Goal: Task Accomplishment & Management: Complete application form

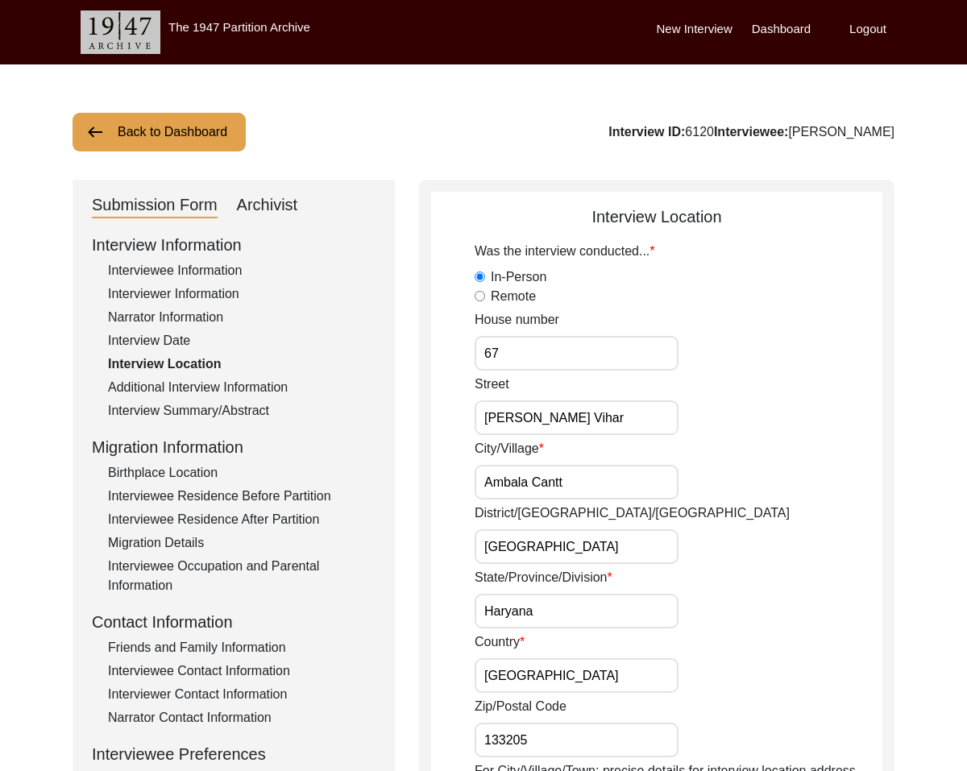
click at [211, 273] on div "Interviewee Information" at bounding box center [241, 270] width 267 height 19
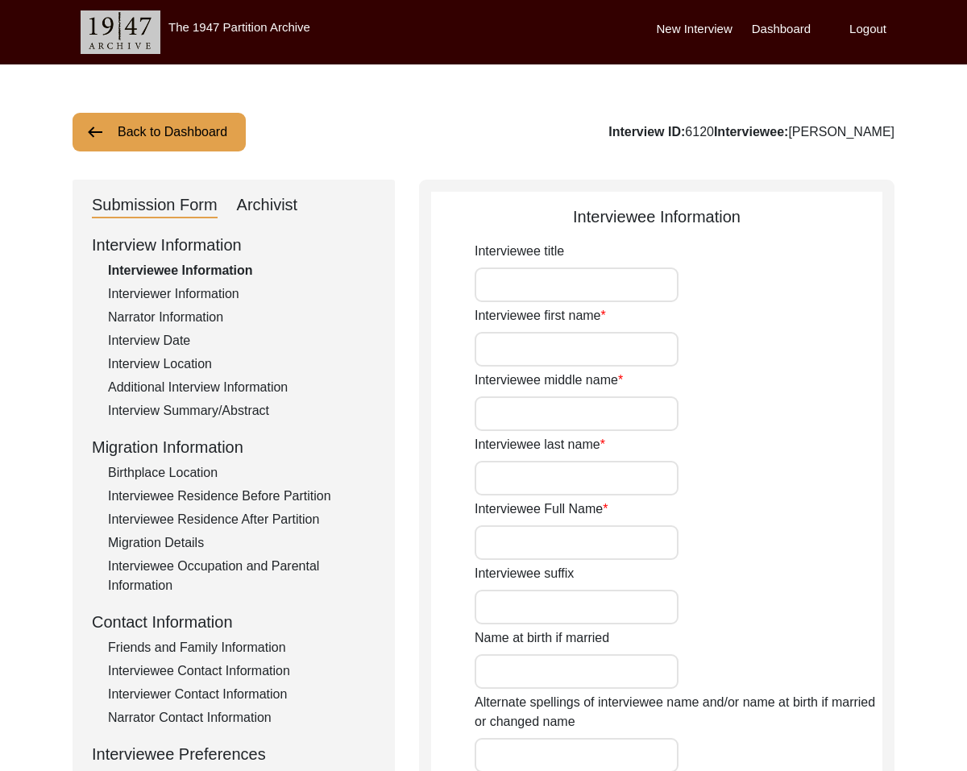
type input "Mr."
type input "[PERSON_NAME]"
type input "N/A"
type input "[PERSON_NAME]"
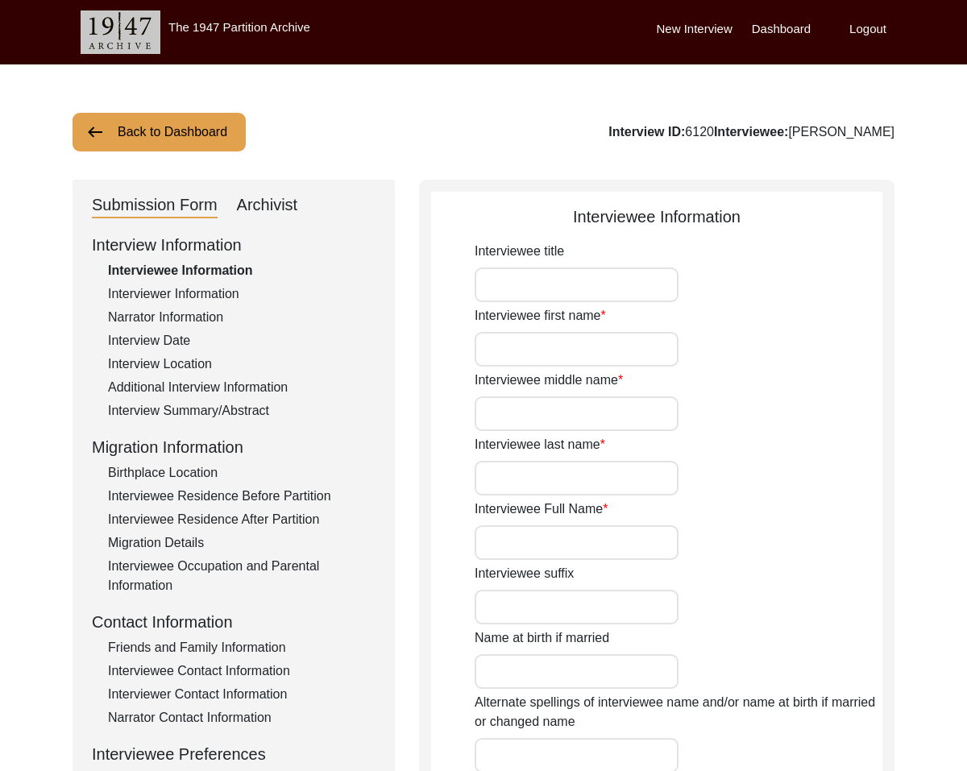
type input "N/A"
type input "[DATE]"
type input "N/A"
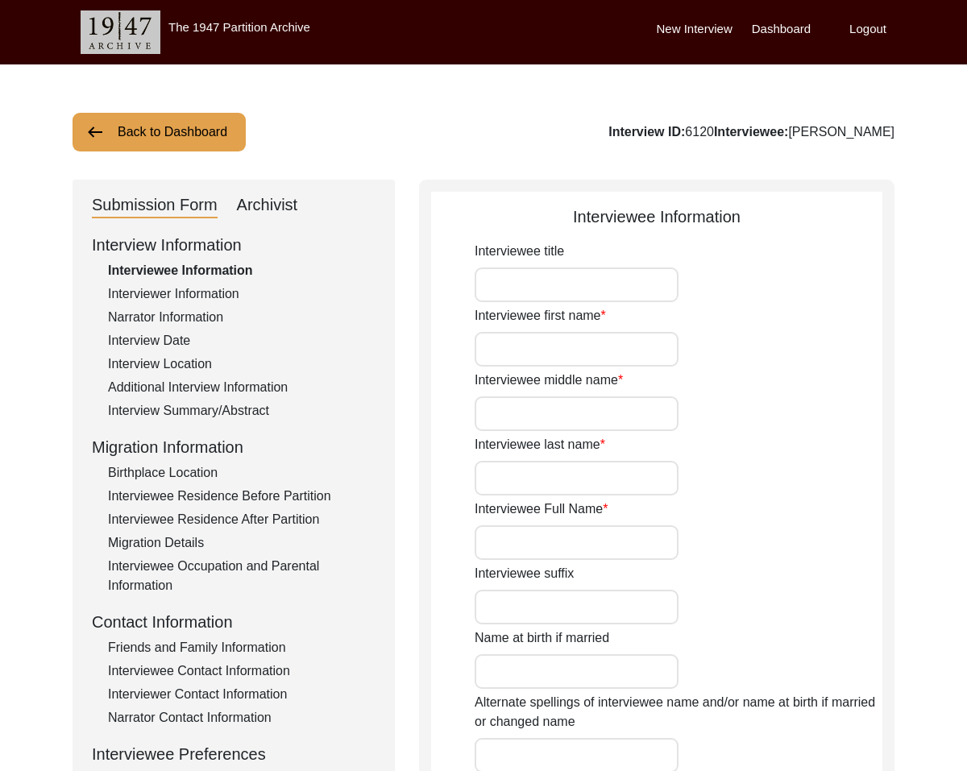
type input "81"
type input "N/A"
type textarea "N/A"
type input "English, Haryanvi, Hindi, Punjabi"
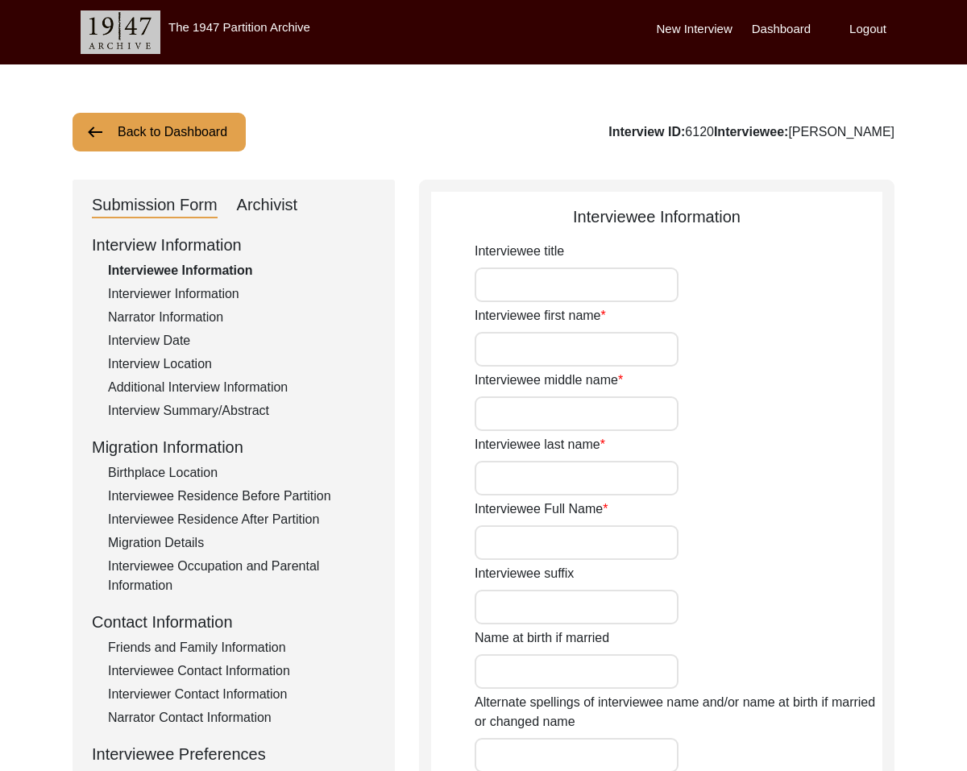
type input "N/A"
type input "[DEMOGRAPHIC_DATA]"
type input "N/A"
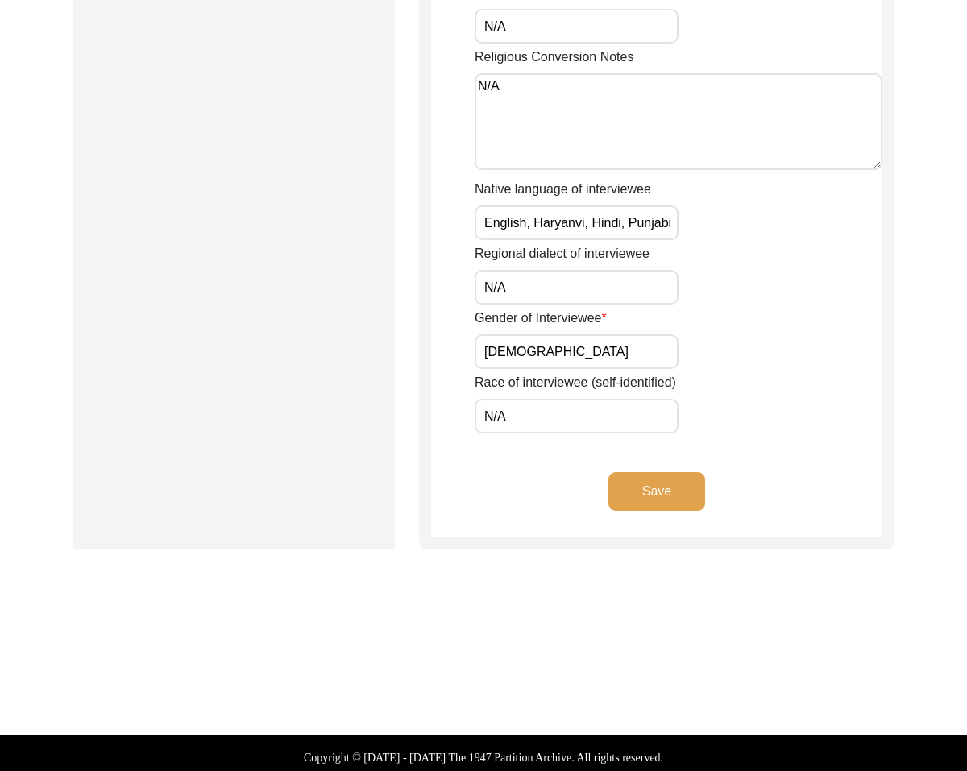
scroll to position [1094, 0]
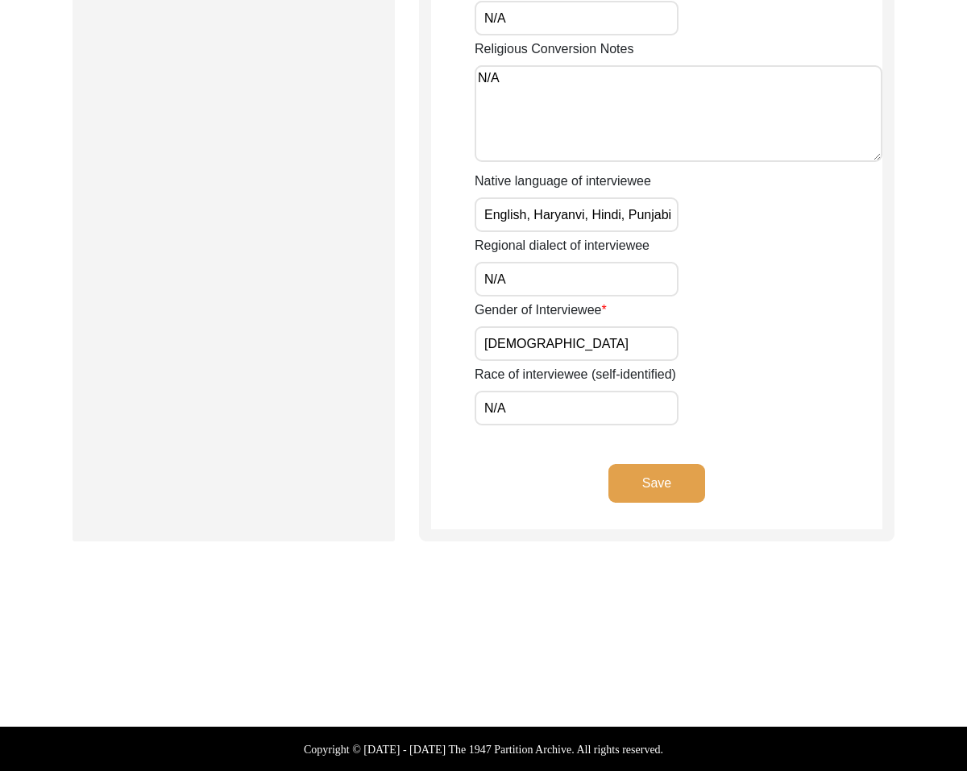
drag, startPoint x: 480, startPoint y: 211, endPoint x: 801, endPoint y: 227, distance: 321.8
click at [801, 227] on div "Native language of interviewee English, Haryanvi, Hindi, Punjabi" at bounding box center [678, 202] width 408 height 60
type input "N/A"
click at [654, 484] on button "Save" at bounding box center [656, 483] width 97 height 39
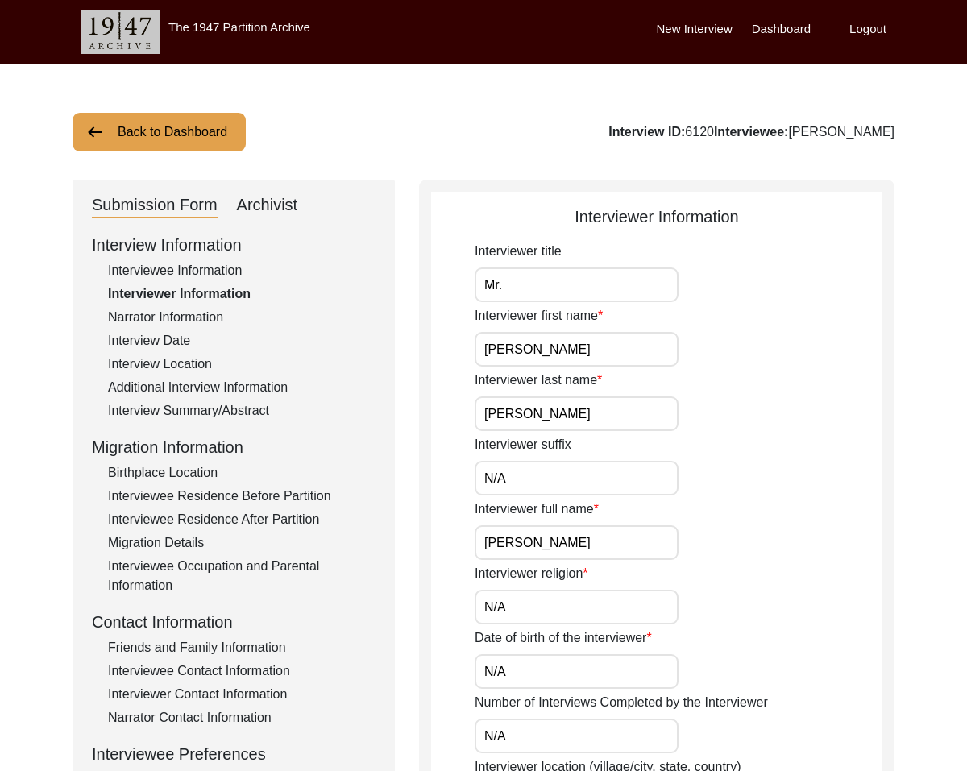
scroll to position [0, 0]
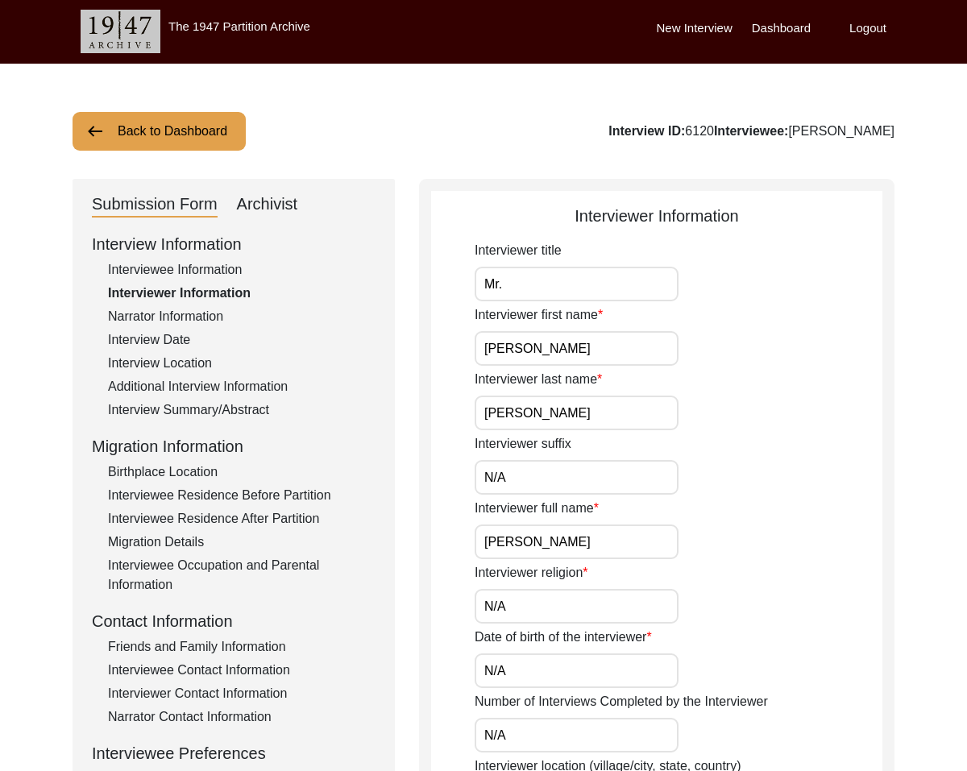
click at [561, 275] on input "Mr." at bounding box center [576, 284] width 204 height 35
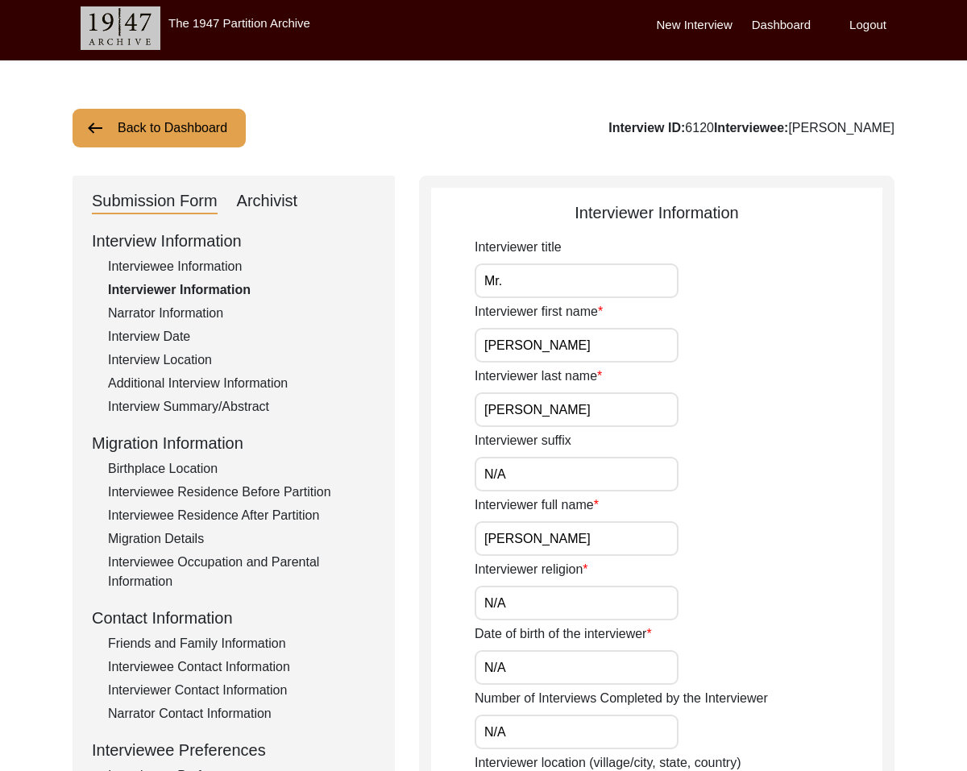
drag, startPoint x: 546, startPoint y: 281, endPoint x: 213, endPoint y: 250, distance: 335.0
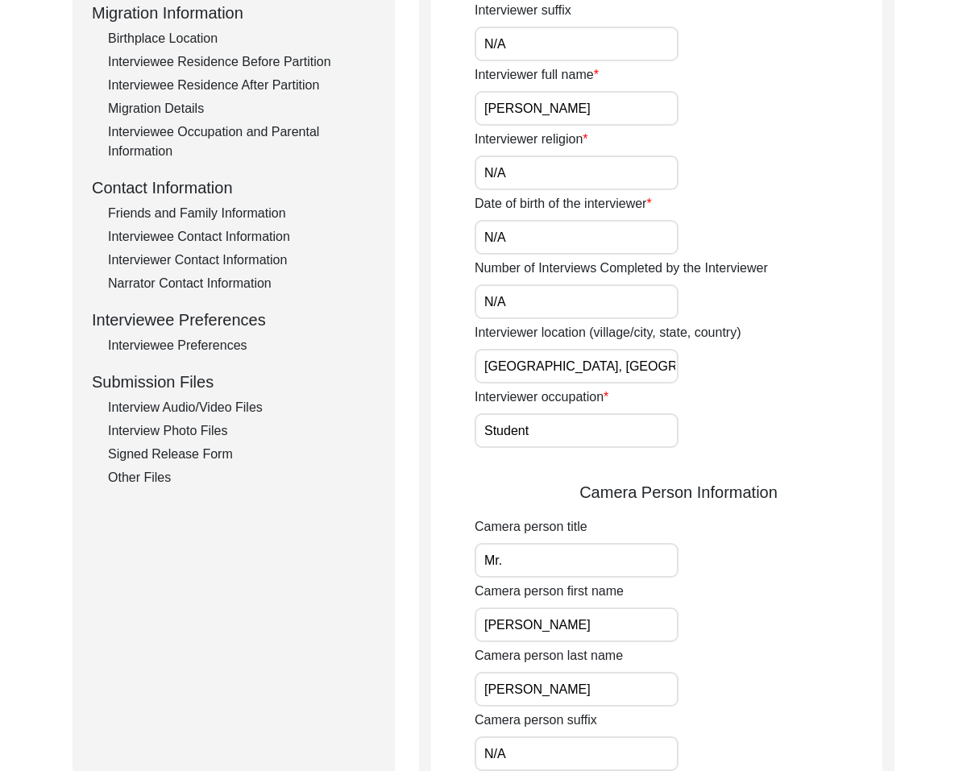
scroll to position [867, 0]
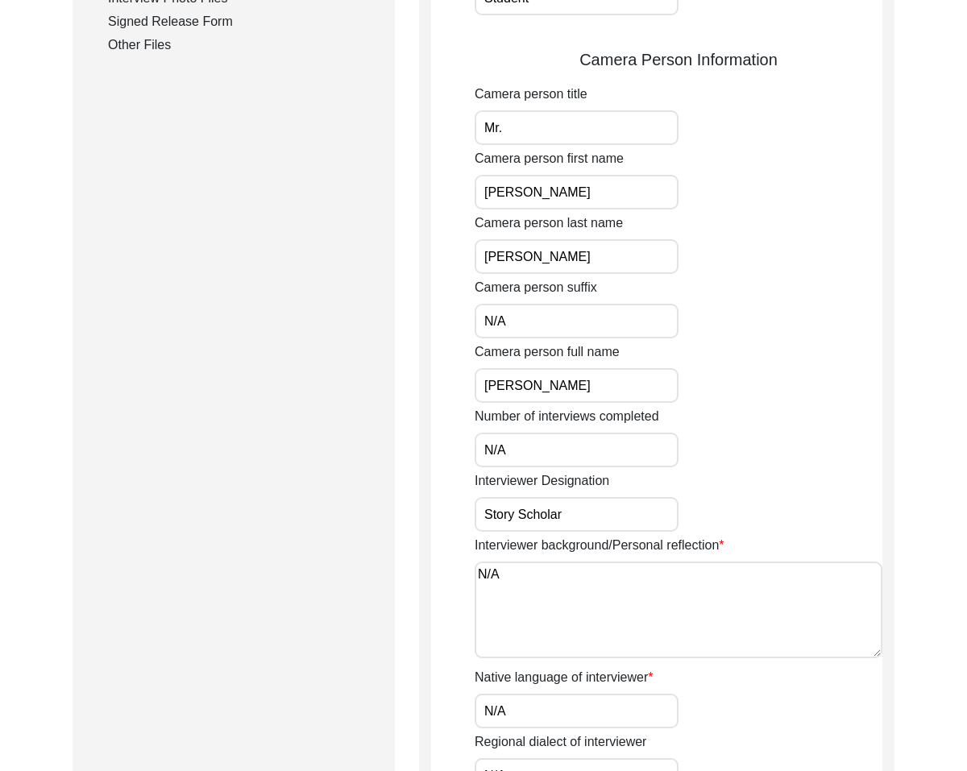
click at [581, 514] on input "Story Scholar" at bounding box center [576, 514] width 204 height 35
type input "Story Scholar"
drag, startPoint x: 497, startPoint y: 577, endPoint x: 416, endPoint y: 561, distance: 82.9
click at [416, 561] on div "Submission Form Archivist Interview Information Interviewee Information Intervi…" at bounding box center [483, 177] width 822 height 1728
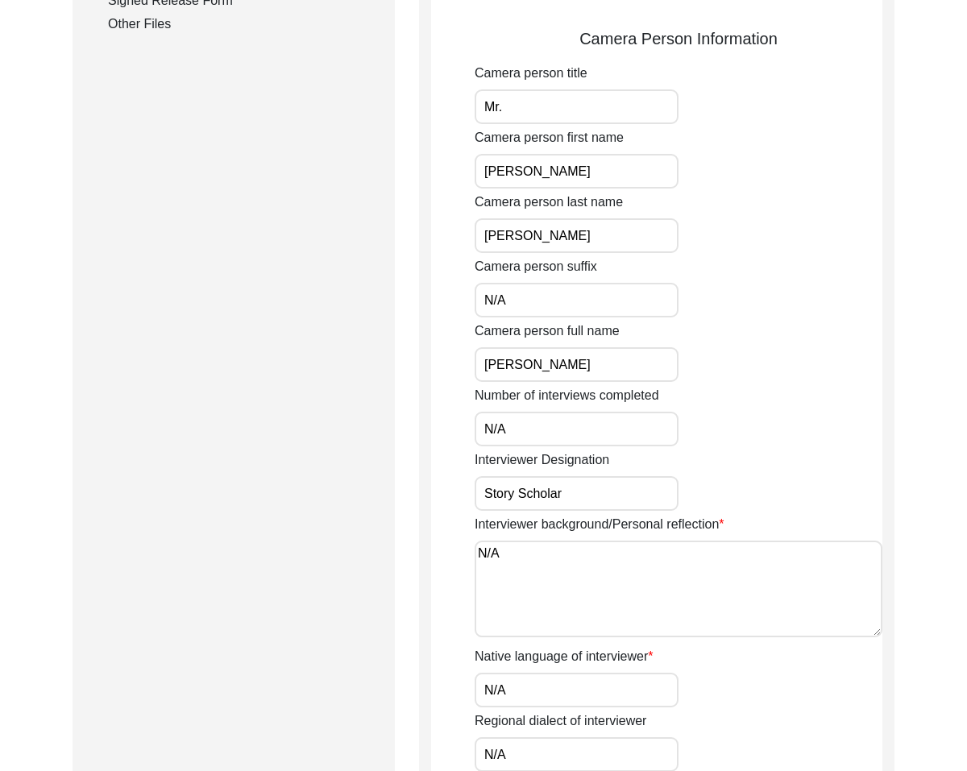
scroll to position [1316, 0]
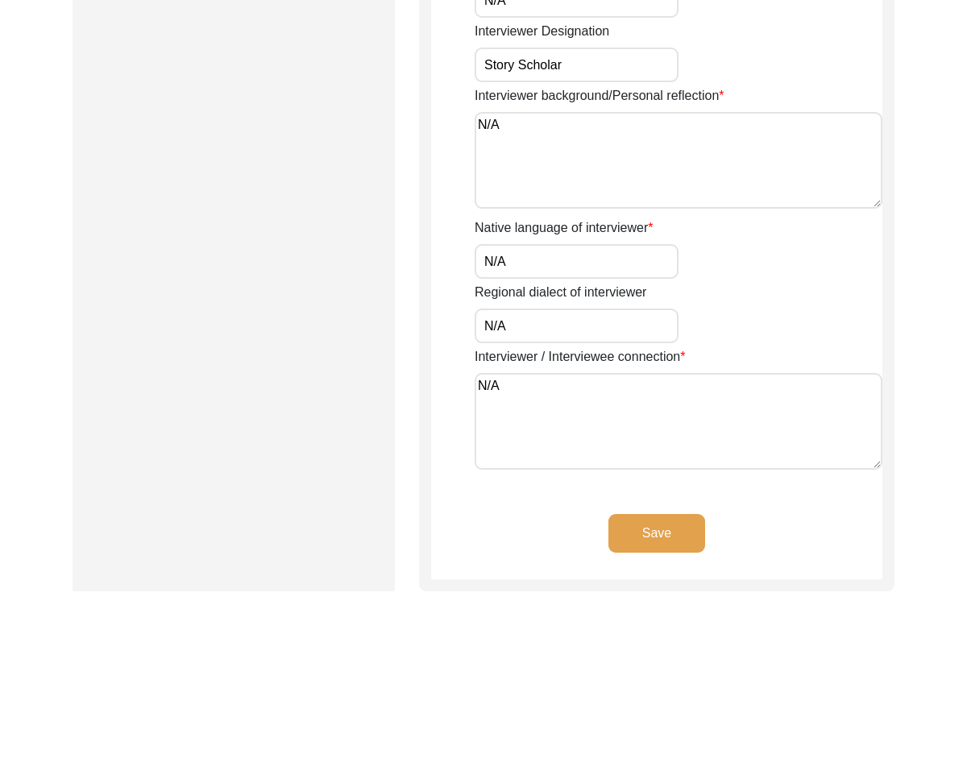
click at [629, 532] on button "Save" at bounding box center [656, 533] width 97 height 39
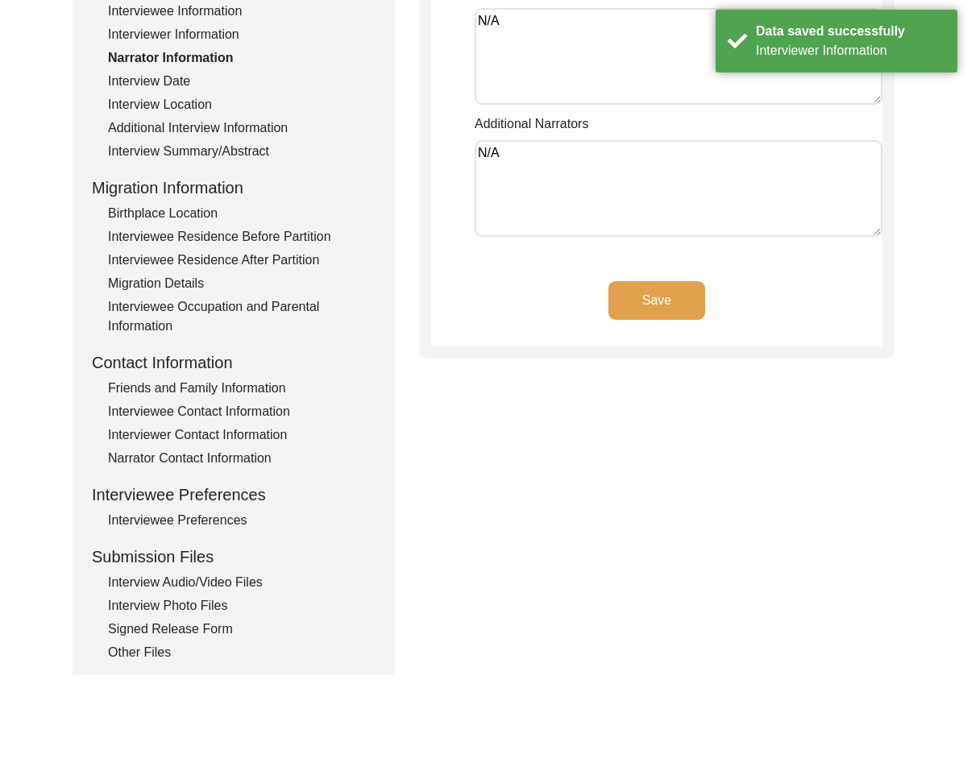
scroll to position [0, 0]
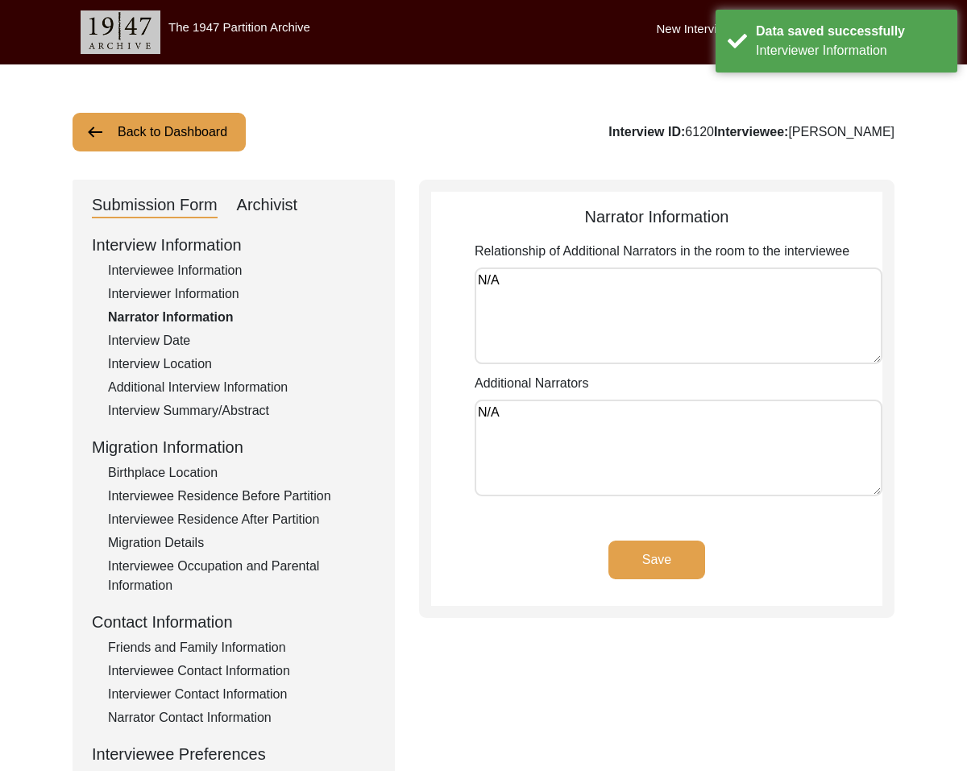
click at [689, 566] on button "Save" at bounding box center [656, 560] width 97 height 39
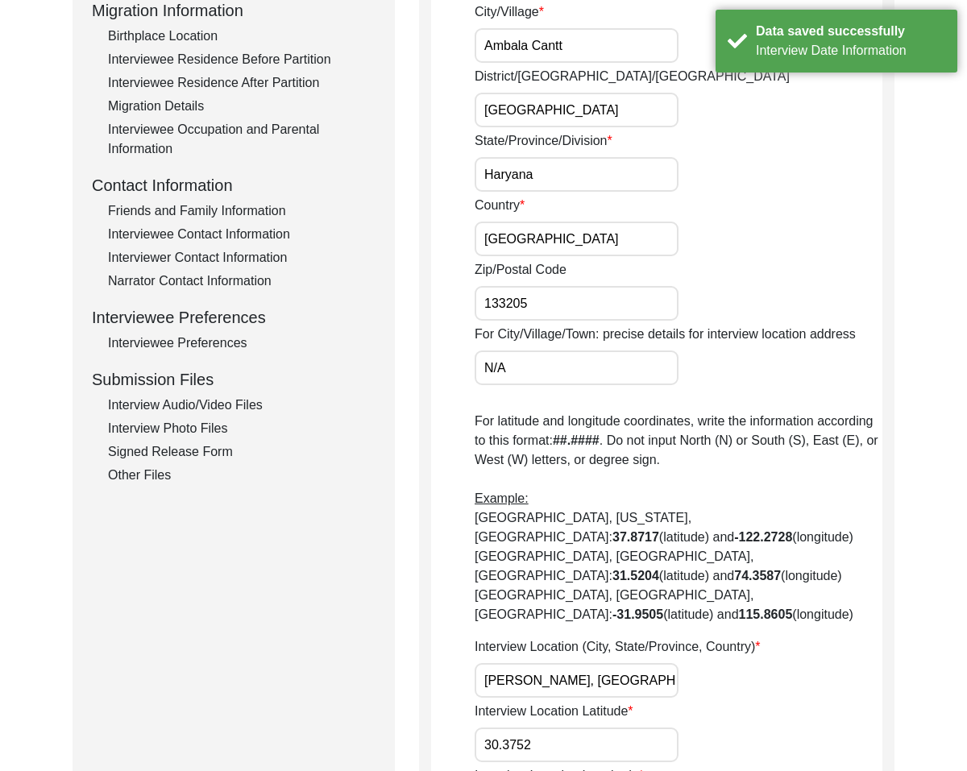
scroll to position [440, 0]
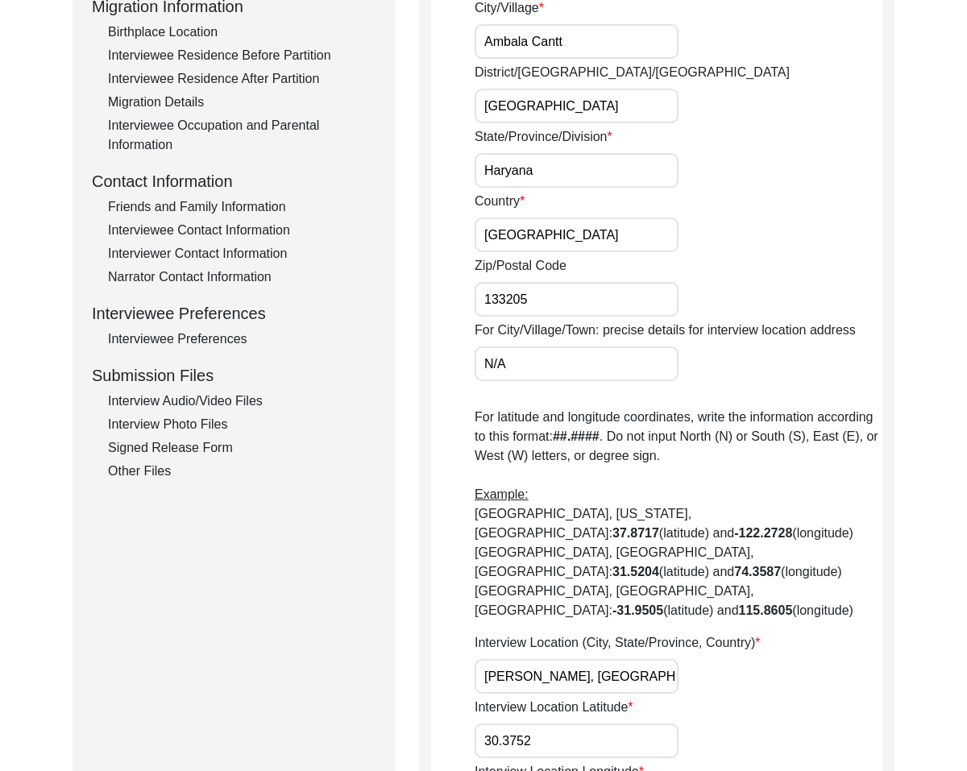
drag, startPoint x: 487, startPoint y: 301, endPoint x: 472, endPoint y: 303, distance: 14.6
click at [472, 303] on app-interview-location "Interview Location Was the interview conducted... In-Person Remote House number…" at bounding box center [656, 345] width 451 height 1162
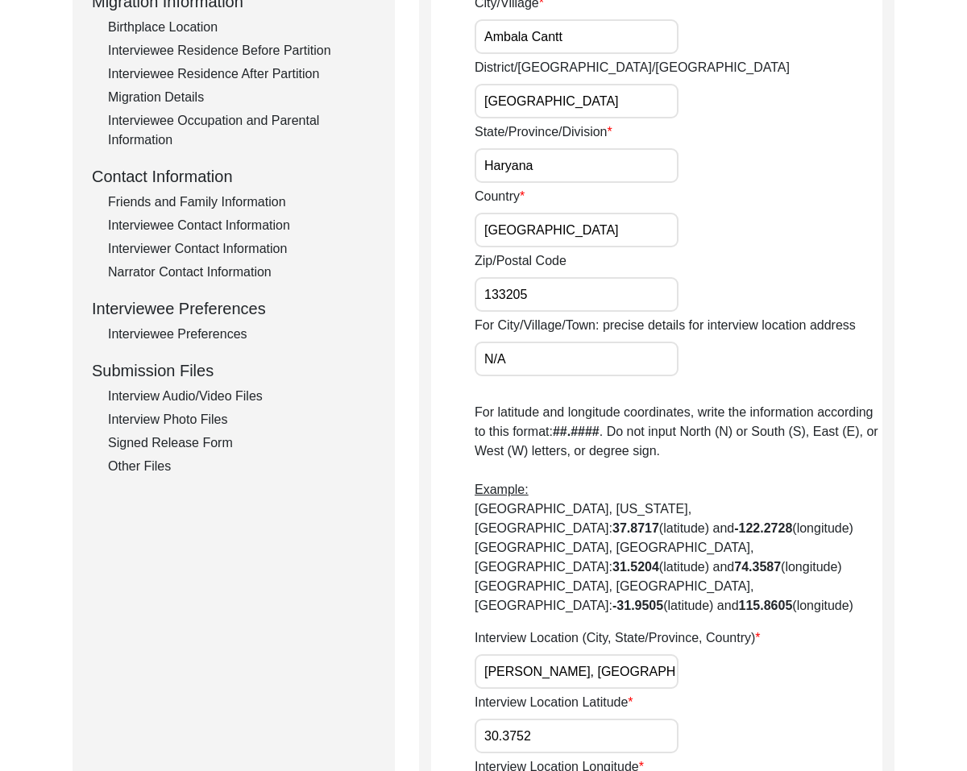
drag, startPoint x: 527, startPoint y: 362, endPoint x: 415, endPoint y: 341, distance: 113.9
click at [415, 341] on div "Submission Form Archivist Interview Information Interviewee Information Intervi…" at bounding box center [483, 333] width 822 height 1199
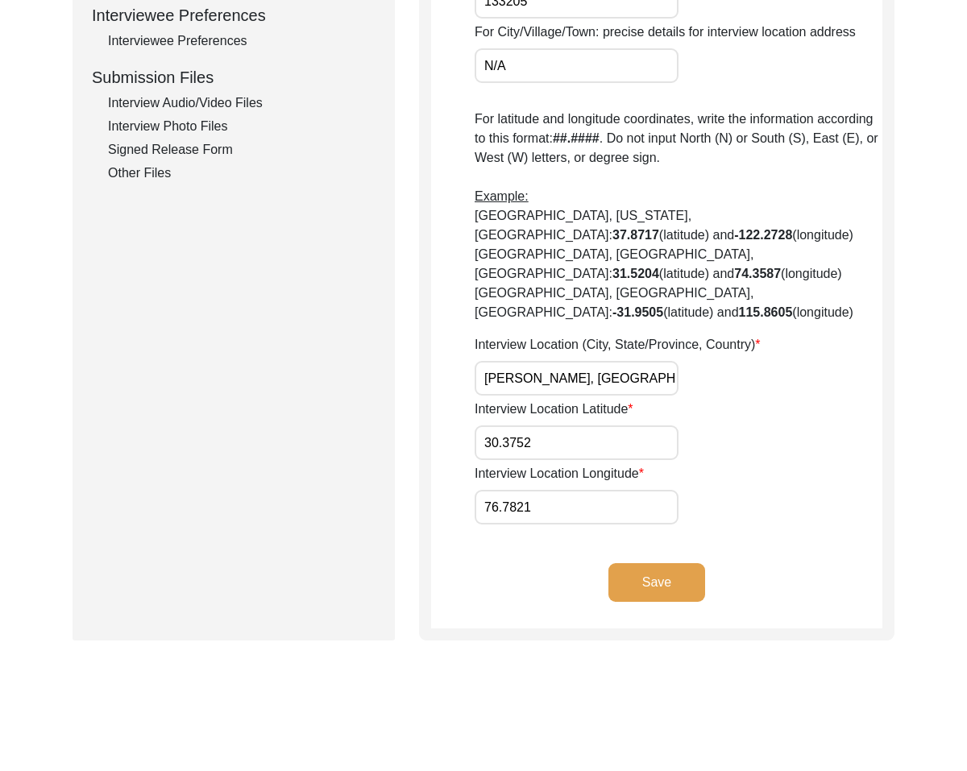
scroll to position [742, 0]
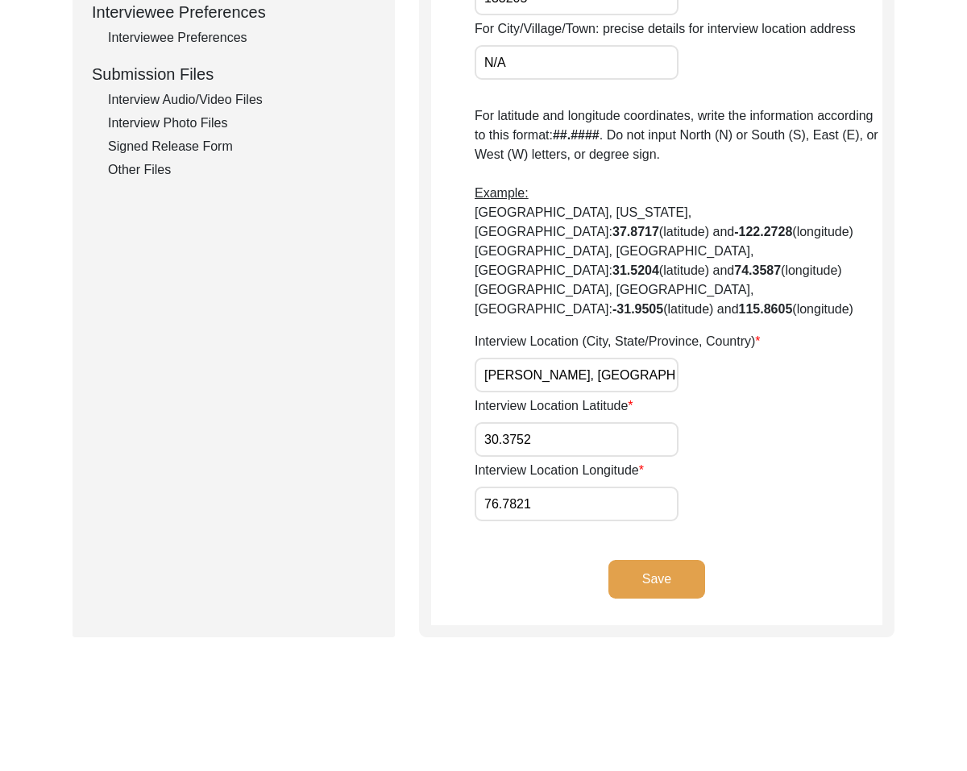
click at [659, 358] on input "[PERSON_NAME], [GEOGRAPHIC_DATA], [GEOGRAPHIC_DATA]" at bounding box center [576, 375] width 204 height 35
click at [643, 560] on button "Save" at bounding box center [656, 579] width 97 height 39
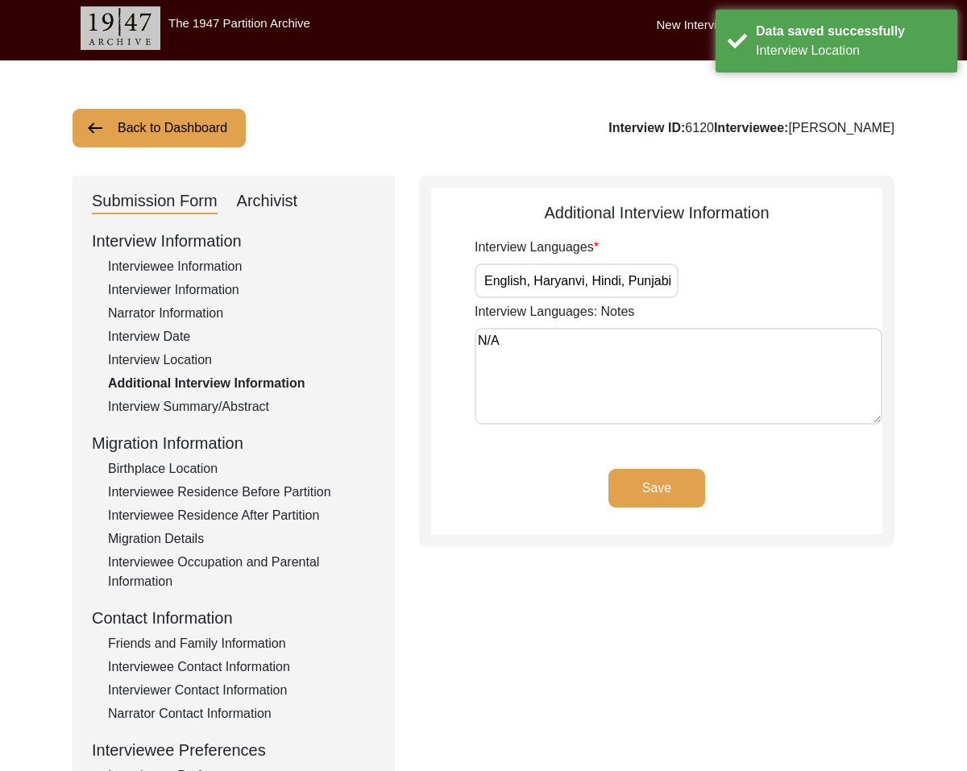
scroll to position [0, 0]
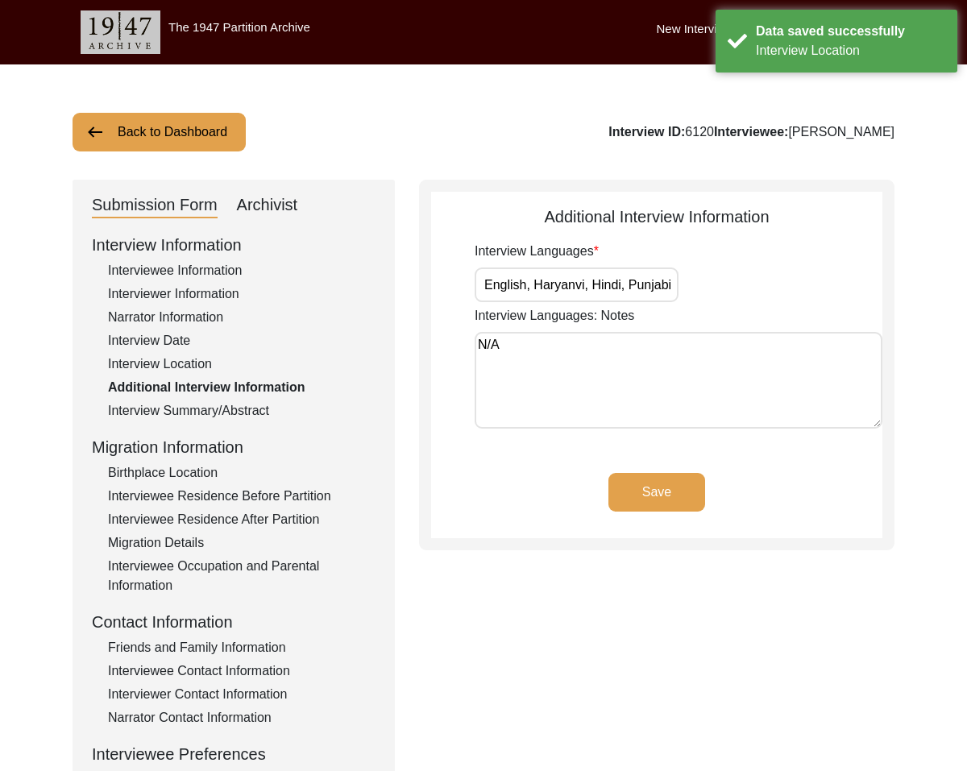
click at [632, 476] on button "Save" at bounding box center [656, 492] width 97 height 39
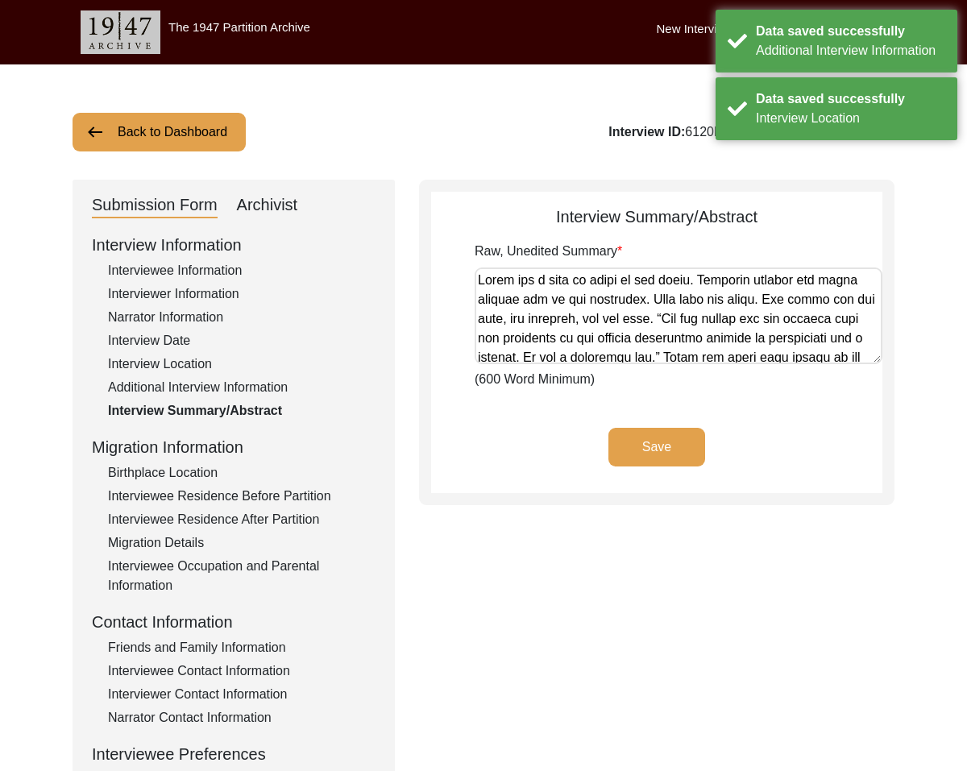
click at [678, 449] on button "Save" at bounding box center [656, 447] width 97 height 39
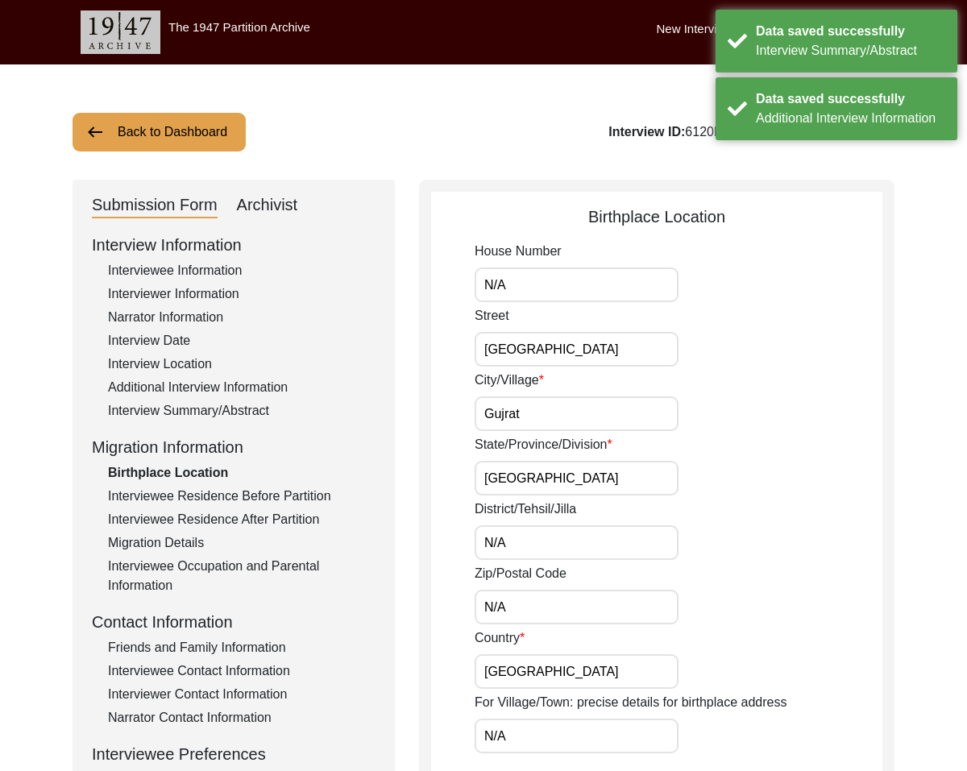
drag, startPoint x: 527, startPoint y: 282, endPoint x: 548, endPoint y: 336, distance: 57.9
click at [524, 287] on input "N/A" at bounding box center [576, 284] width 204 height 35
click at [552, 343] on input "[GEOGRAPHIC_DATA]" at bounding box center [576, 349] width 204 height 35
click at [551, 408] on input "Gujrat" at bounding box center [576, 413] width 204 height 35
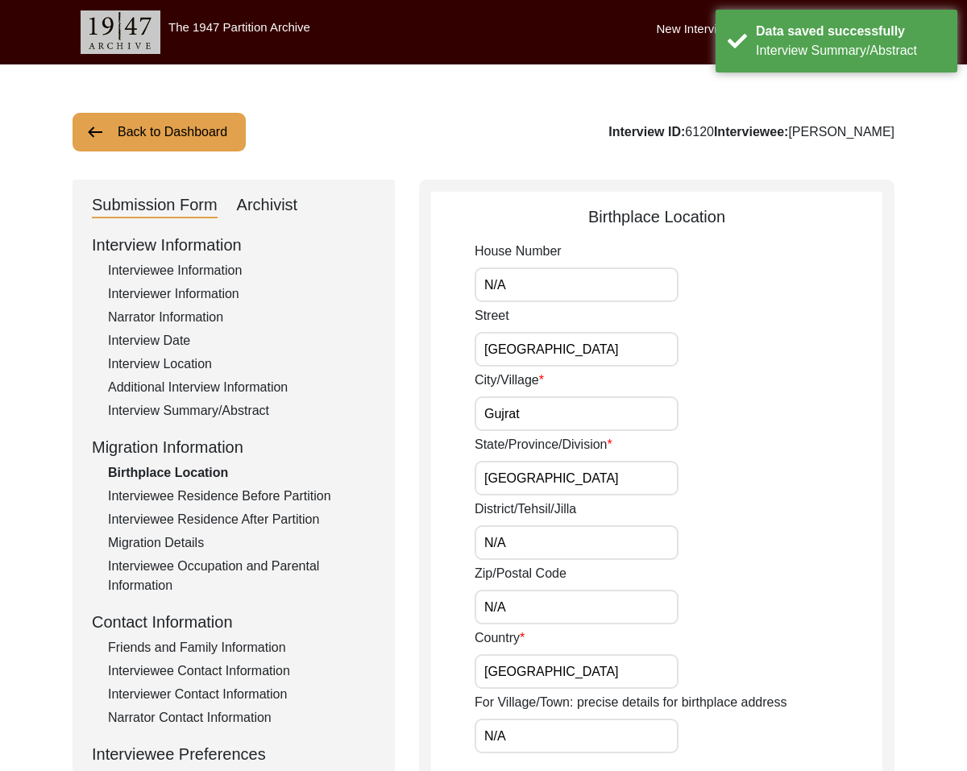
click at [535, 463] on input "[GEOGRAPHIC_DATA]" at bounding box center [576, 478] width 204 height 35
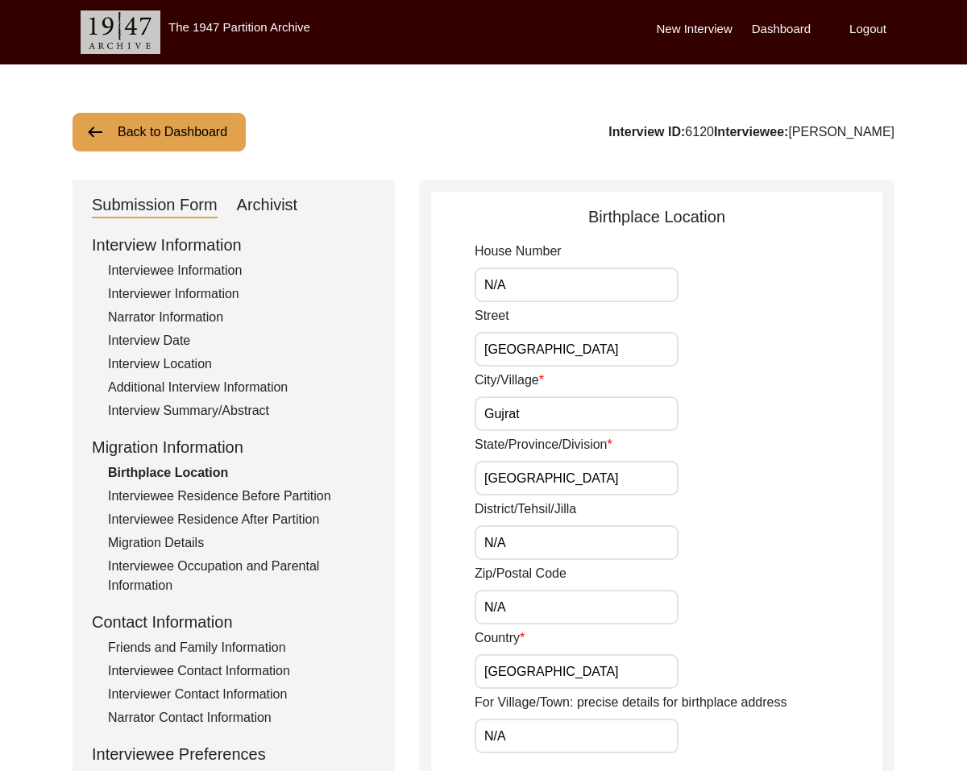
click at [545, 469] on input "[GEOGRAPHIC_DATA]" at bounding box center [576, 478] width 204 height 35
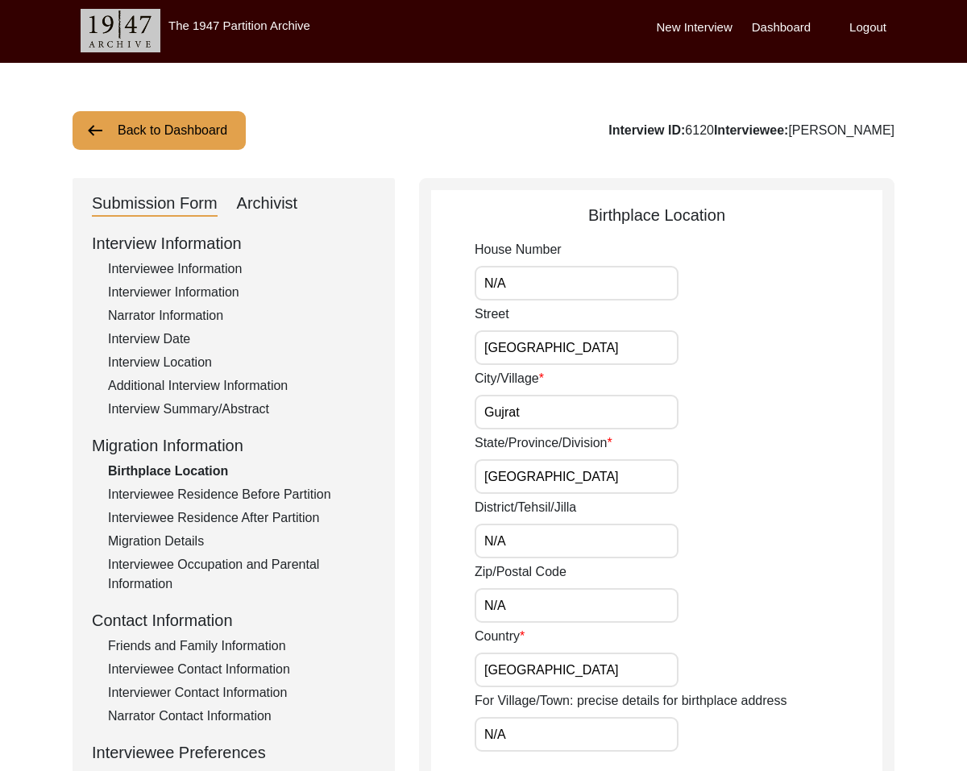
drag, startPoint x: 543, startPoint y: 475, endPoint x: 545, endPoint y: 503, distance: 27.5
click at [543, 476] on input "[GEOGRAPHIC_DATA]" at bounding box center [576, 476] width 204 height 35
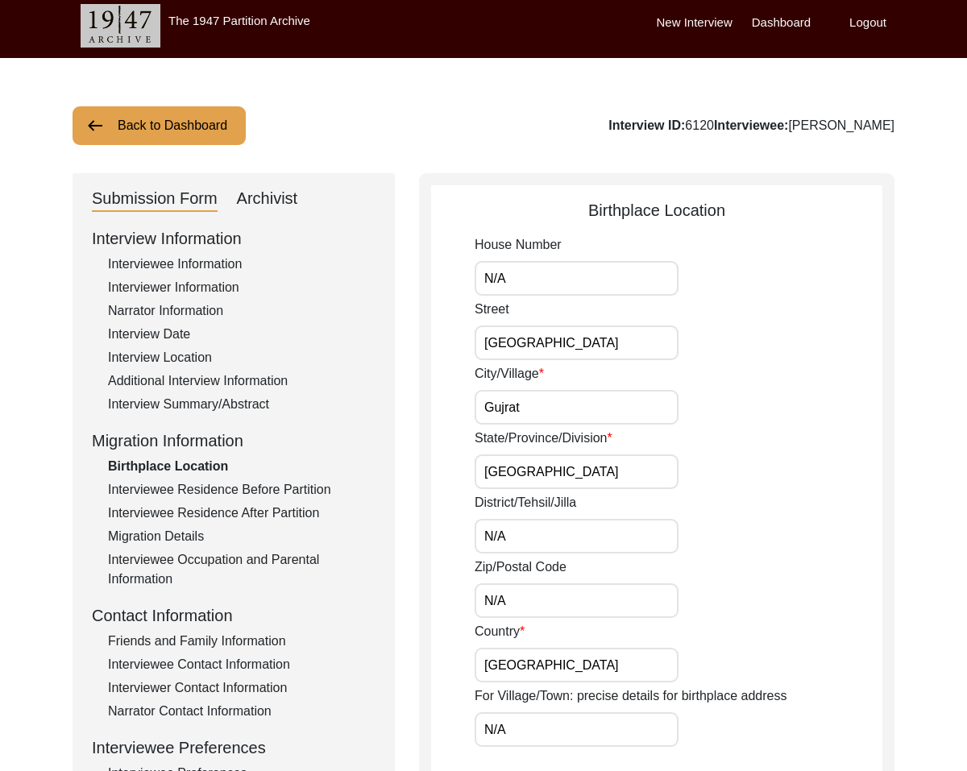
click at [541, 528] on input "N/A" at bounding box center [576, 536] width 204 height 35
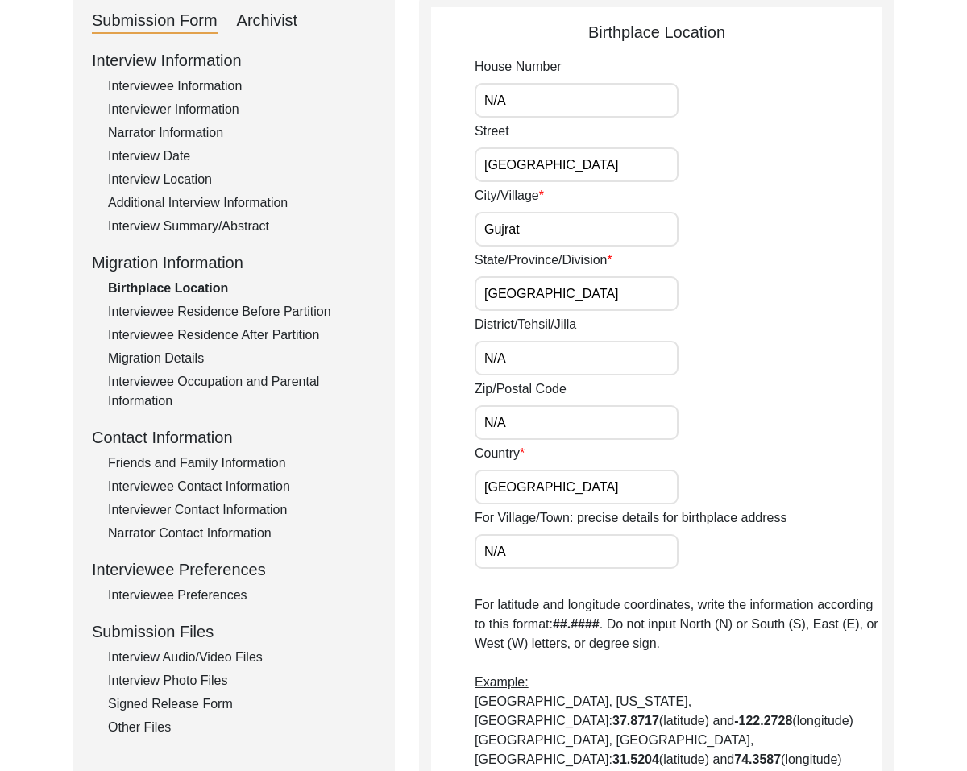
click at [314, 316] on div "Interviewee Residence Before Partition" at bounding box center [241, 311] width 267 height 19
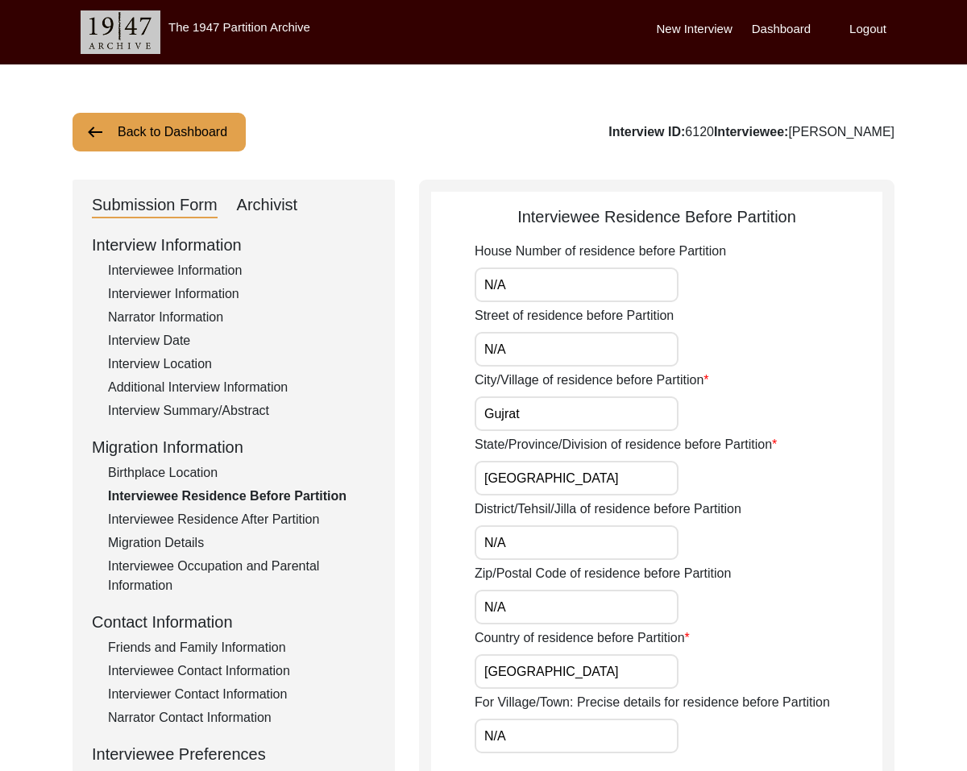
click at [161, 541] on div "Migration Details" at bounding box center [241, 542] width 267 height 19
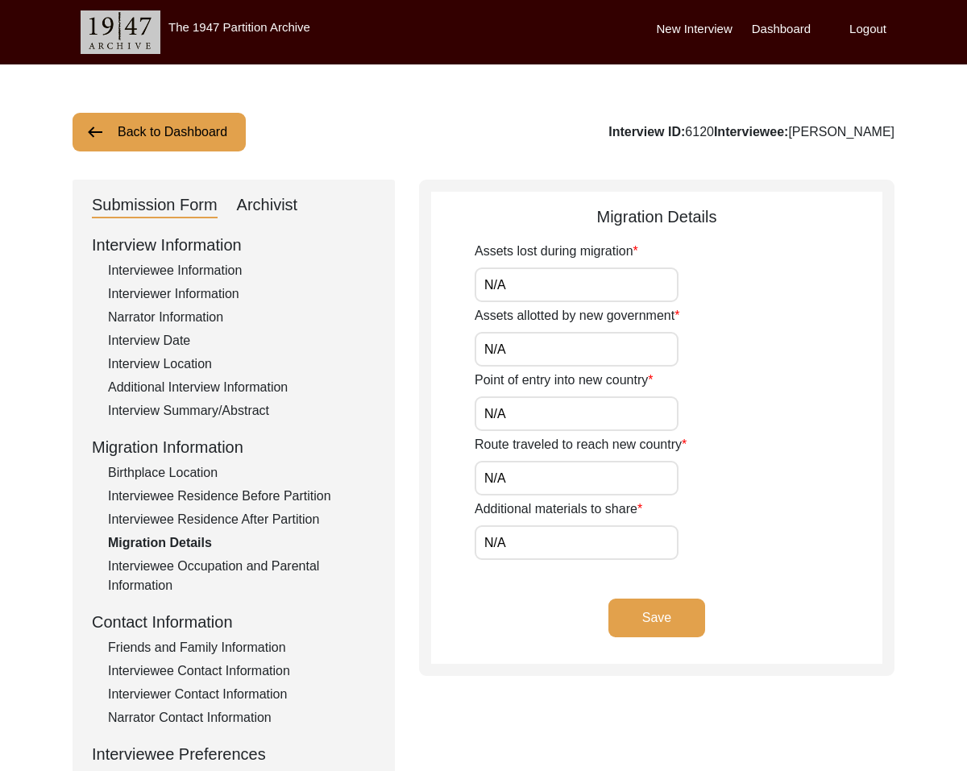
click at [192, 521] on div "Interviewee Residence After Partition" at bounding box center [241, 519] width 267 height 19
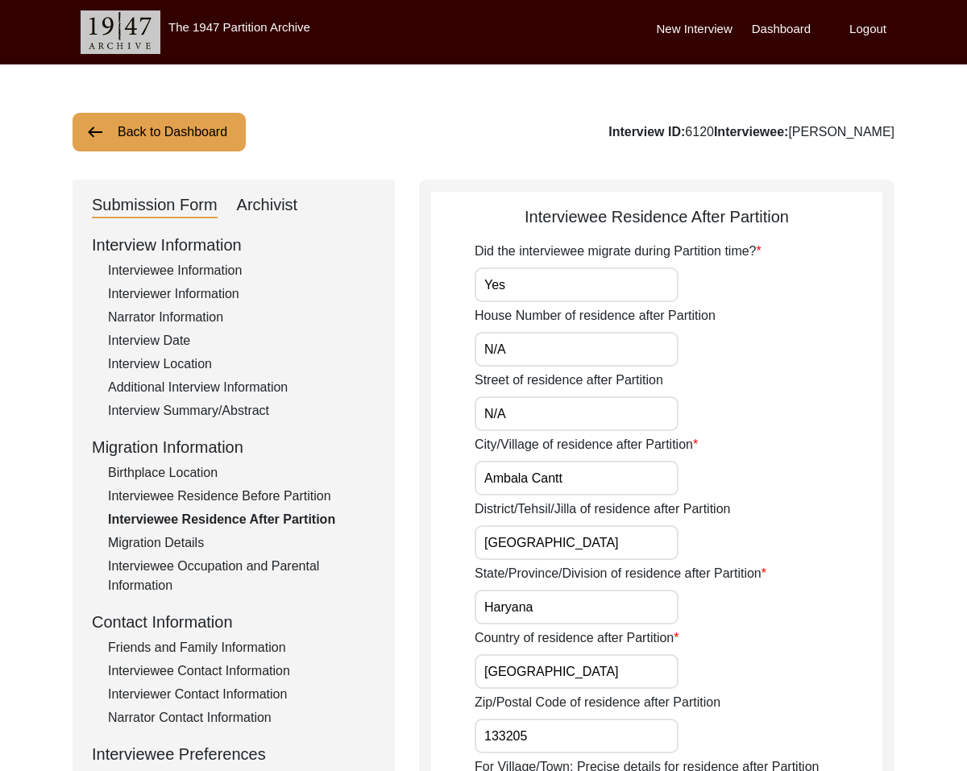
click at [205, 566] on div "Interviewee Occupation and Parental Information" at bounding box center [241, 576] width 267 height 39
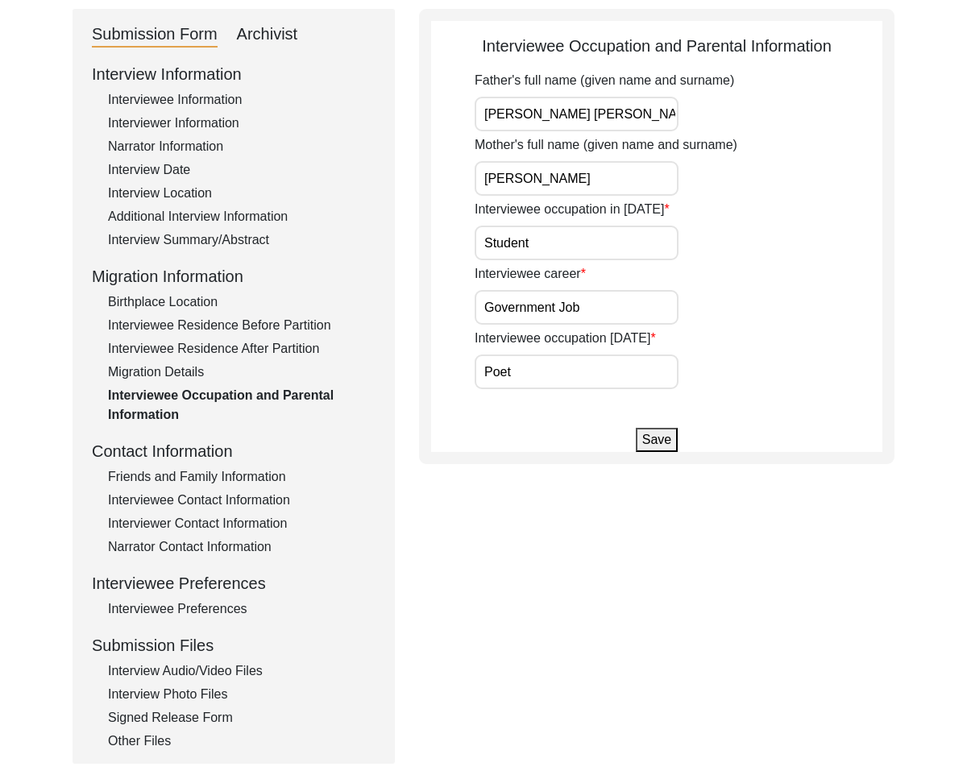
scroll to position [172, 0]
click at [176, 479] on div "Friends and Family Information" at bounding box center [241, 475] width 267 height 19
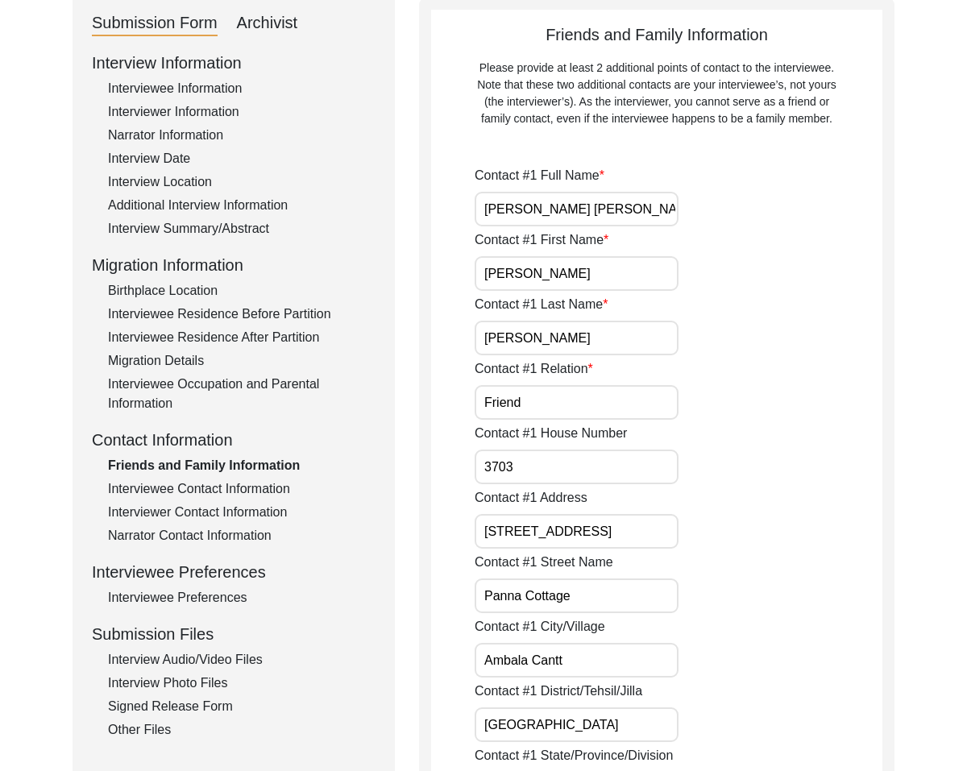
scroll to position [184, 0]
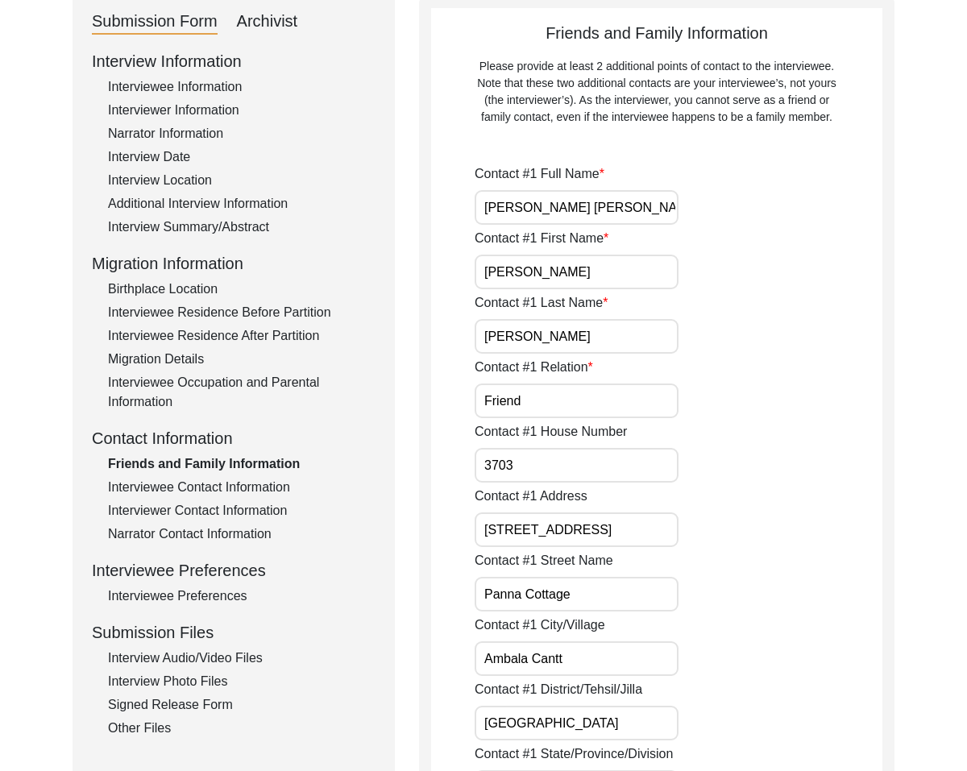
click at [626, 216] on input "[PERSON_NAME] [PERSON_NAME]" at bounding box center [576, 207] width 204 height 35
click at [607, 272] on input "[PERSON_NAME]" at bounding box center [576, 272] width 204 height 35
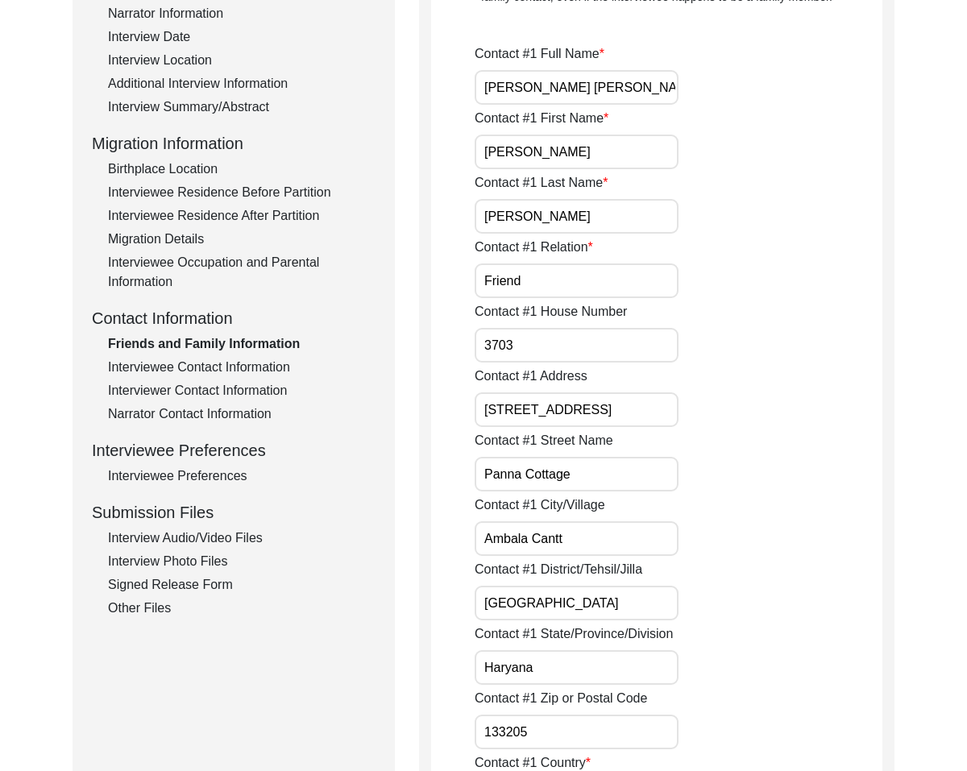
click at [604, 222] on input "[PERSON_NAME]" at bounding box center [576, 216] width 204 height 35
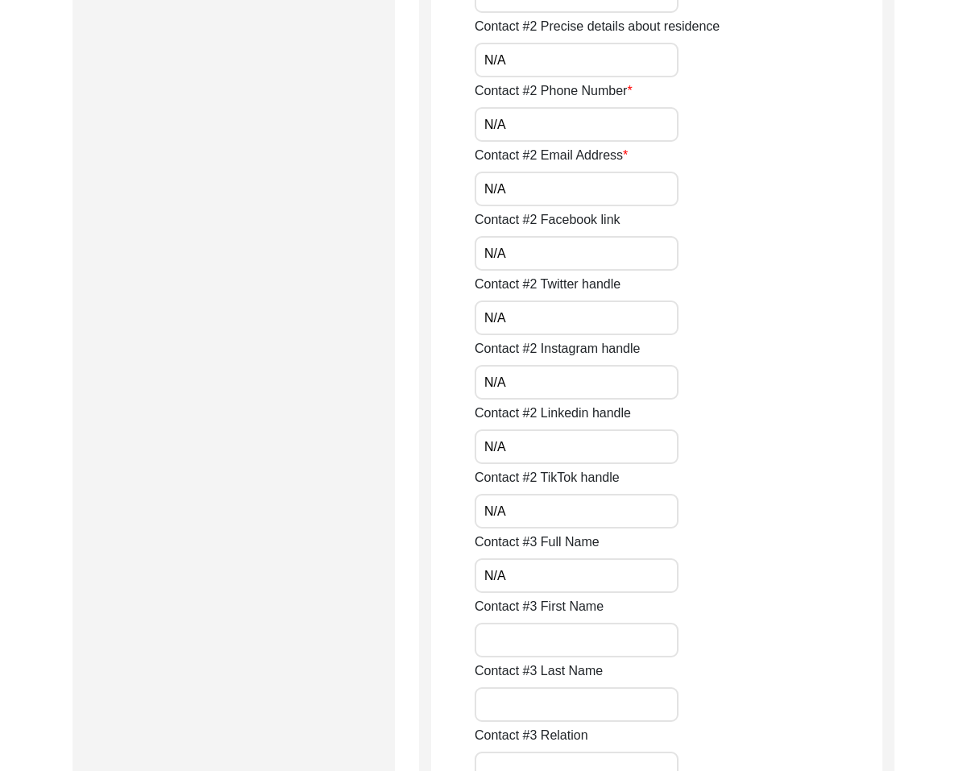
scroll to position [2397, 0]
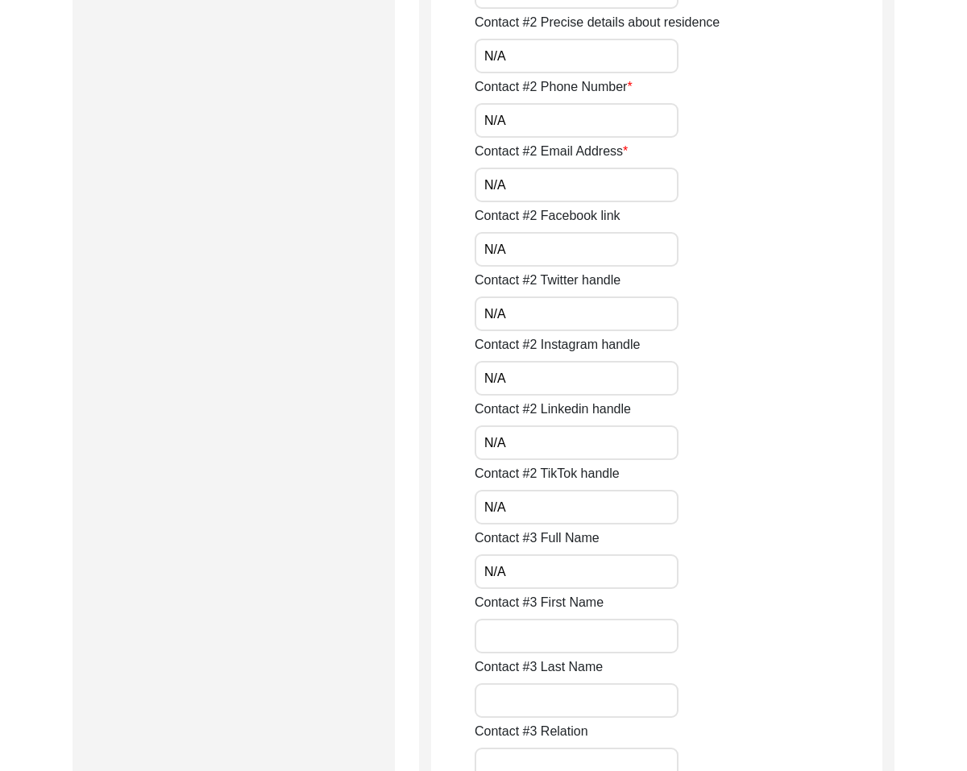
drag, startPoint x: 570, startPoint y: 577, endPoint x: 231, endPoint y: 549, distance: 340.3
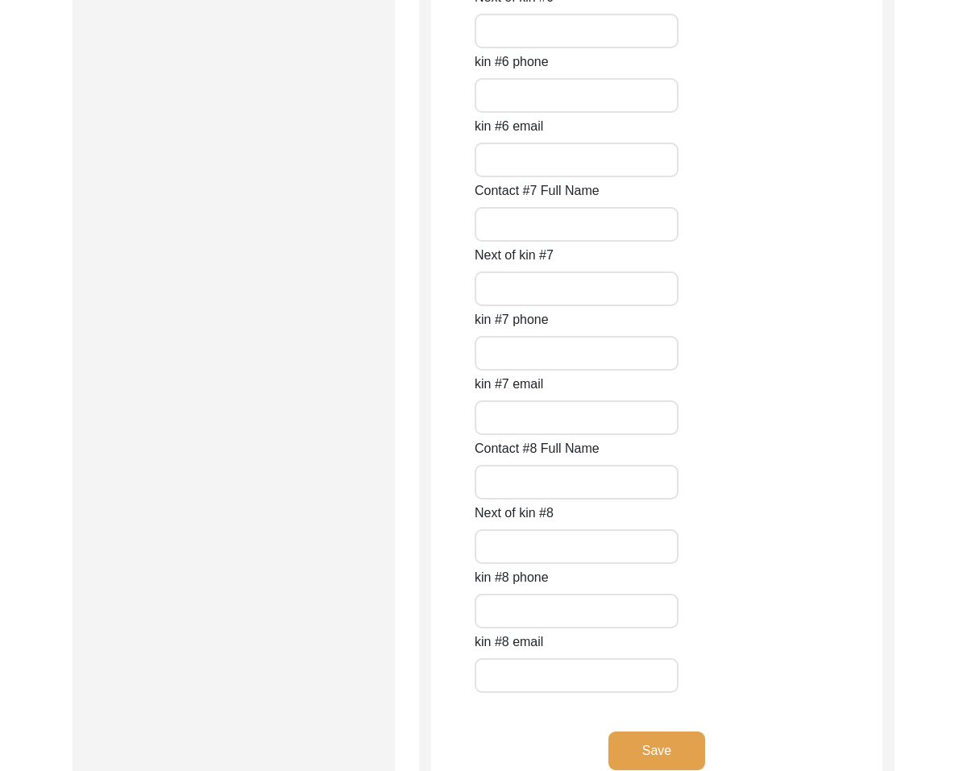
scroll to position [7137, 0]
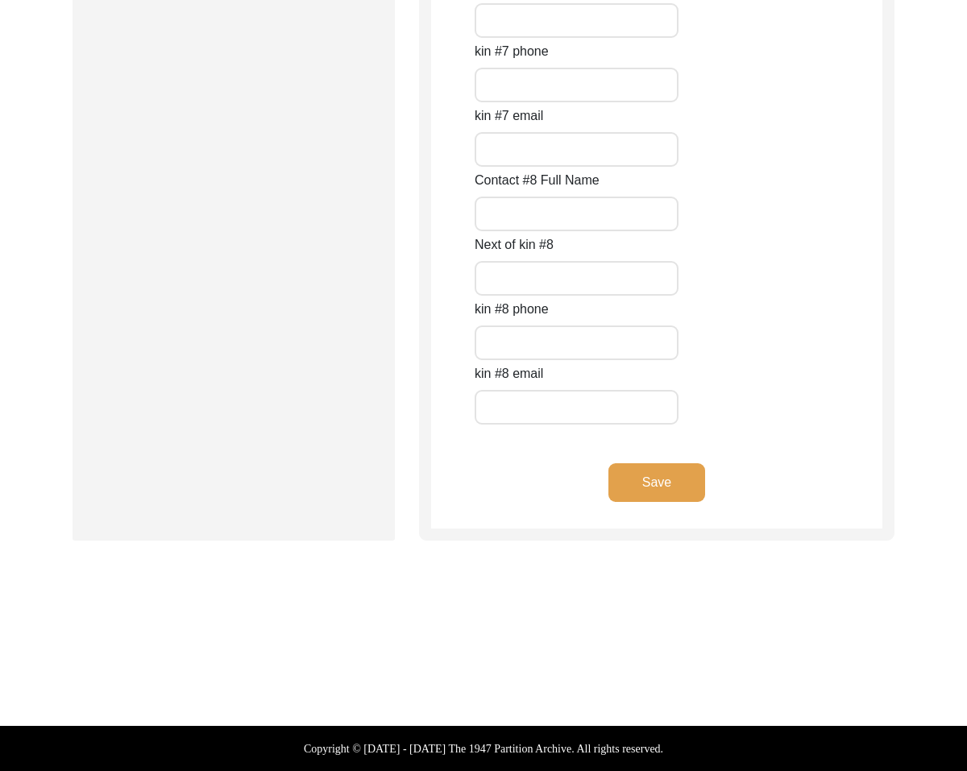
click at [666, 471] on button "Save" at bounding box center [656, 482] width 97 height 39
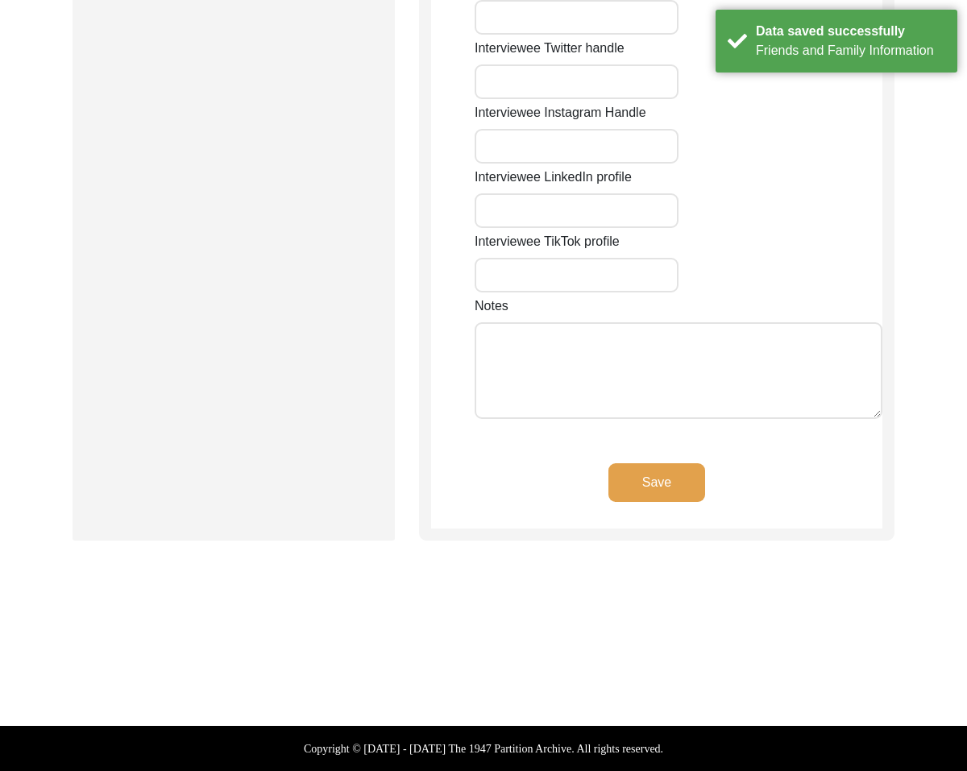
scroll to position [1314, 0]
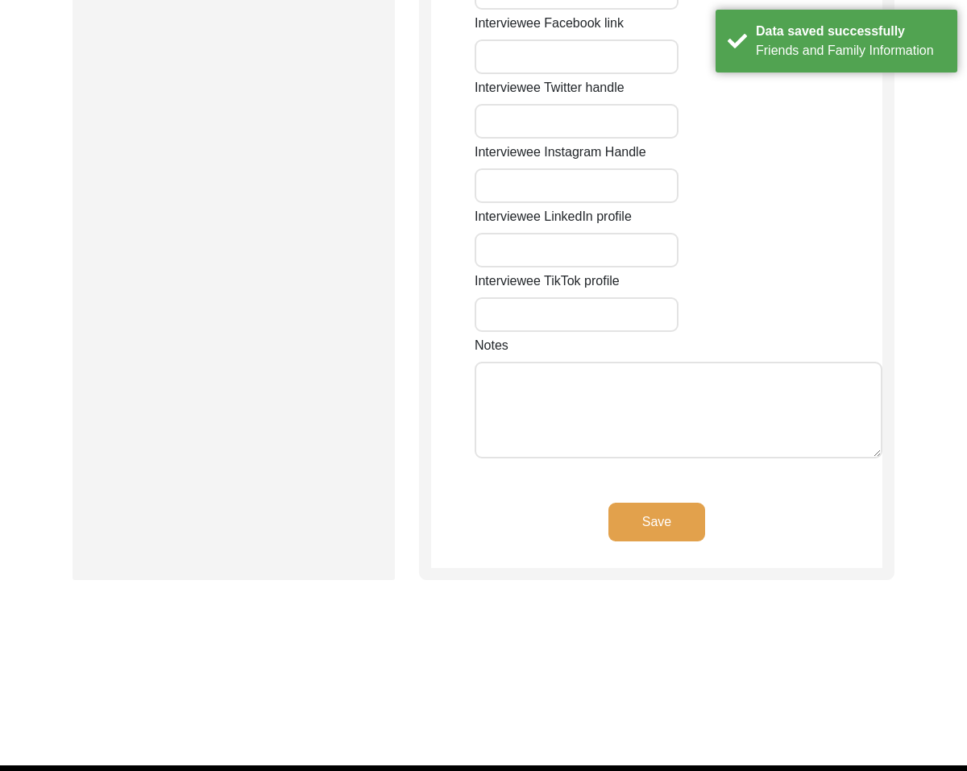
type input "67"
type input "[PERSON_NAME] Vihar"
type input "Ambala Cantt"
type input "Haryana"
type input "[GEOGRAPHIC_DATA]"
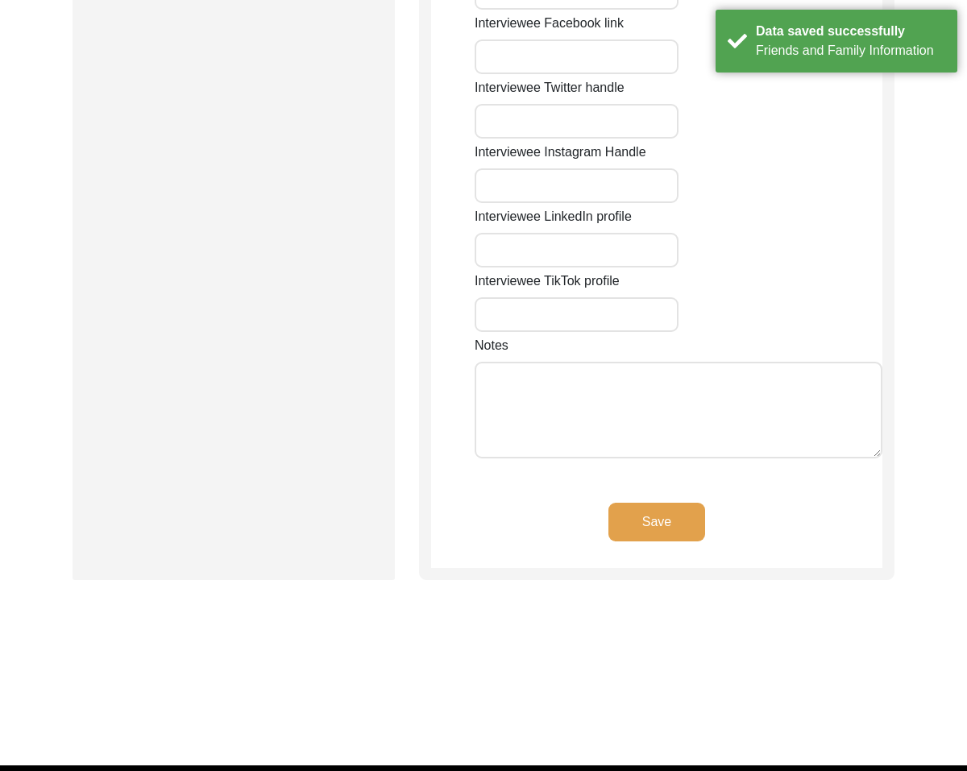
type input "133205"
type input "[GEOGRAPHIC_DATA]"
type input "N/A"
type input "[PERSON_NAME], [GEOGRAPHIC_DATA], [GEOGRAPHIC_DATA]"
type input "30.3752"
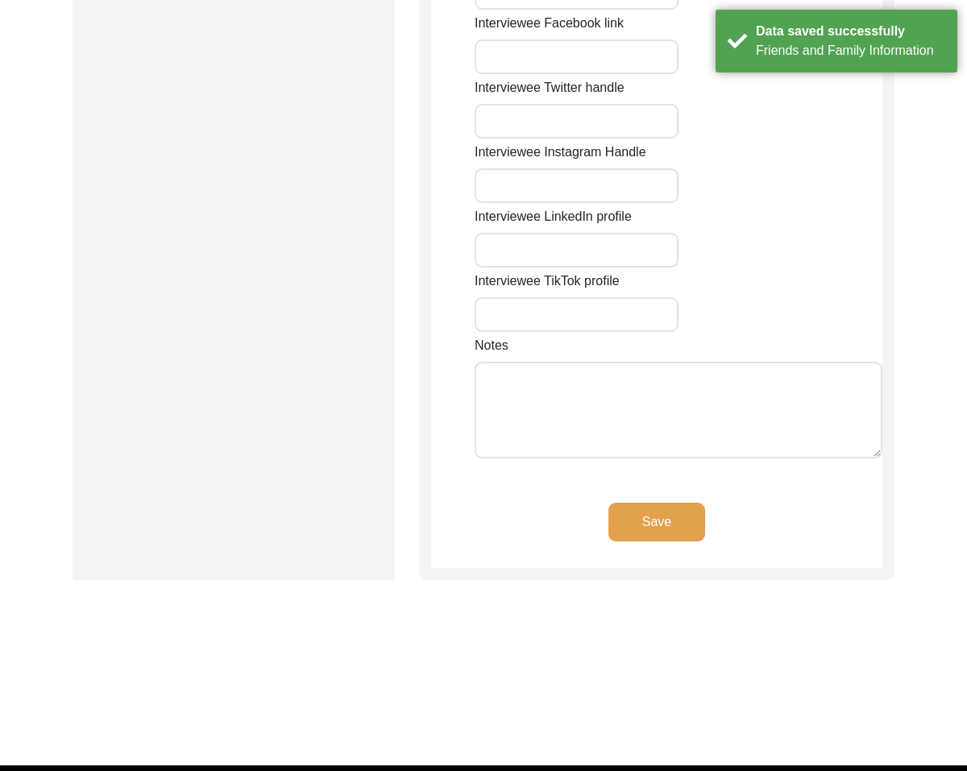
type input "76.7821"
type input "[PHONE_NUMBER]"
type input "[EMAIL_ADDRESS][DOMAIN_NAME]"
type input "N/A"
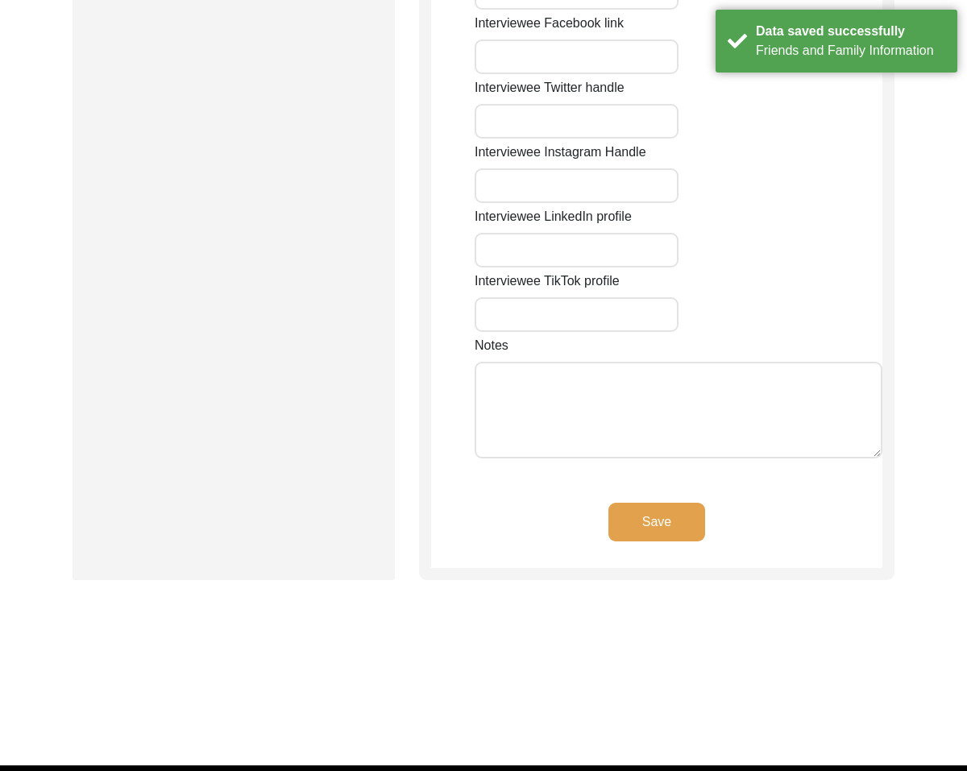
type input "N/A"
type textarea "N/A"
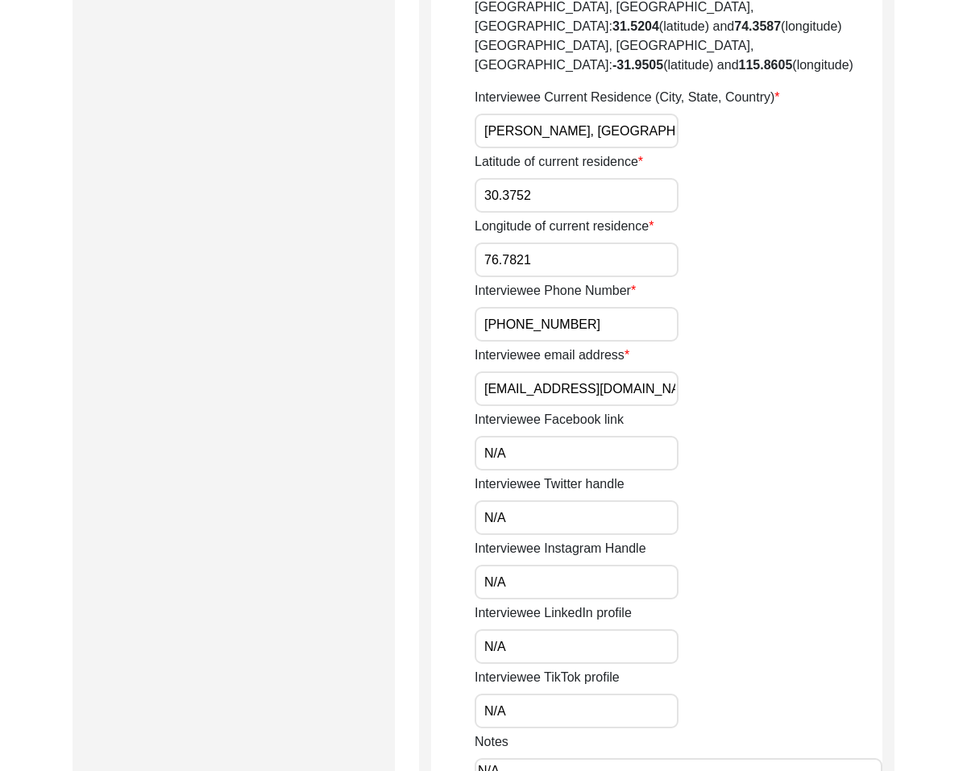
scroll to position [922, 0]
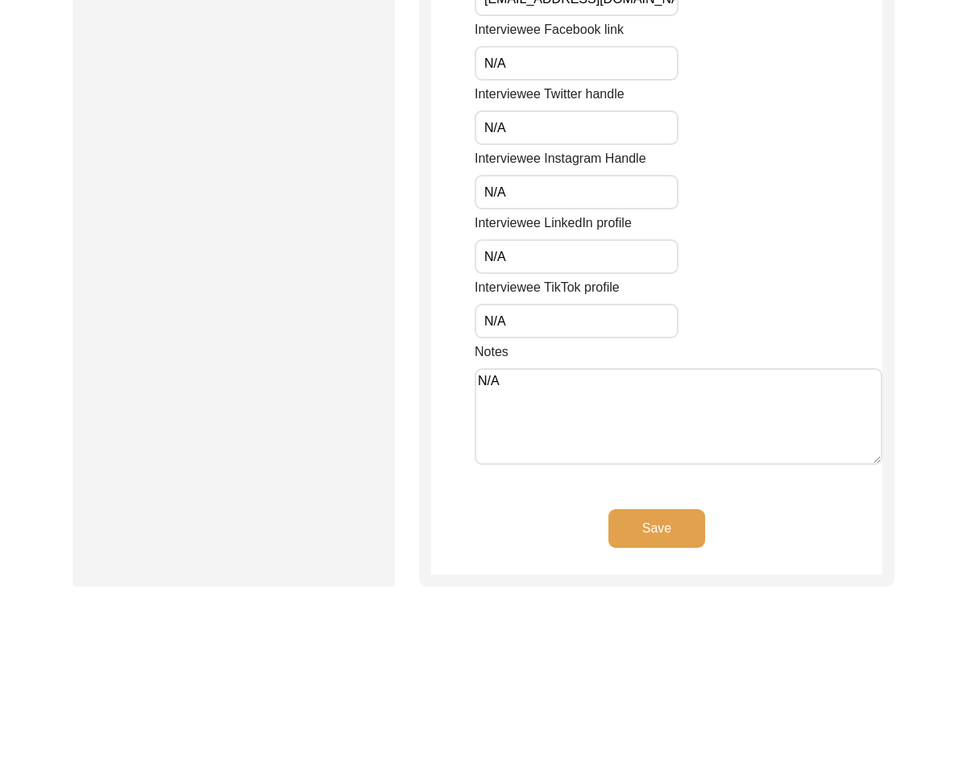
click at [634, 509] on button "Save" at bounding box center [656, 528] width 97 height 39
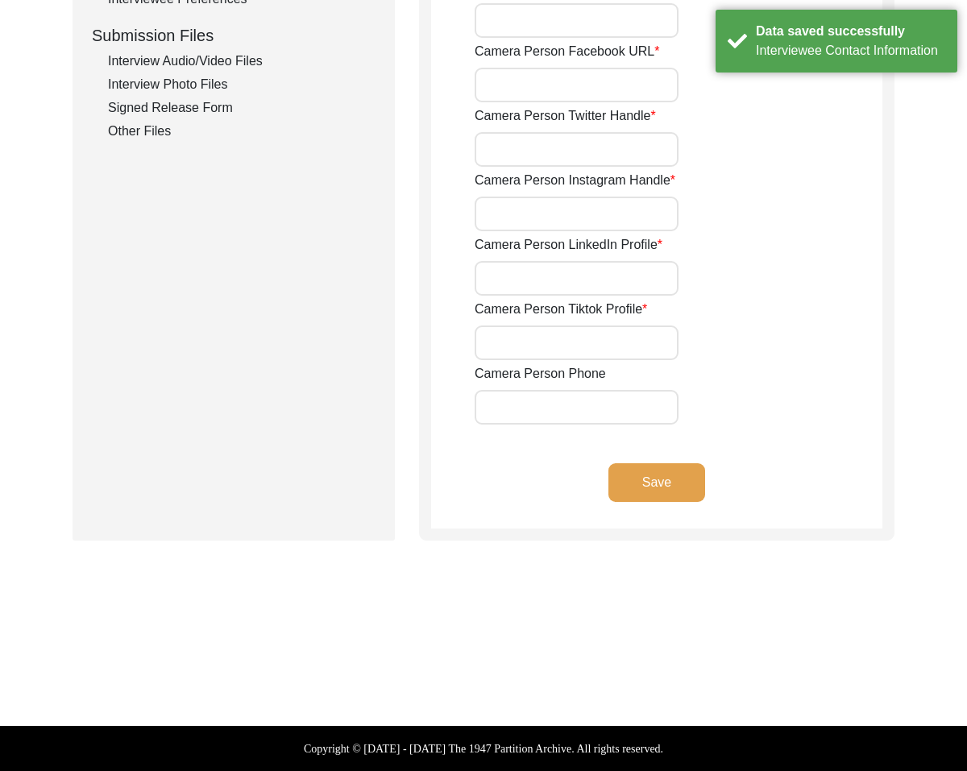
type input "[PHONE_NUMBER]"
type input "[EMAIL_ADDRESS][DOMAIN_NAME]"
type input "N/A"
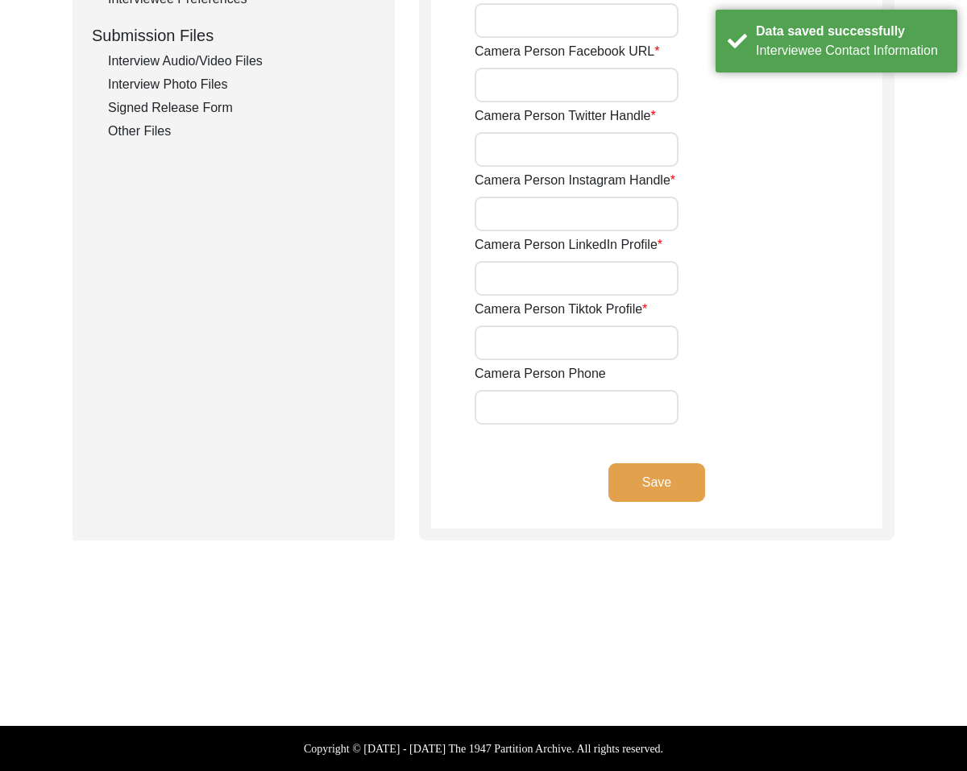
type input "N/A"
type input "[EMAIL_ADDRESS][DOMAIN_NAME]"
type input "N/A"
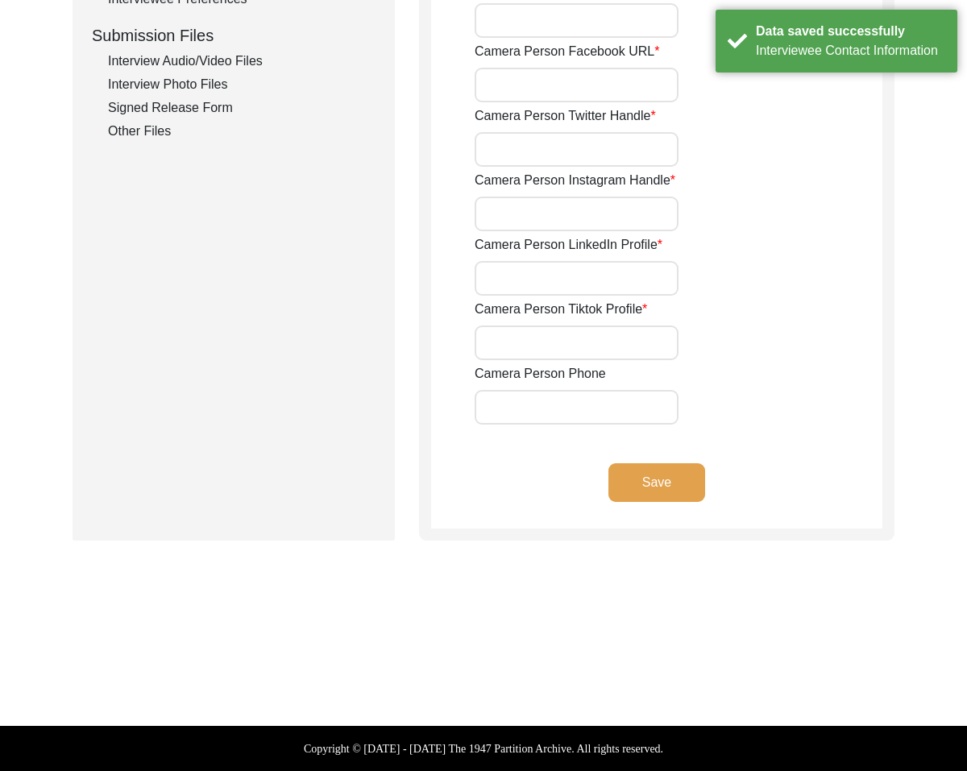
type input "N/A"
type input "[PHONE_NUMBER]"
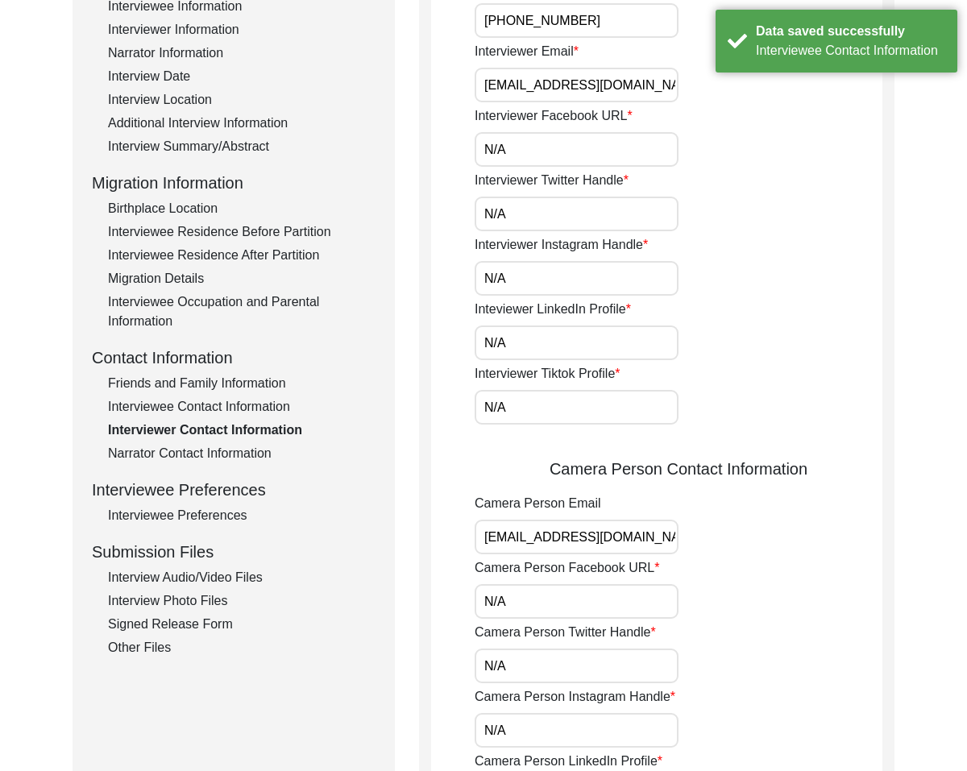
scroll to position [0, 0]
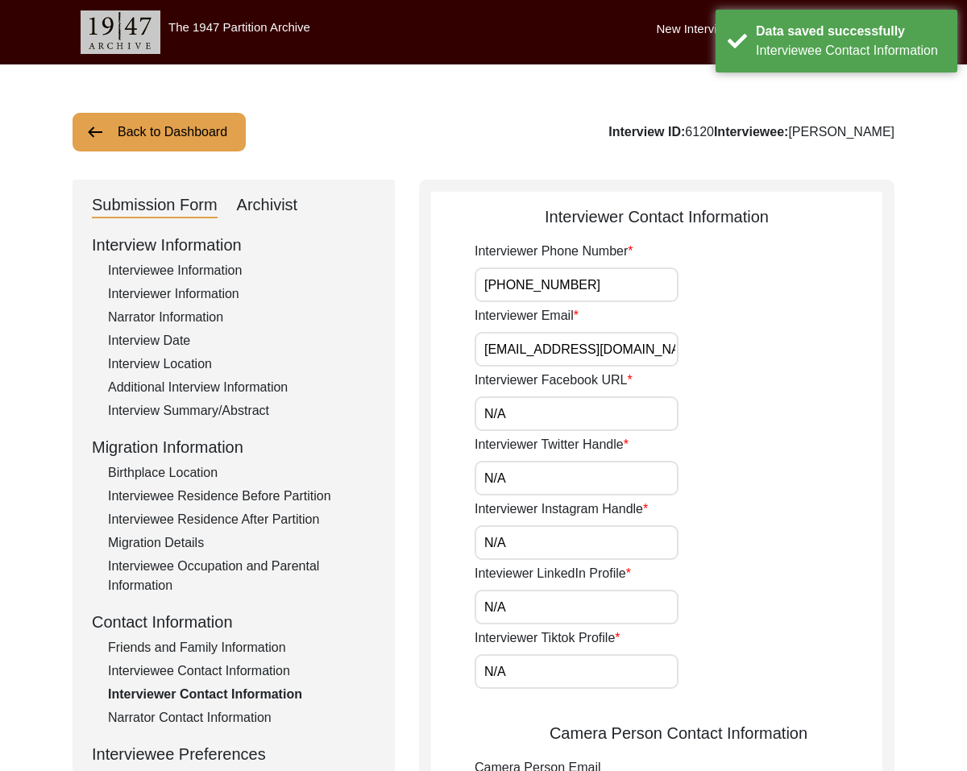
click at [488, 350] on input "[EMAIL_ADDRESS][DOMAIN_NAME]" at bounding box center [576, 349] width 204 height 35
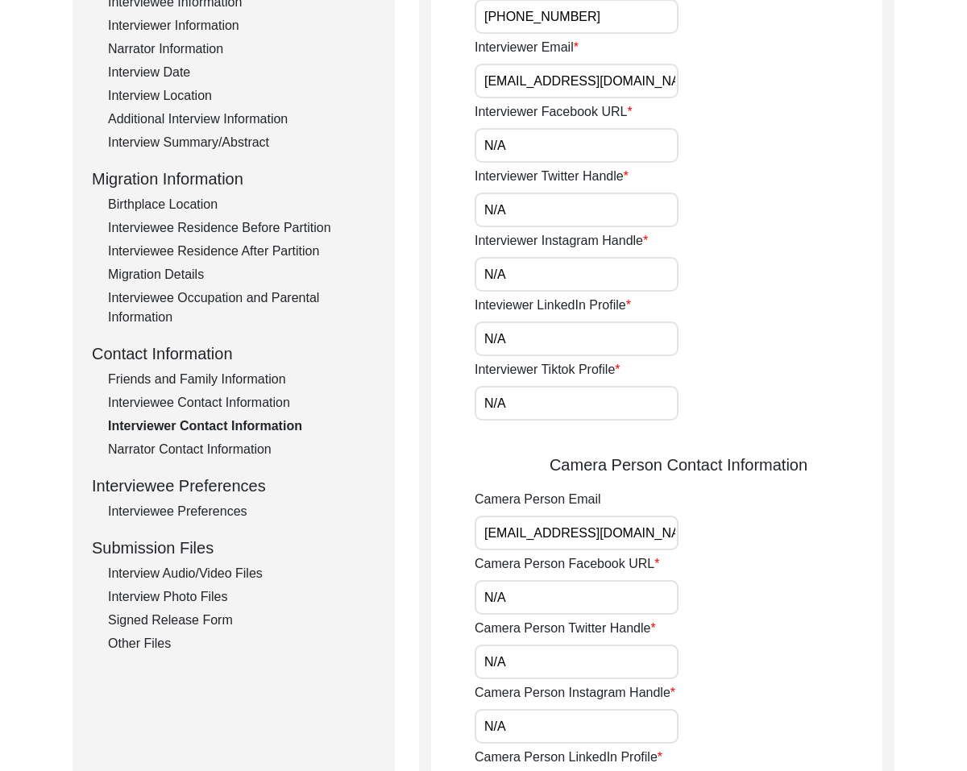
scroll to position [269, 0]
type input "[EMAIL_ADDRESS][DOMAIN_NAME]"
click at [487, 536] on input "[EMAIL_ADDRESS][DOMAIN_NAME]" at bounding box center [576, 532] width 204 height 35
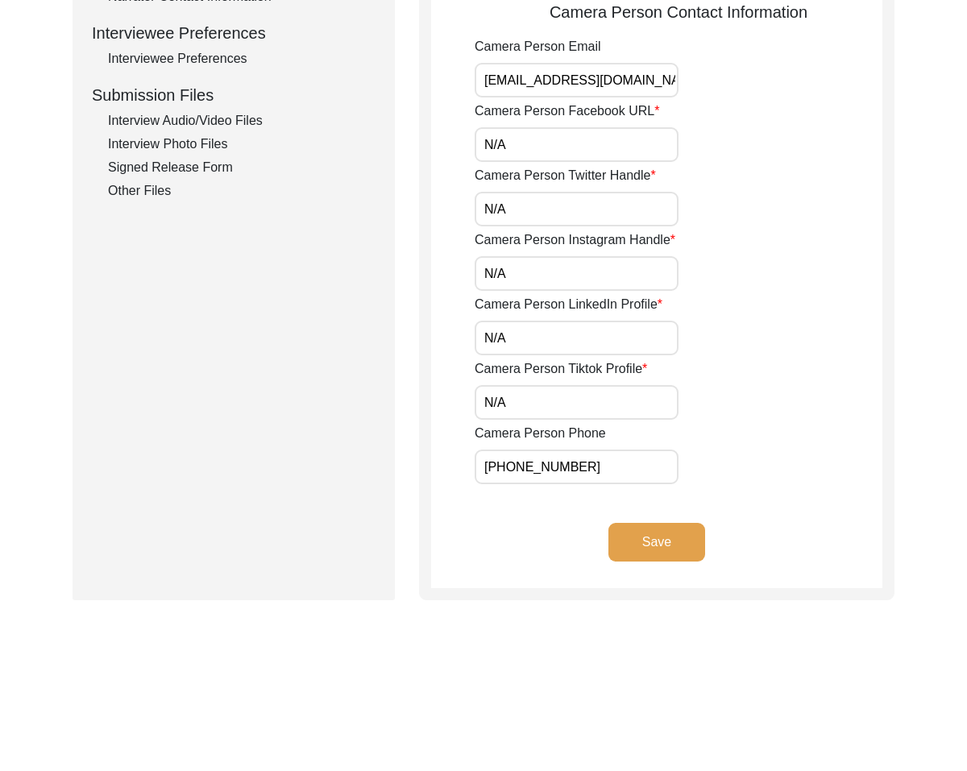
scroll to position [744, 0]
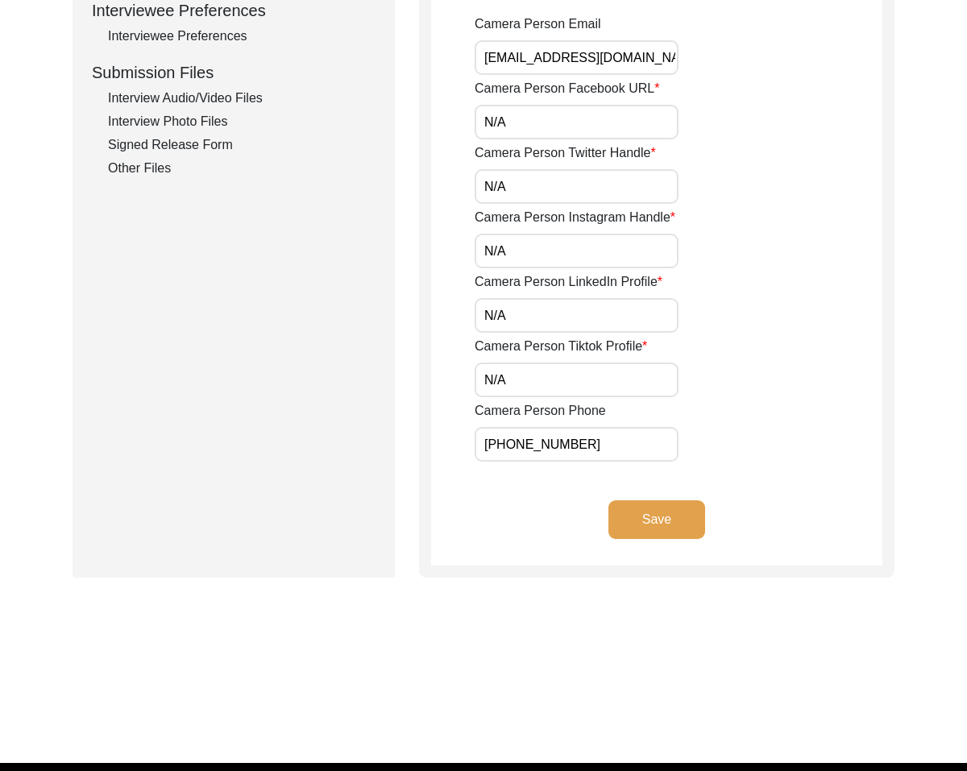
type input "[EMAIL_ADDRESS][DOMAIN_NAME]"
click at [646, 520] on button "Save" at bounding box center [656, 519] width 97 height 39
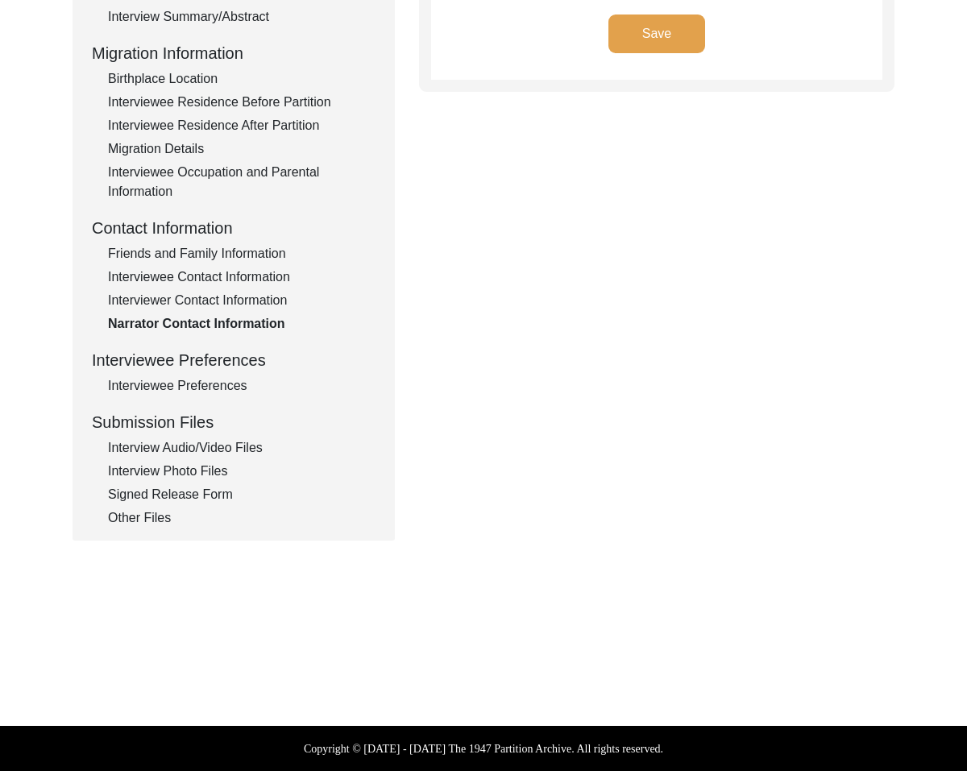
type textarea "N/A"
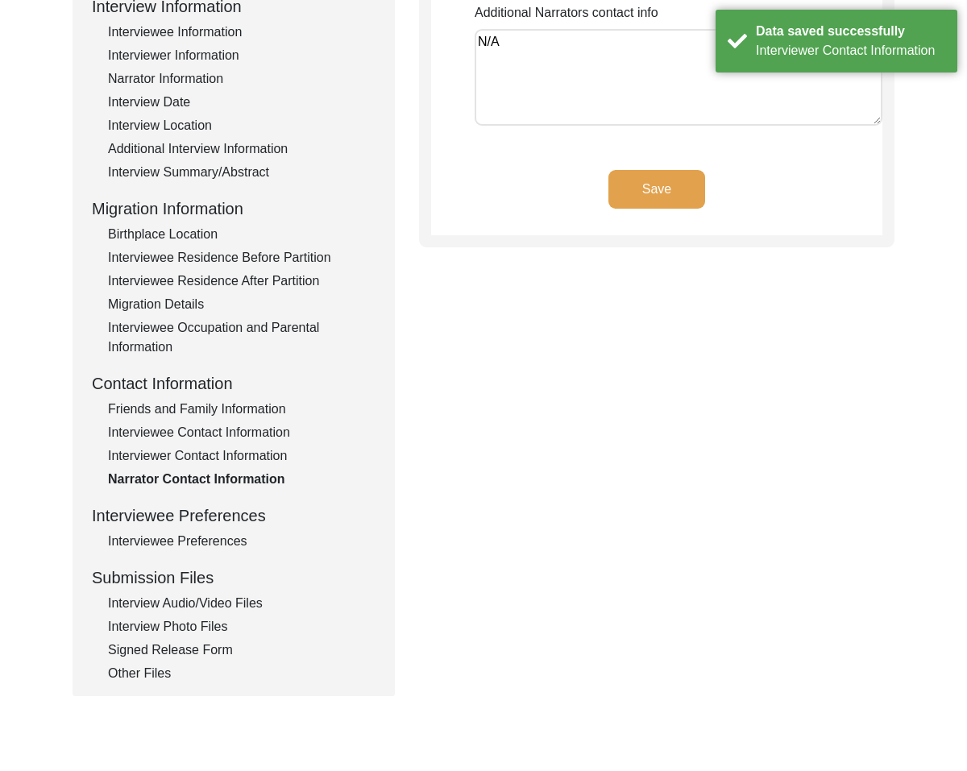
scroll to position [0, 0]
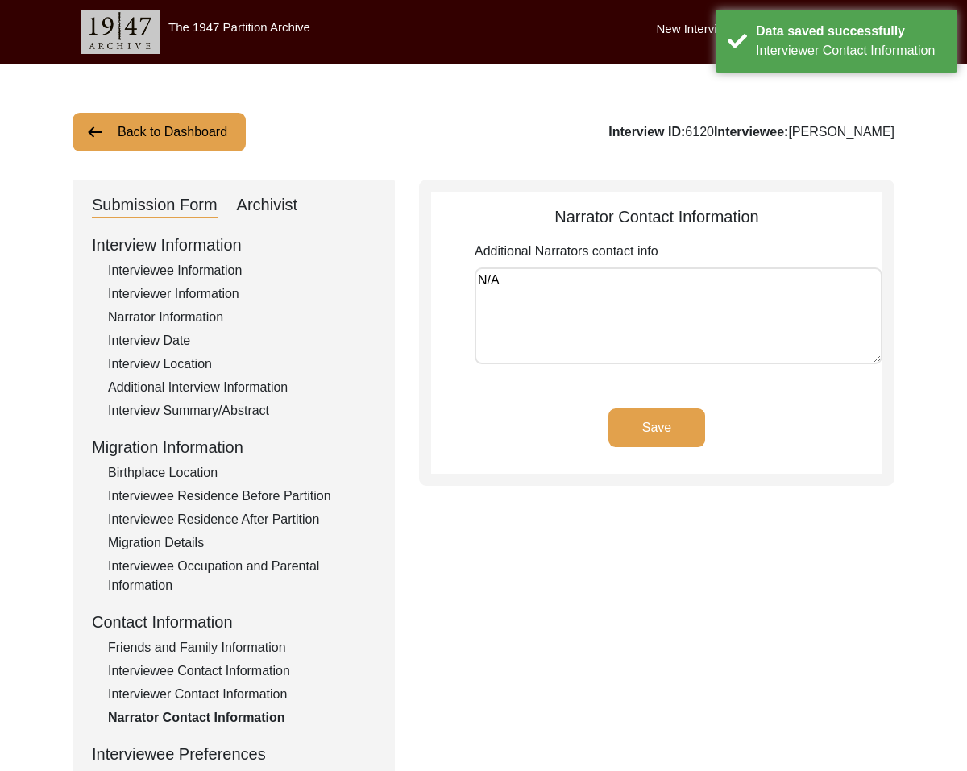
click at [656, 427] on button "Save" at bounding box center [656, 427] width 97 height 39
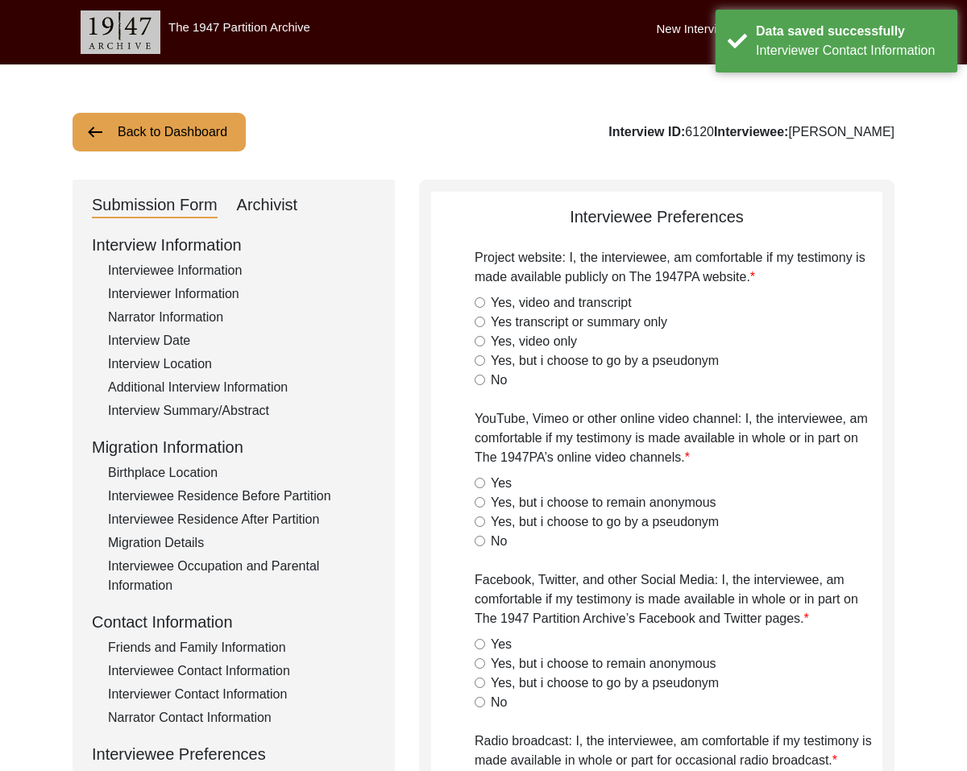
radio input "true"
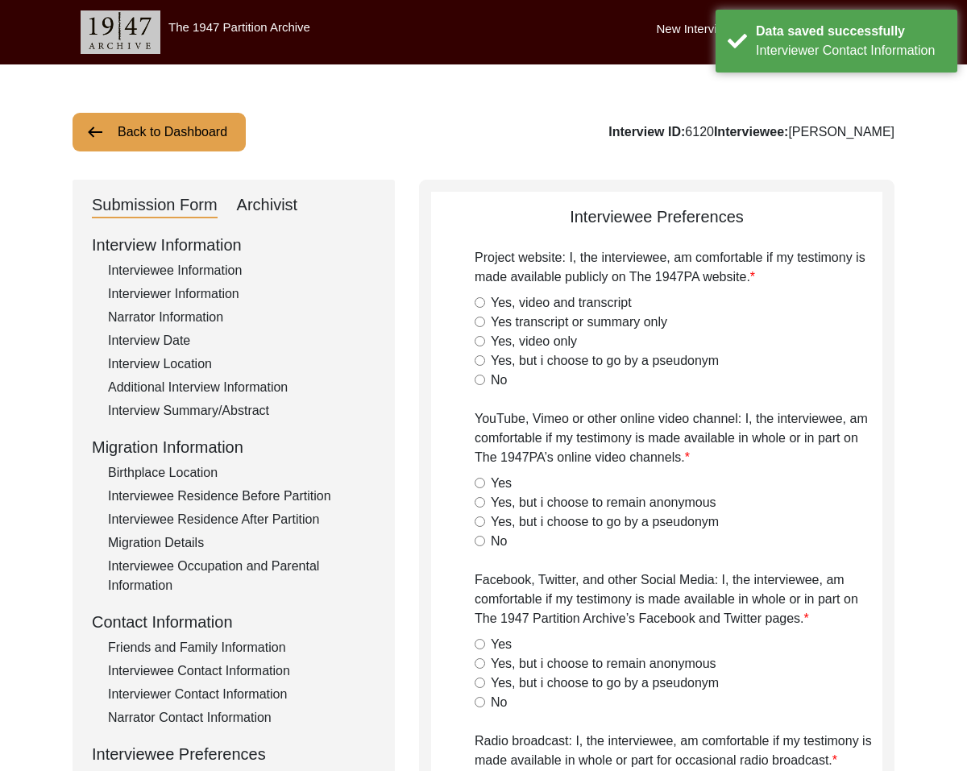
radio input "true"
type textarea "N/A"
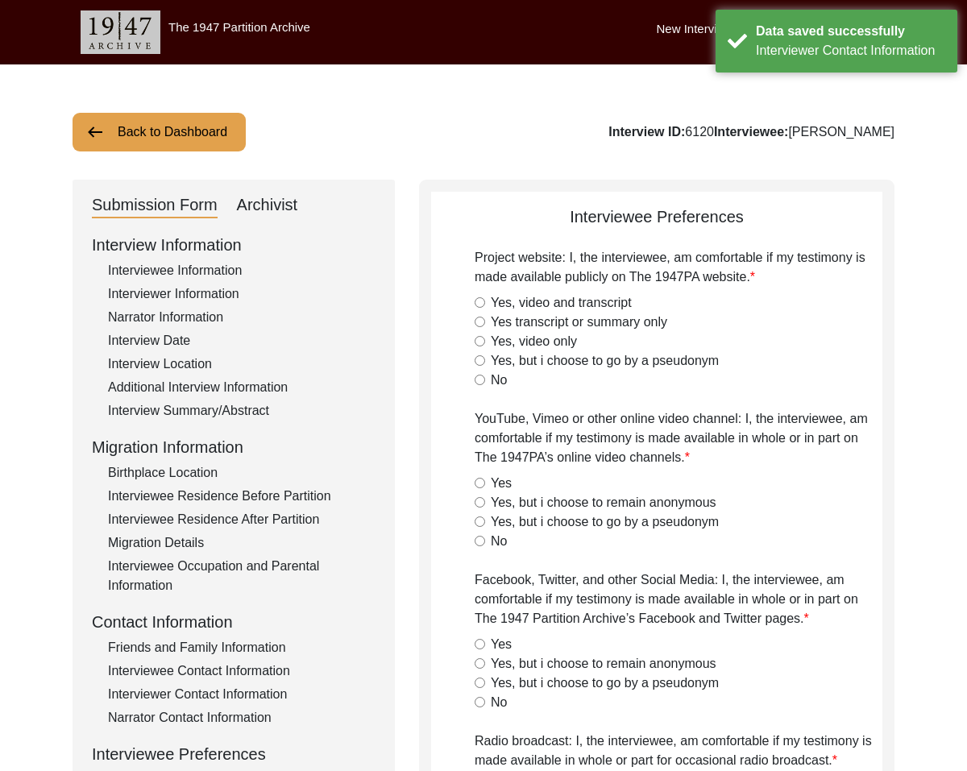
type textarea "N/A"
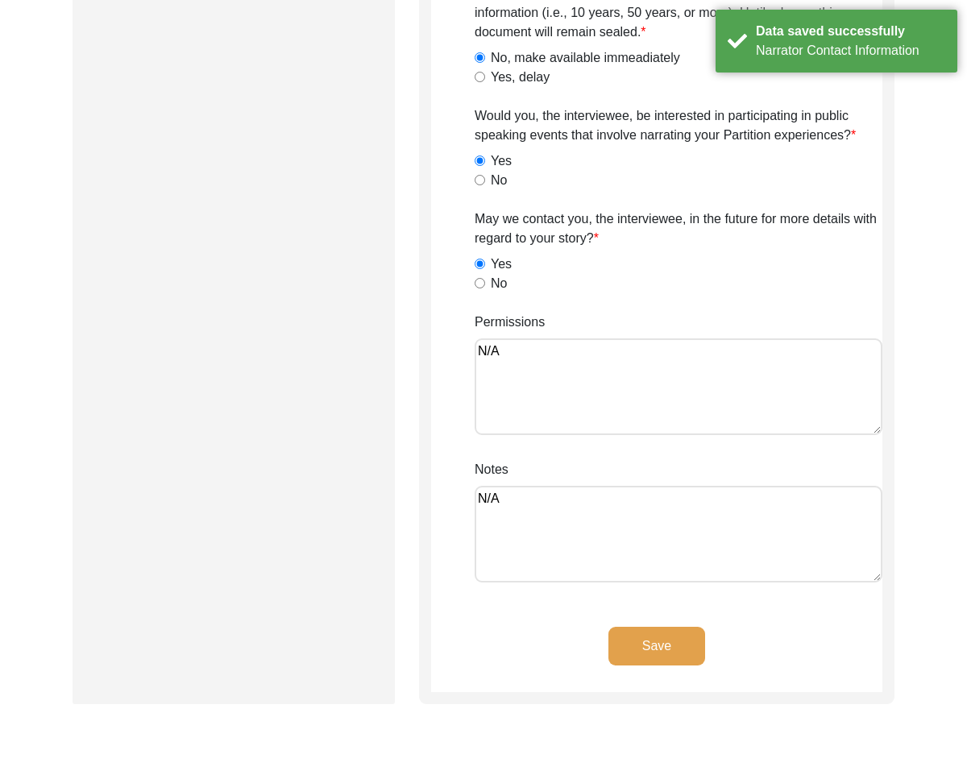
drag, startPoint x: 625, startPoint y: 361, endPoint x: 268, endPoint y: 280, distance: 366.0
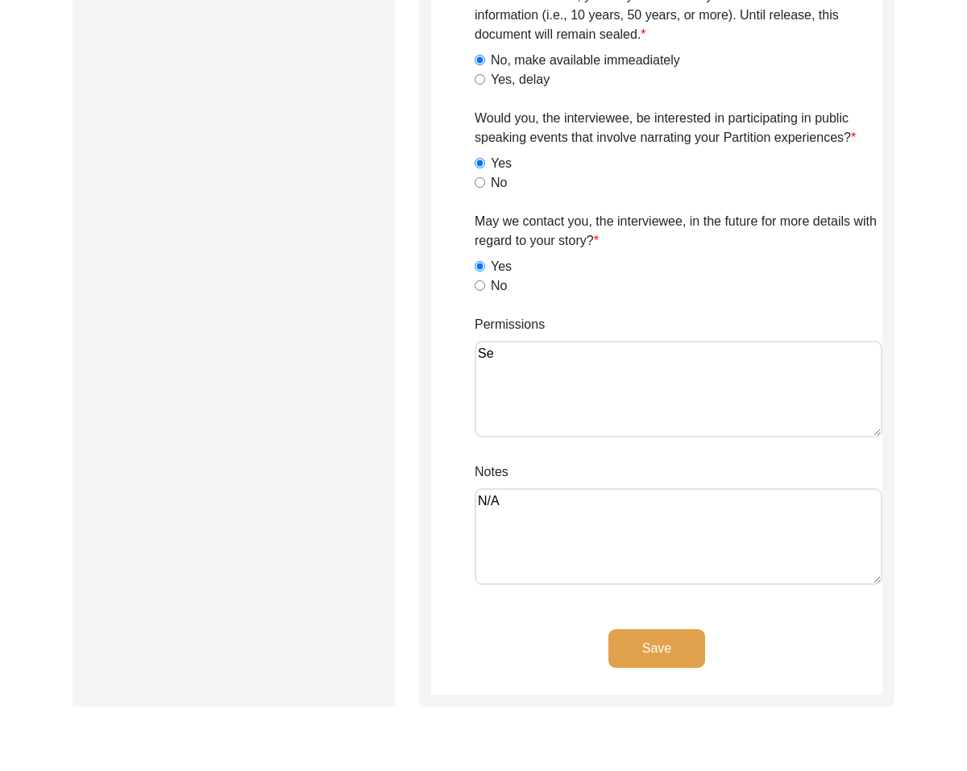
type textarea "S"
type textarea "[DATE], [PERSON_NAME]: Interviewee gave permission to all."
click at [668, 659] on button "Save" at bounding box center [656, 648] width 97 height 39
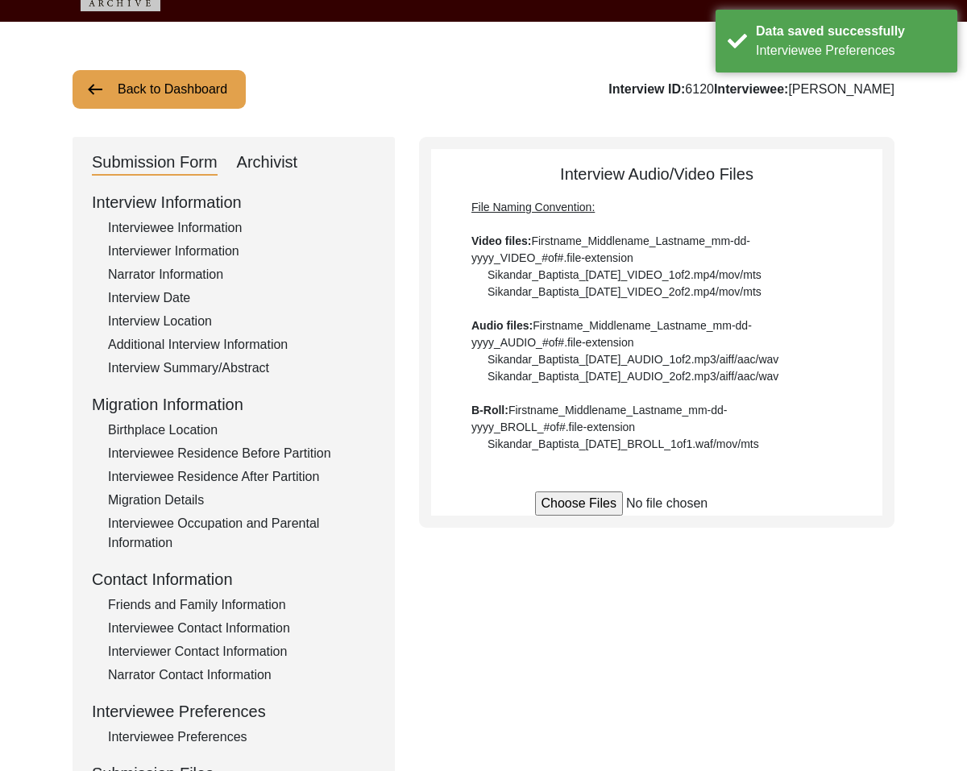
scroll to position [52, 0]
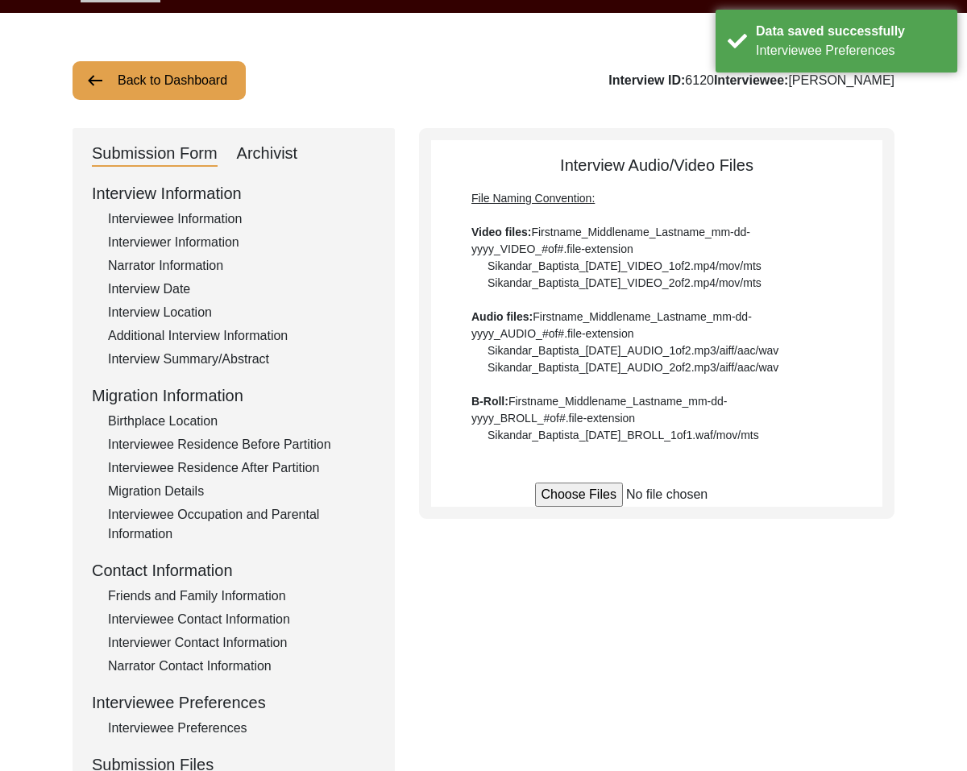
click at [205, 214] on div "Interviewee Information" at bounding box center [241, 218] width 267 height 19
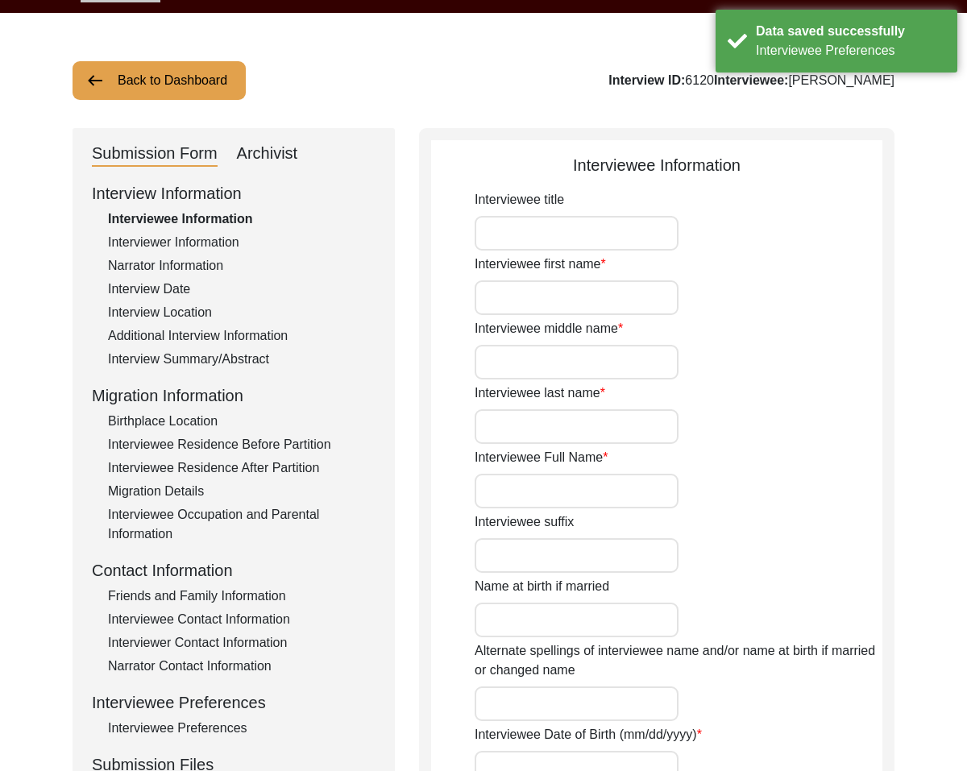
type input "Mr."
type input "[PERSON_NAME]"
type input "N/A"
type input "[PERSON_NAME]"
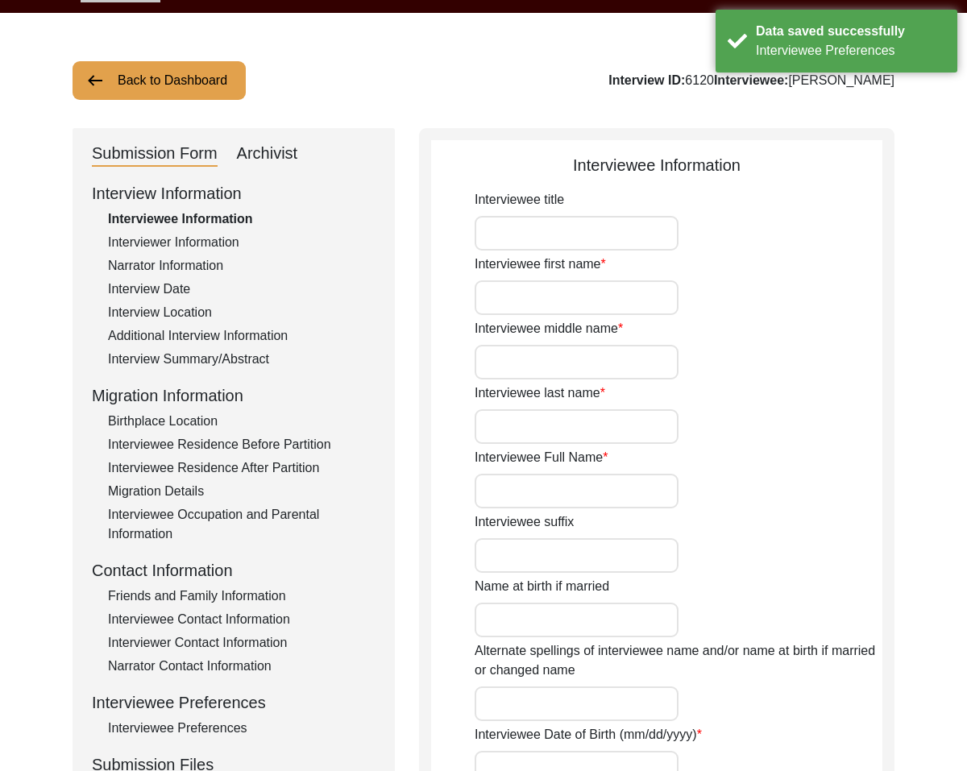
type input "N/A"
type input "[DATE]"
type input "N/A"
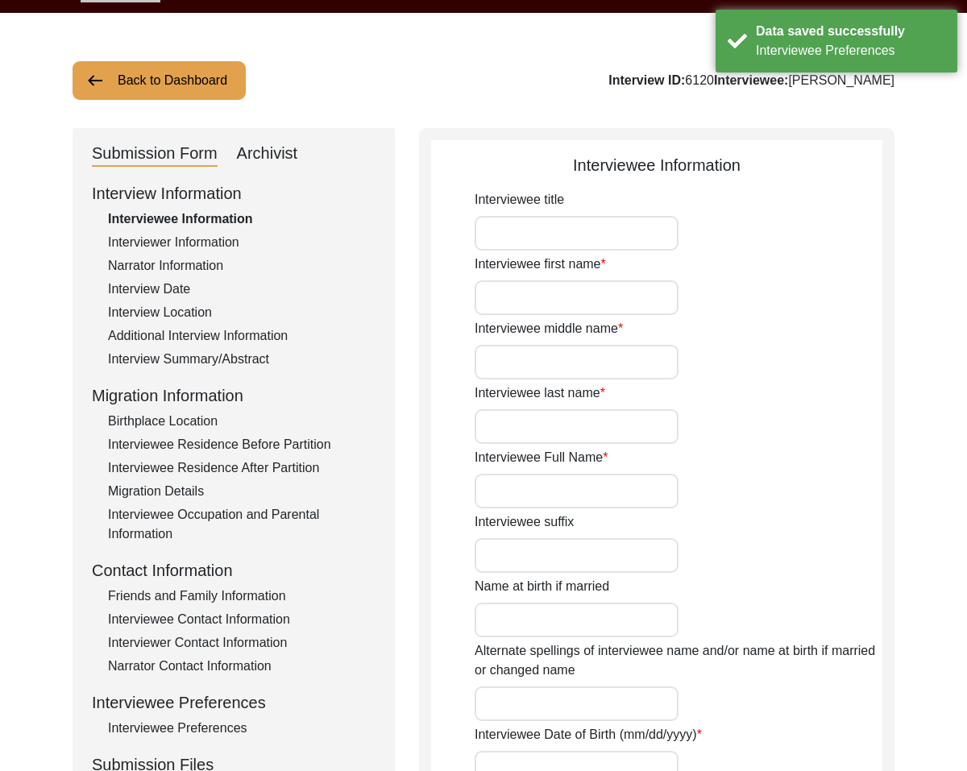
type input "81"
type input "N/A"
type textarea "N/A"
type input "N/A"
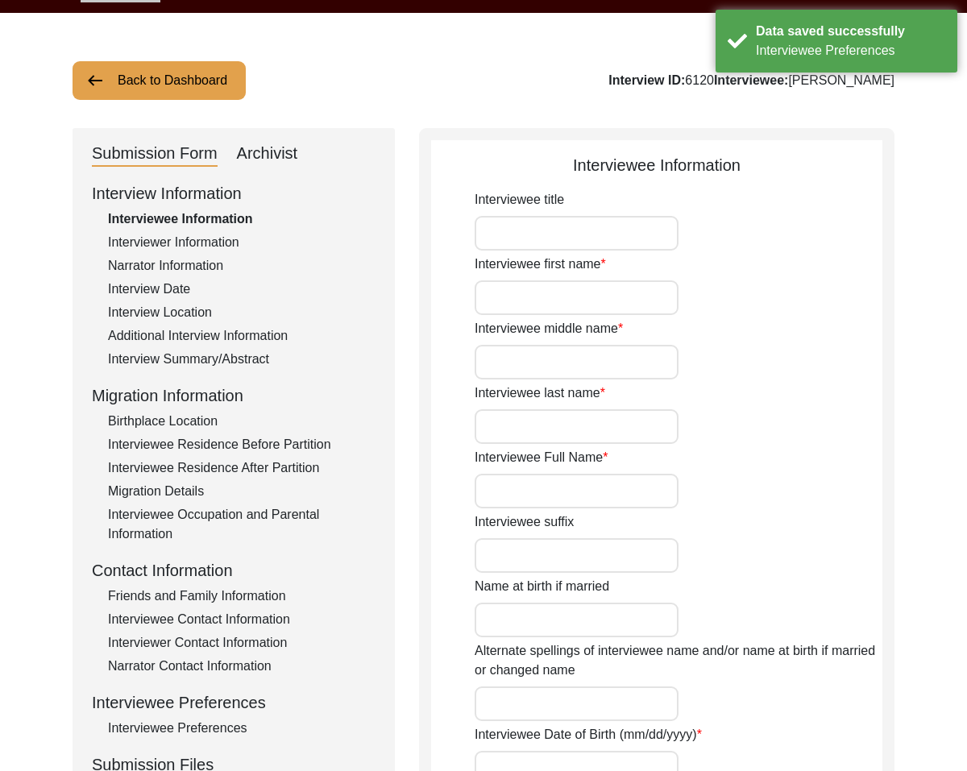
type input "N/A"
type input "[DEMOGRAPHIC_DATA]"
type input "N/A"
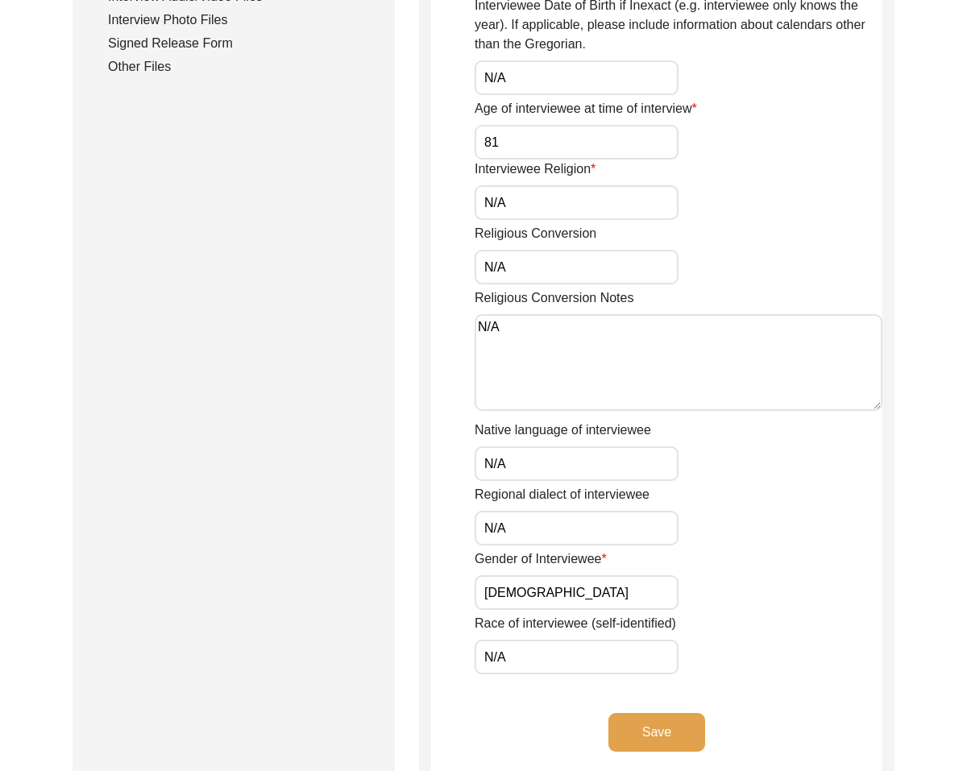
scroll to position [1094, 0]
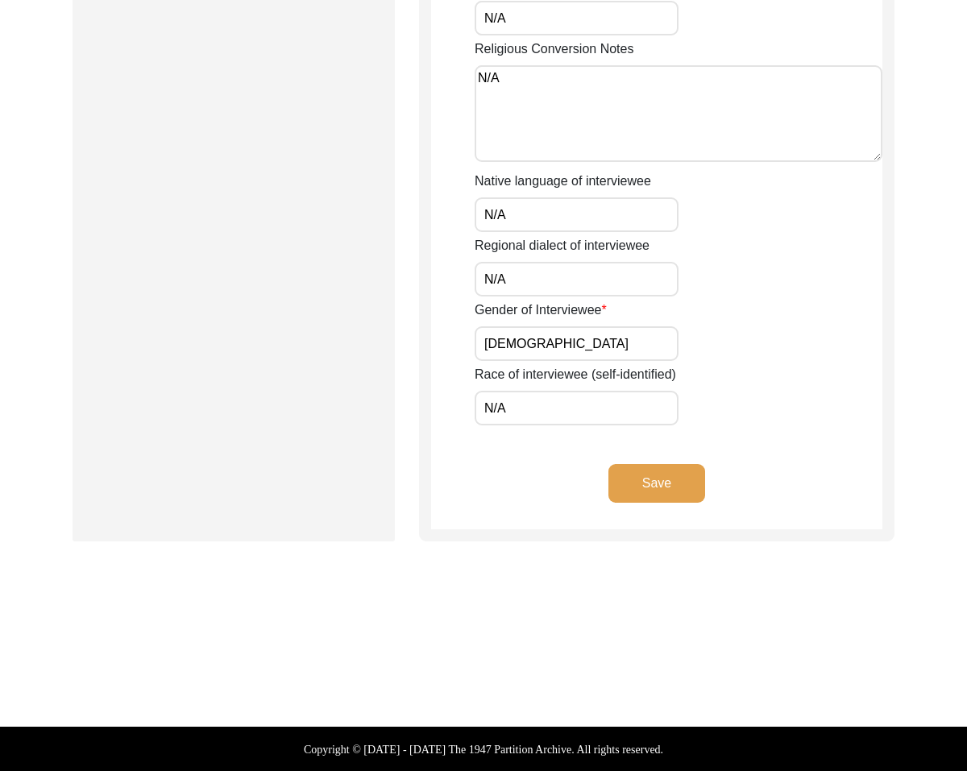
click at [647, 483] on button "Save" at bounding box center [656, 483] width 97 height 39
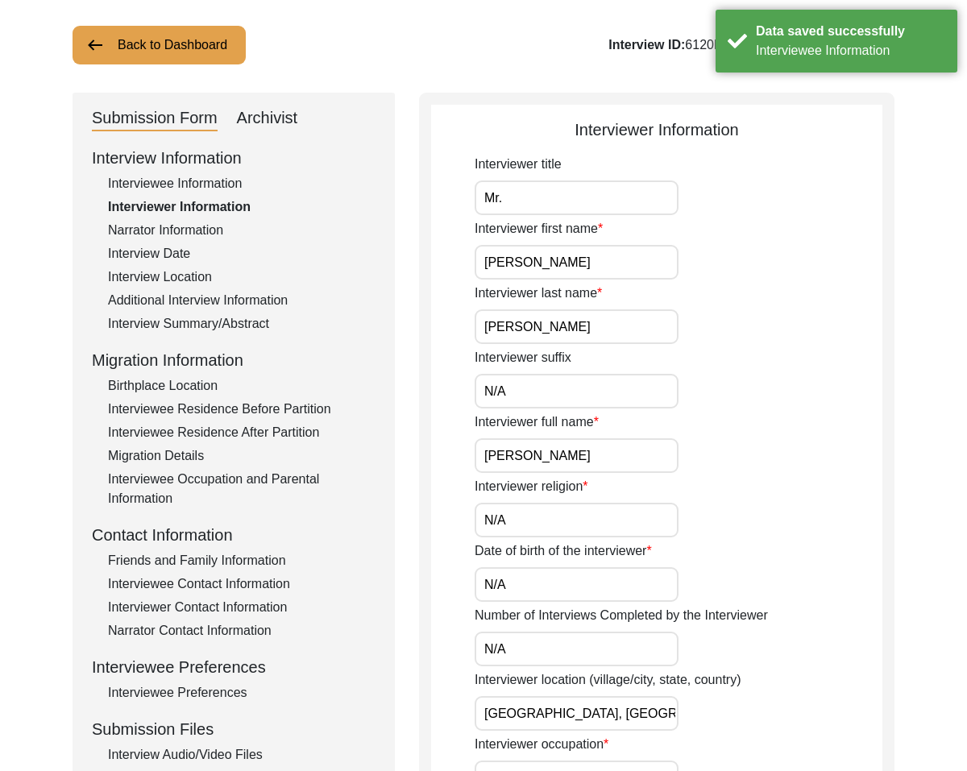
scroll to position [0, 0]
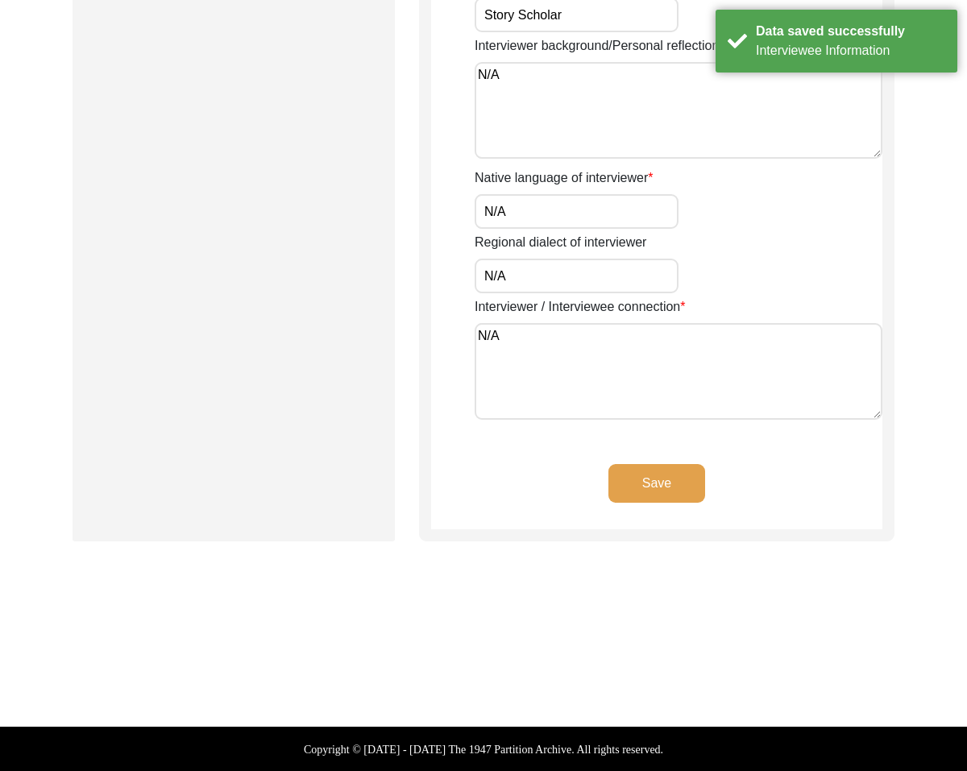
click at [661, 489] on button "Save" at bounding box center [656, 483] width 97 height 39
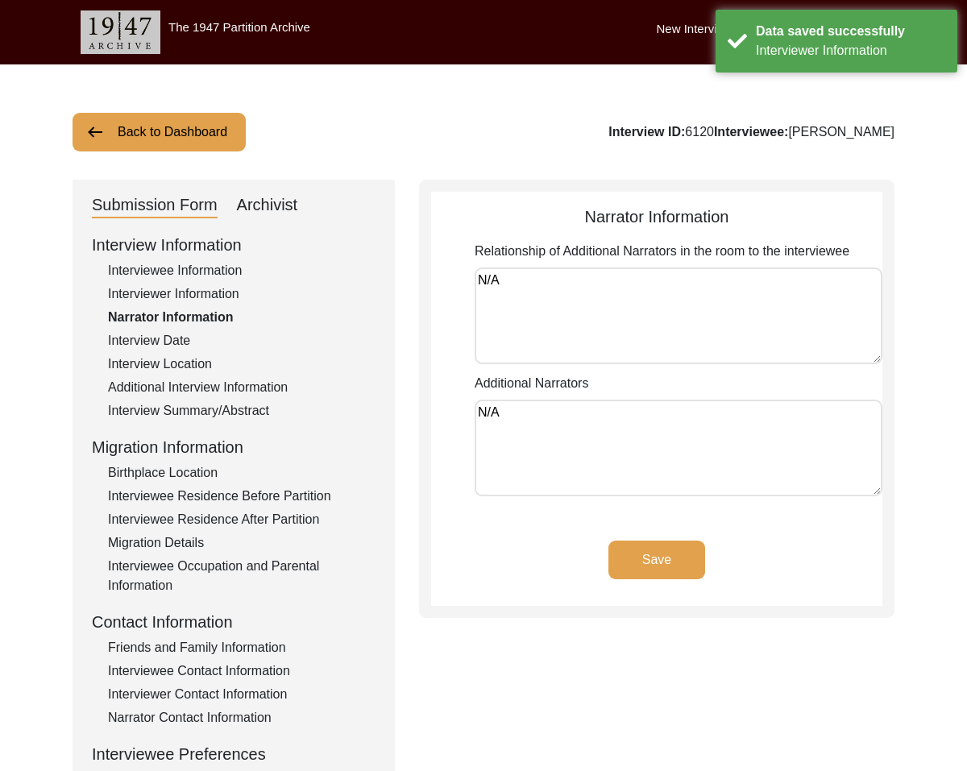
click at [653, 543] on button "Save" at bounding box center [656, 560] width 97 height 39
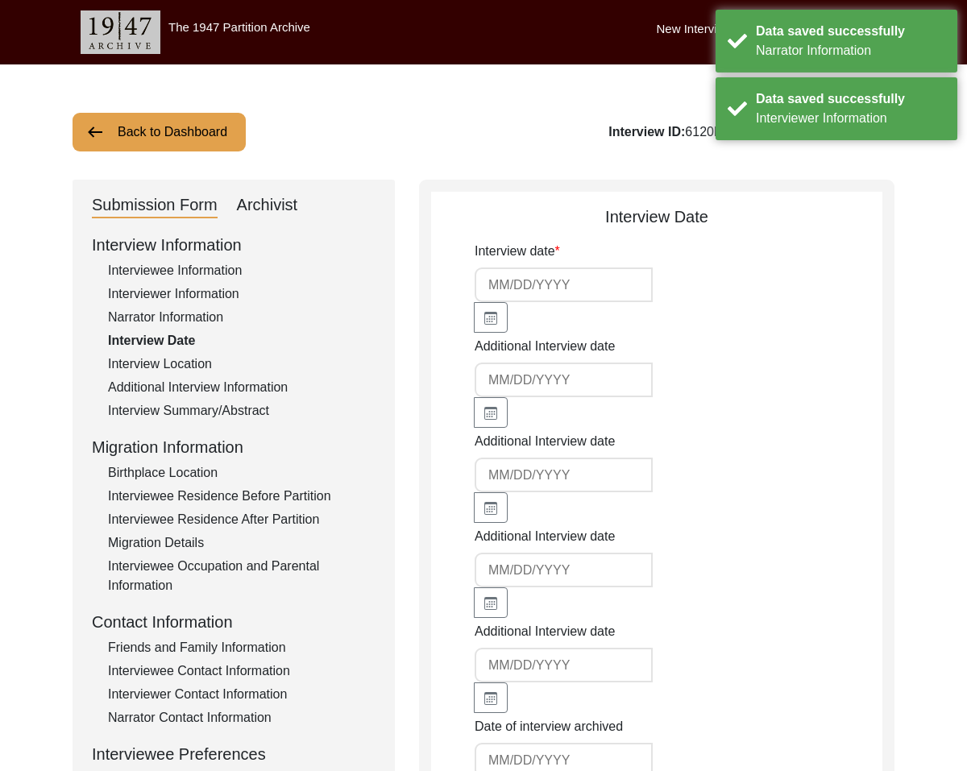
type input "[DATE]"
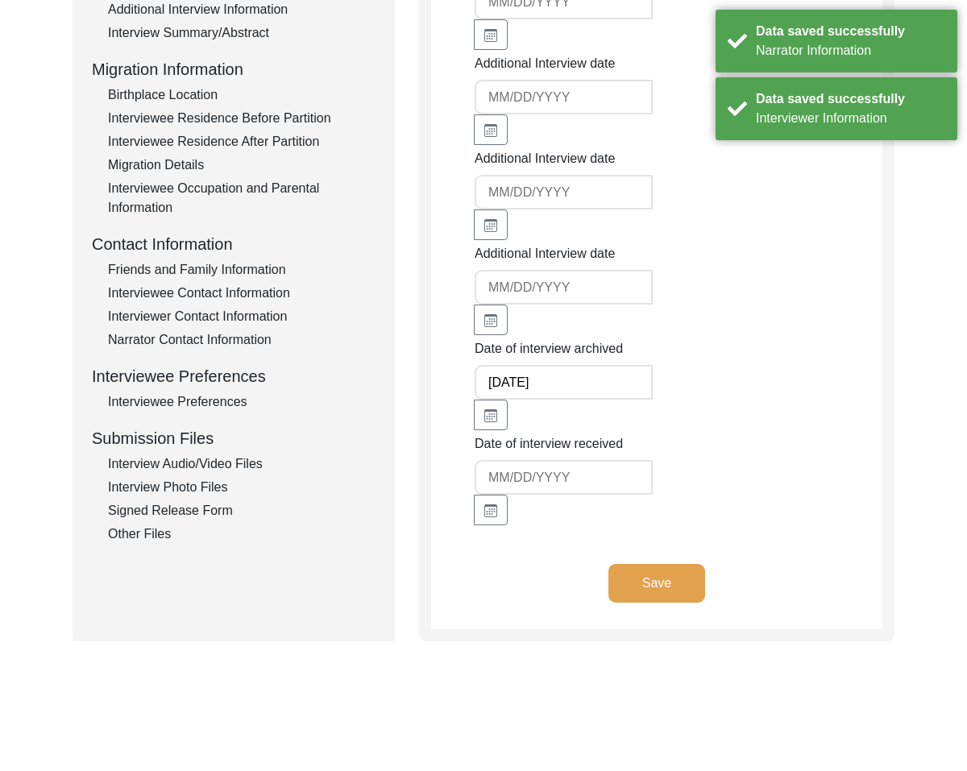
click at [683, 564] on button "Save" at bounding box center [656, 583] width 97 height 39
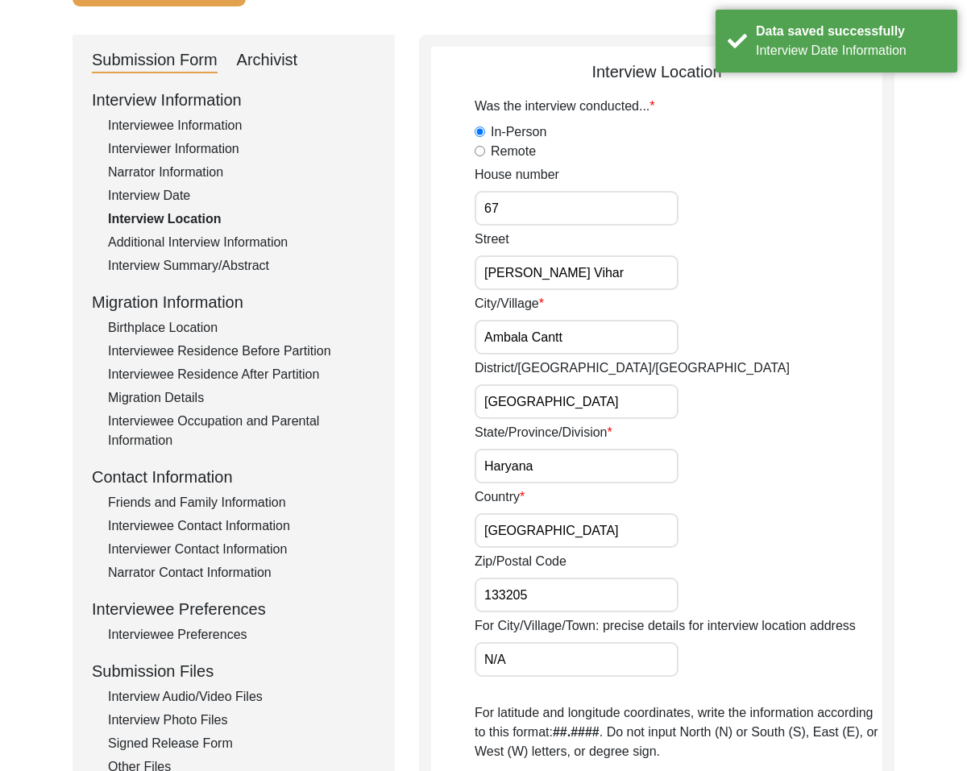
scroll to position [152, 0]
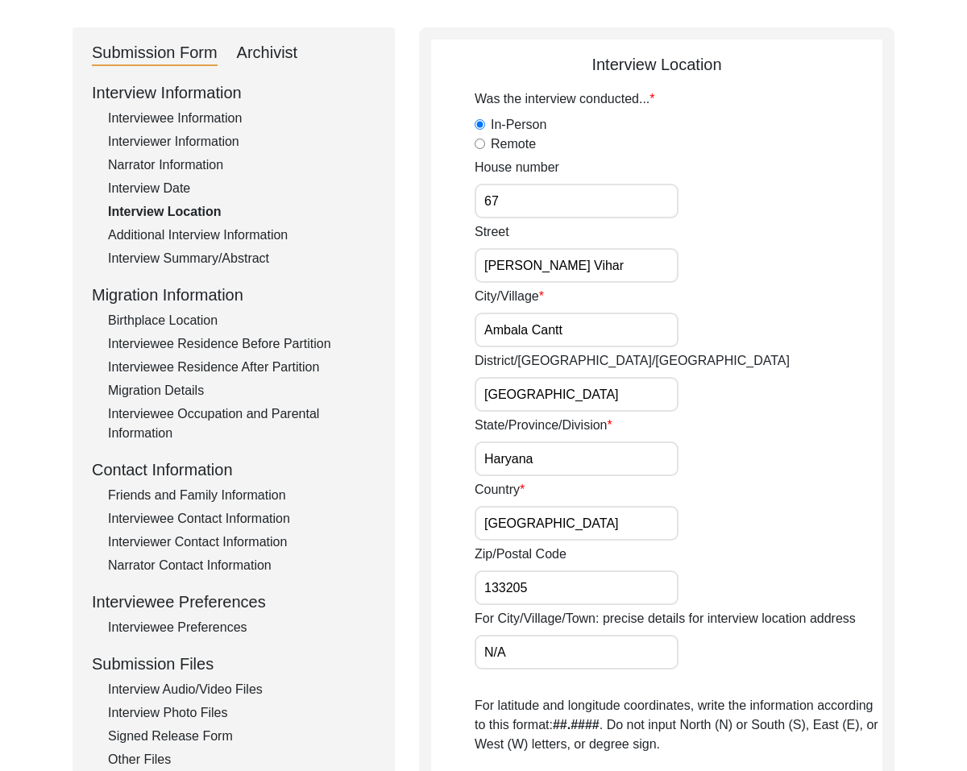
drag, startPoint x: 586, startPoint y: 396, endPoint x: 452, endPoint y: 378, distance: 135.7
click at [452, 378] on app-interview-location "Interview Location Was the interview conducted... In-Person Remote House number…" at bounding box center [656, 633] width 451 height 1162
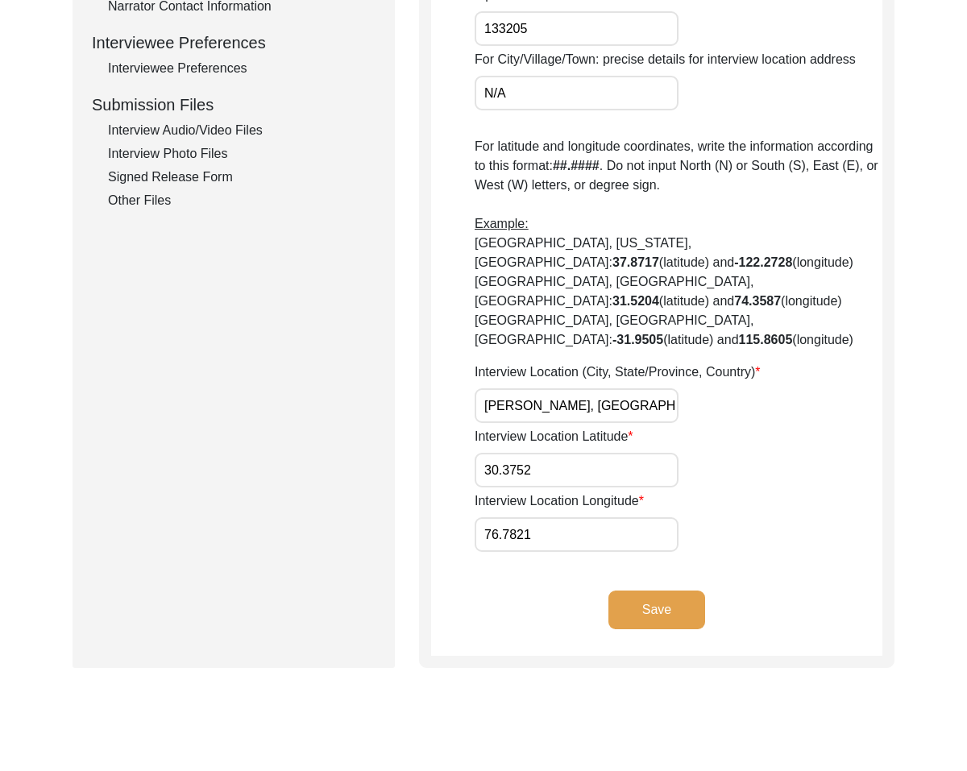
scroll to position [800, 0]
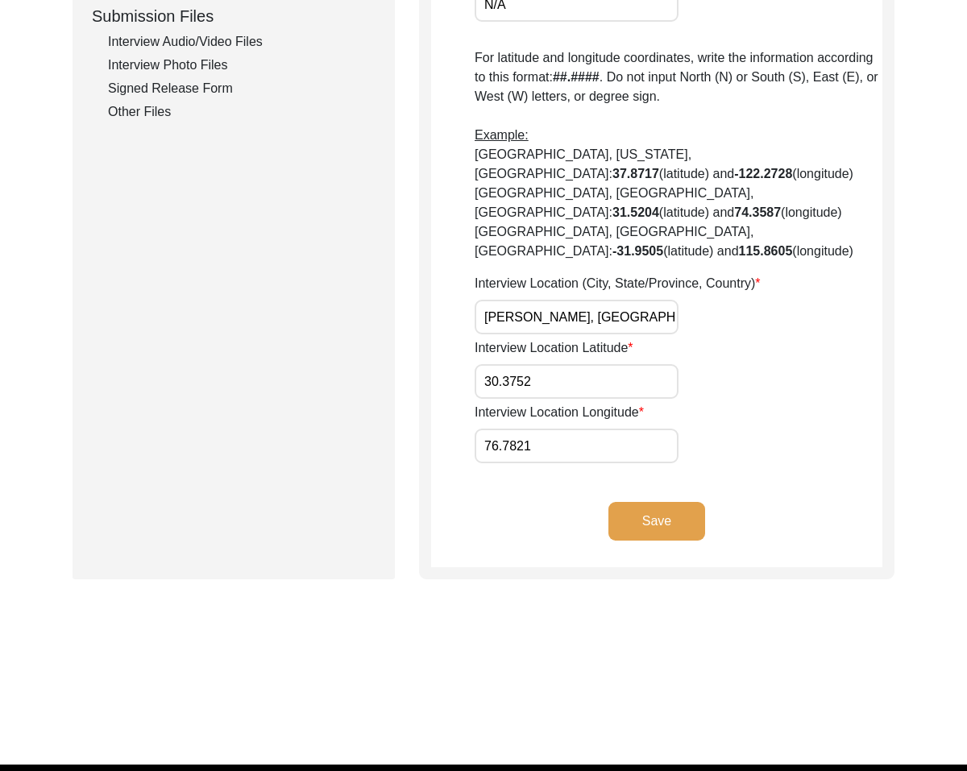
type input "N/A"
click at [638, 502] on button "Save" at bounding box center [656, 521] width 97 height 39
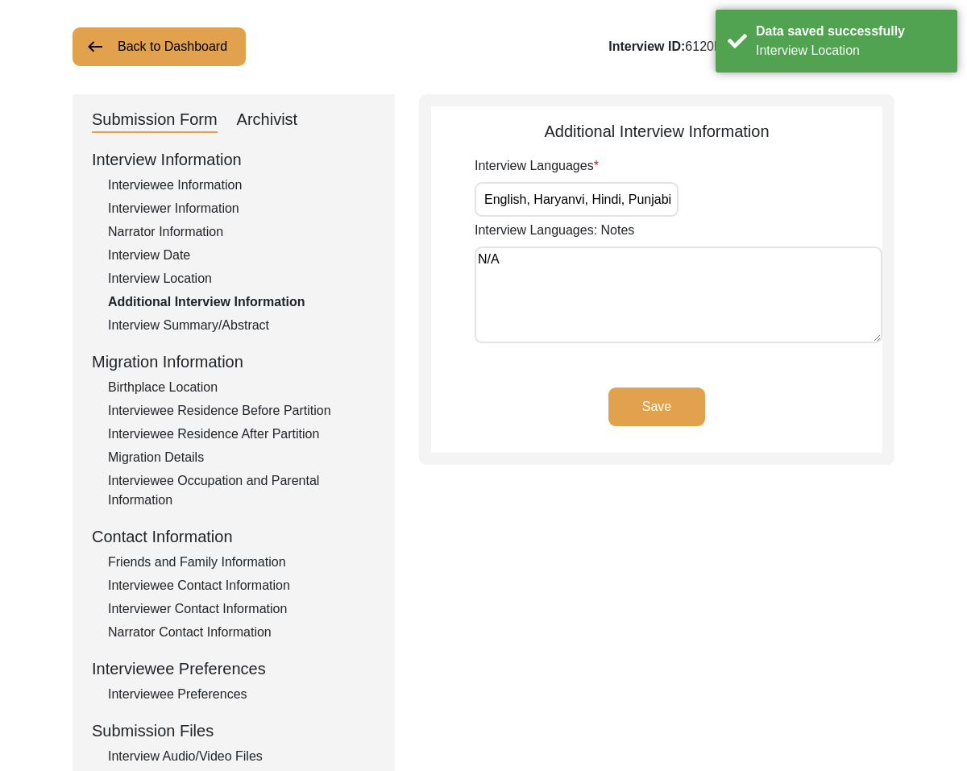
scroll to position [0, 0]
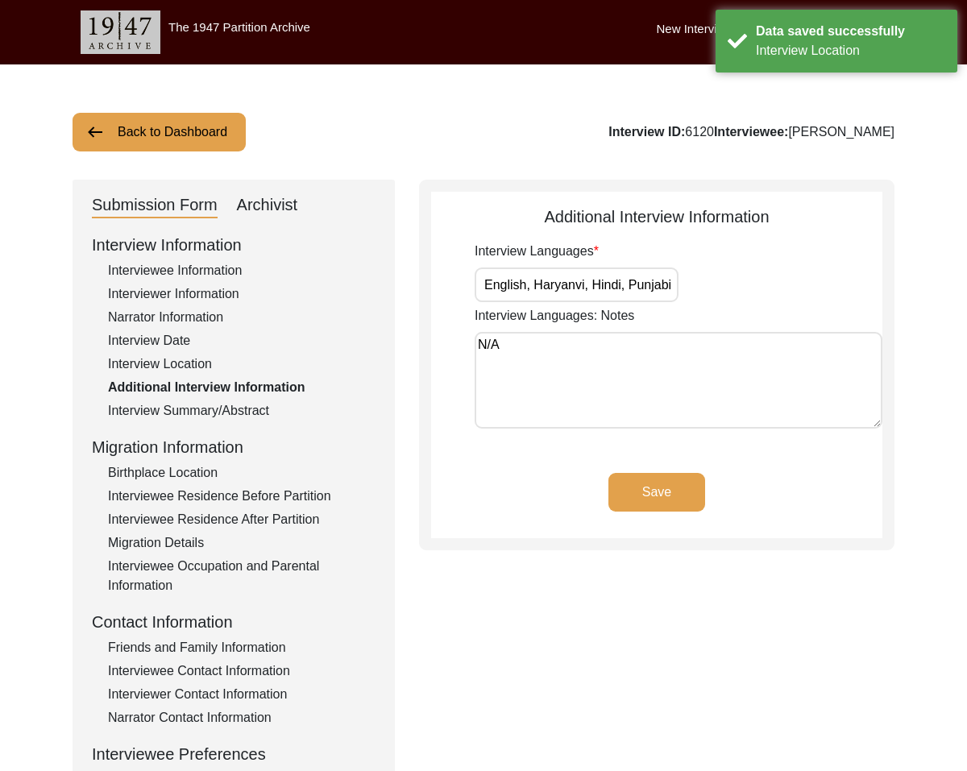
click at [640, 489] on button "Save" at bounding box center [656, 492] width 97 height 39
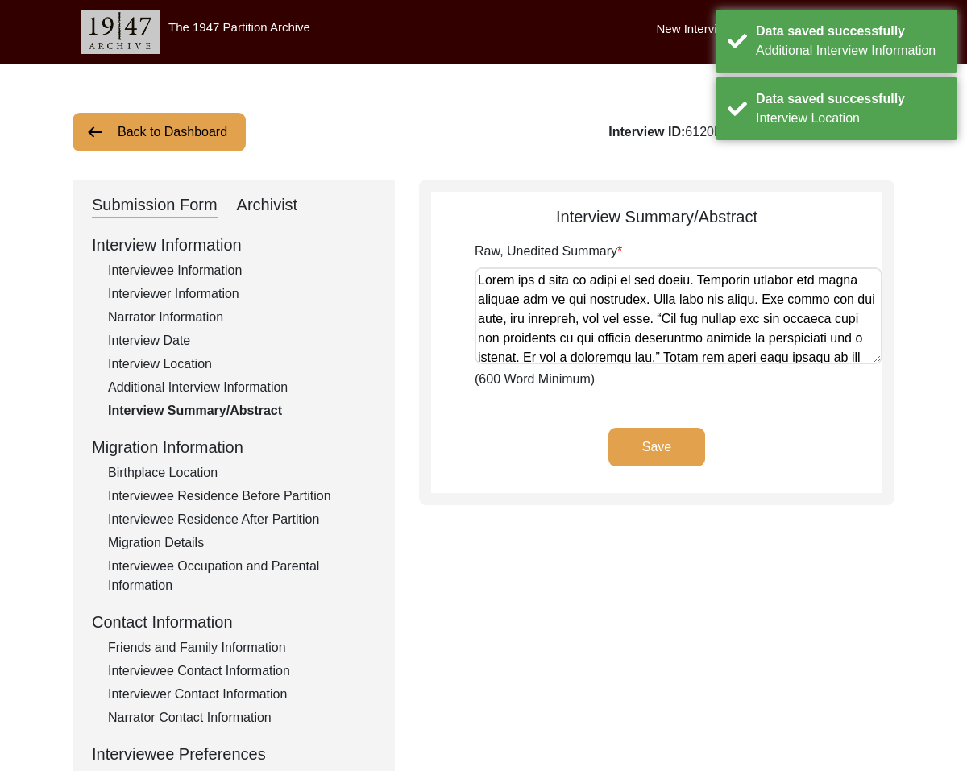
scroll to position [2, 0]
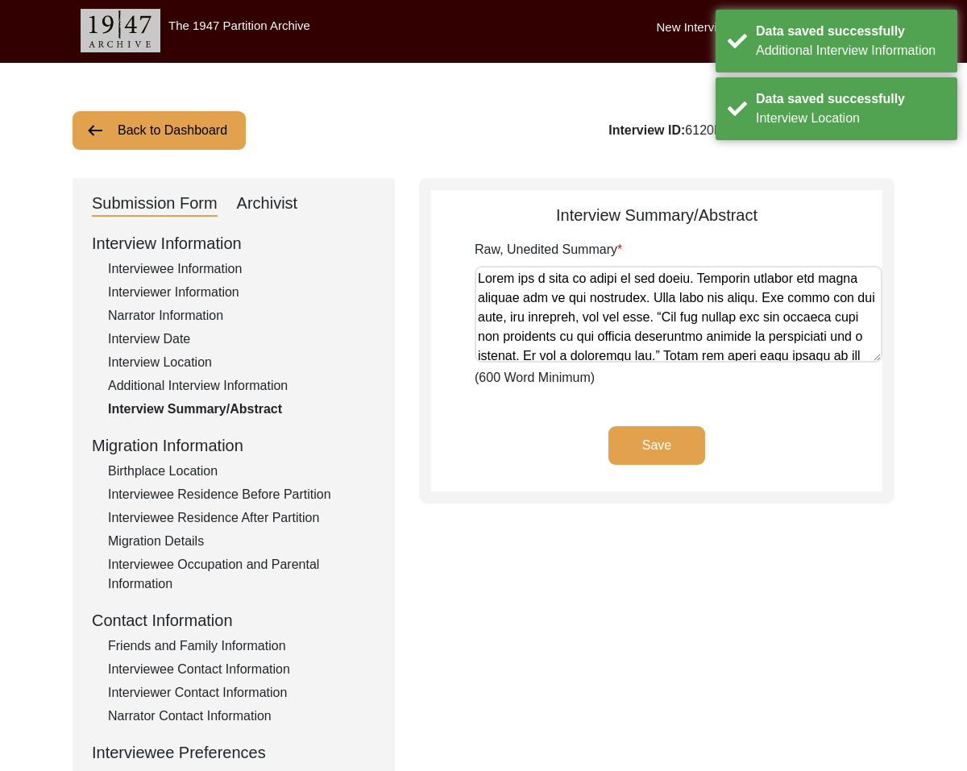
click at [643, 456] on button "Save" at bounding box center [656, 445] width 97 height 39
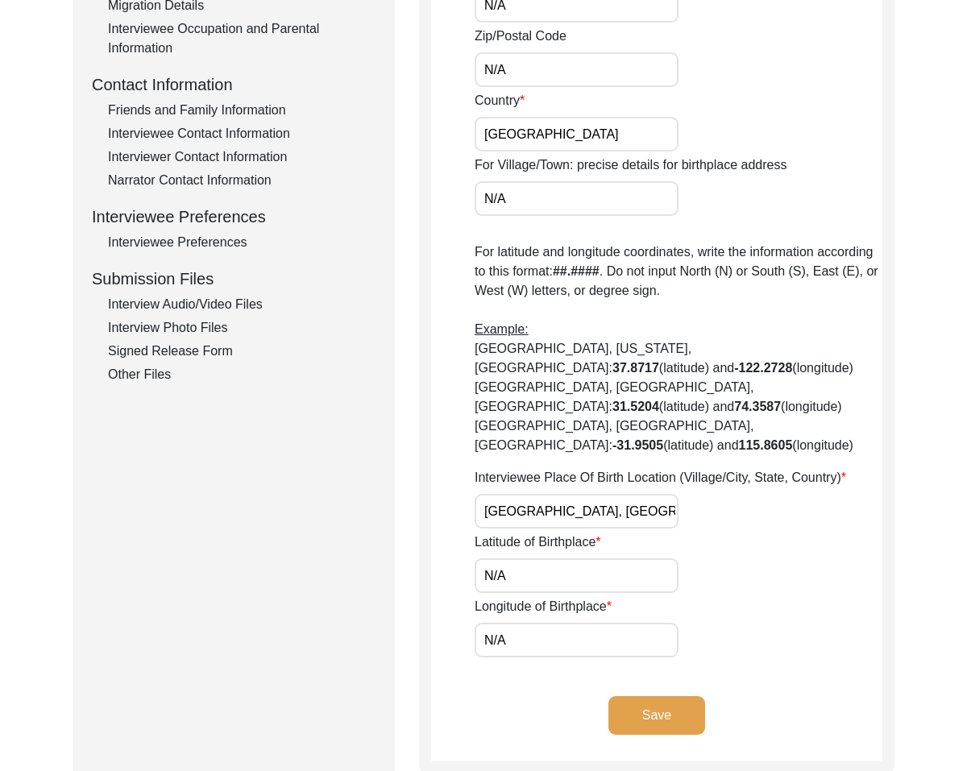
scroll to position [731, 0]
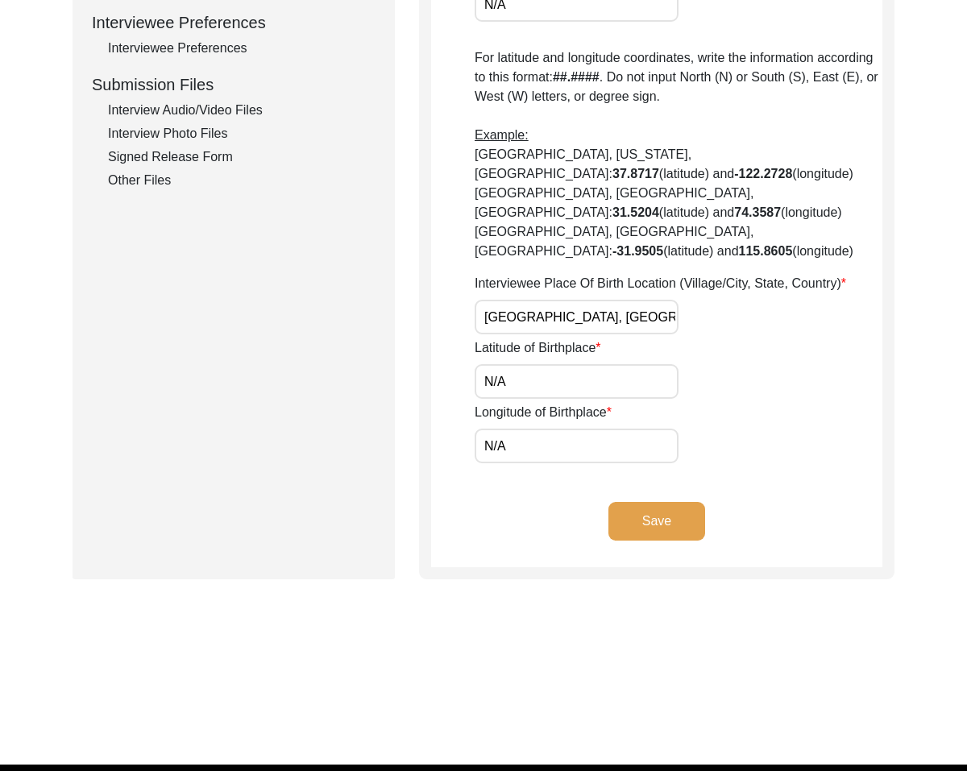
click at [657, 502] on button "Save" at bounding box center [656, 521] width 97 height 39
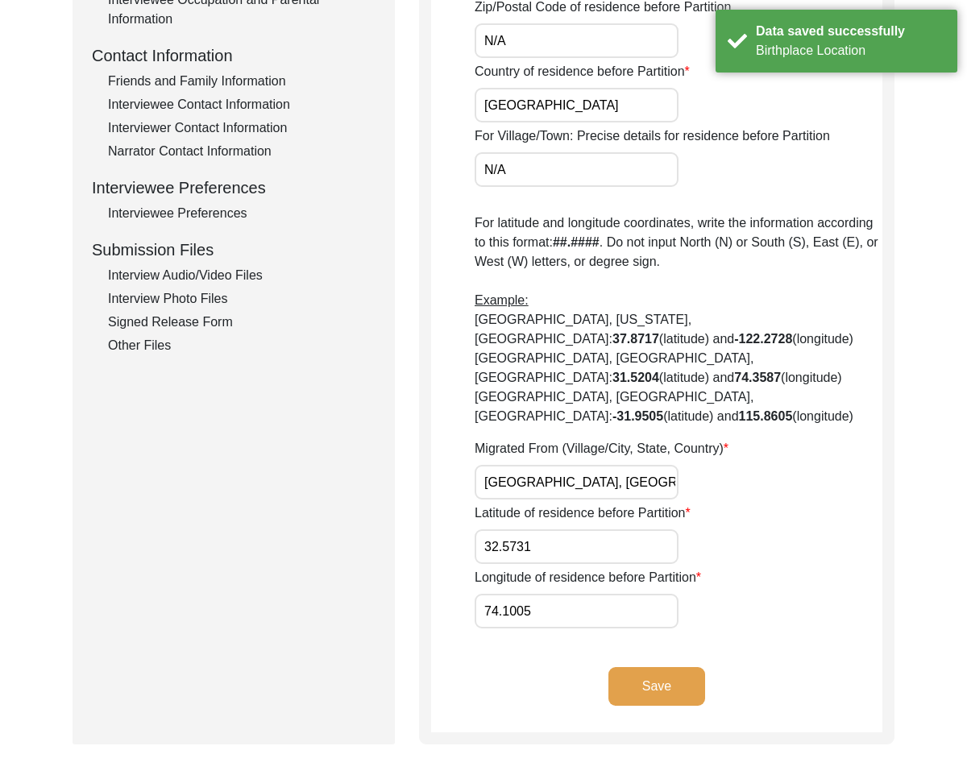
scroll to position [578, 0]
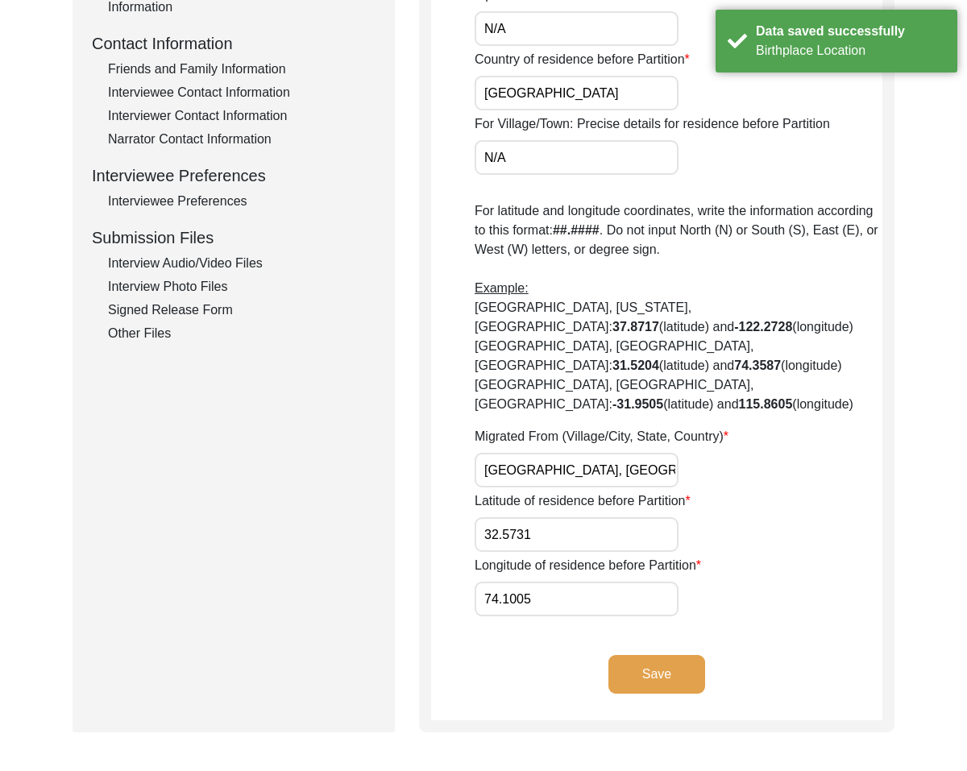
click at [652, 655] on button "Save" at bounding box center [656, 674] width 97 height 39
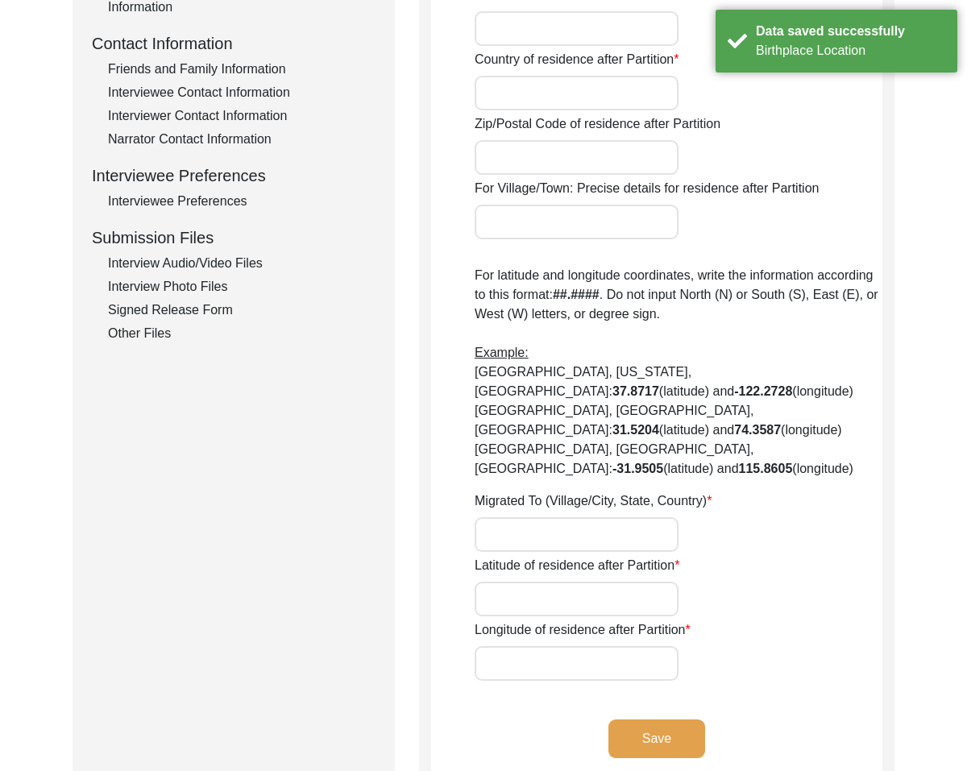
type input "Yes"
type input "N/A"
type input "Ambala Cantt"
type input "[GEOGRAPHIC_DATA]"
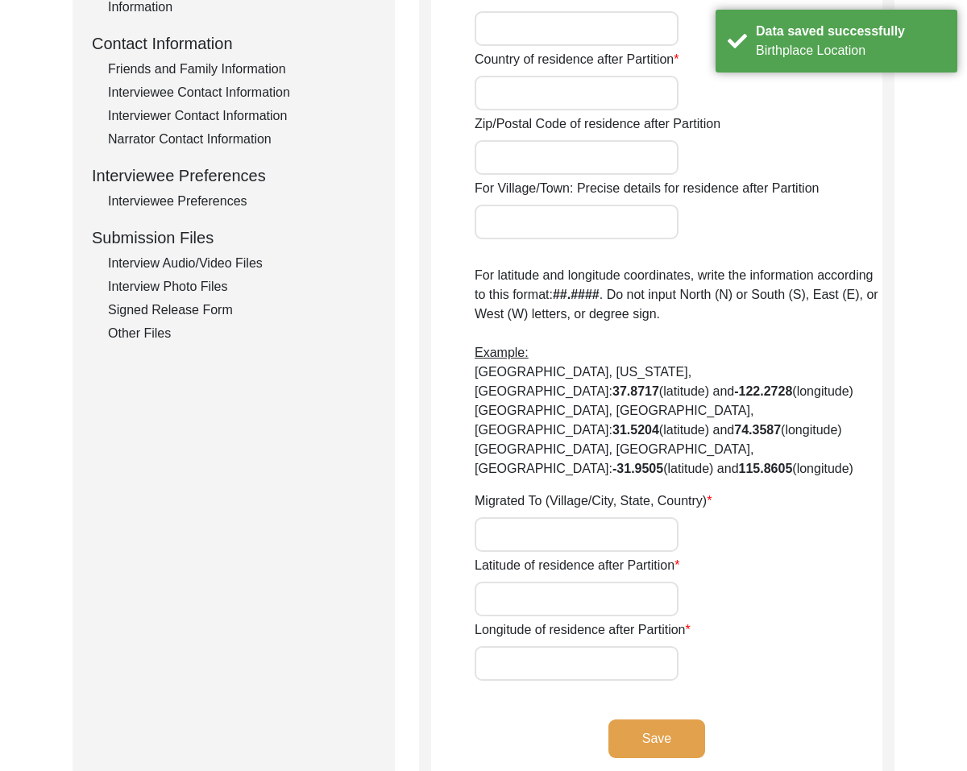
type input "Haryana"
type input "[GEOGRAPHIC_DATA]"
type input "133205"
type input "N/A"
type input "[PERSON_NAME], [GEOGRAPHIC_DATA], [GEOGRAPHIC_DATA]"
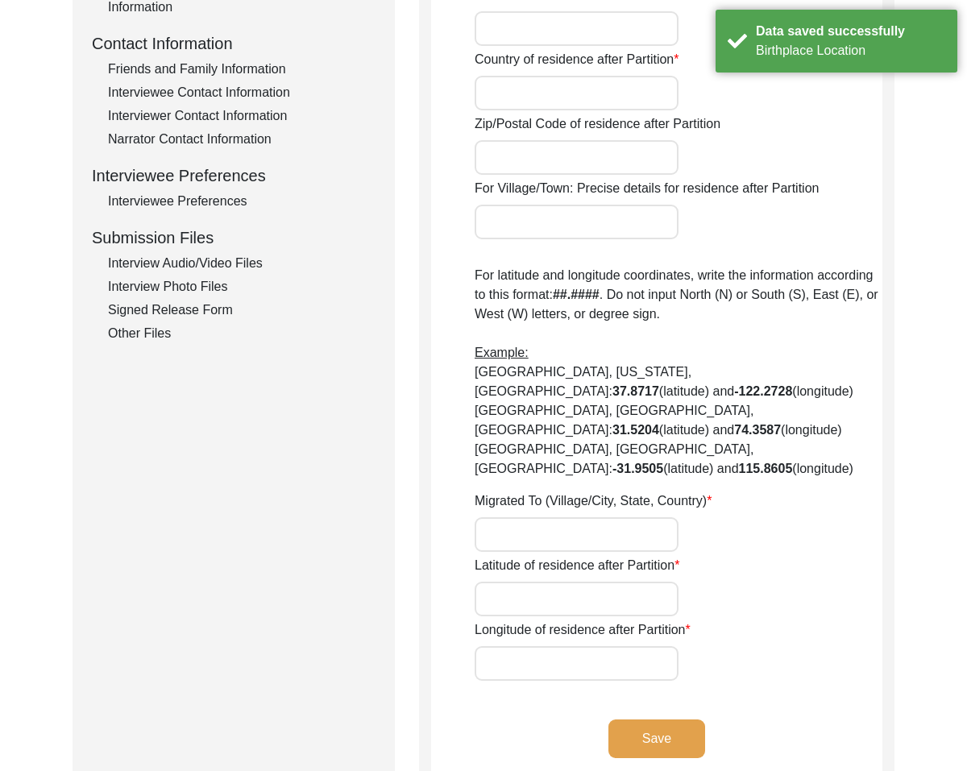
type input "30.3752"
type input "76.7821"
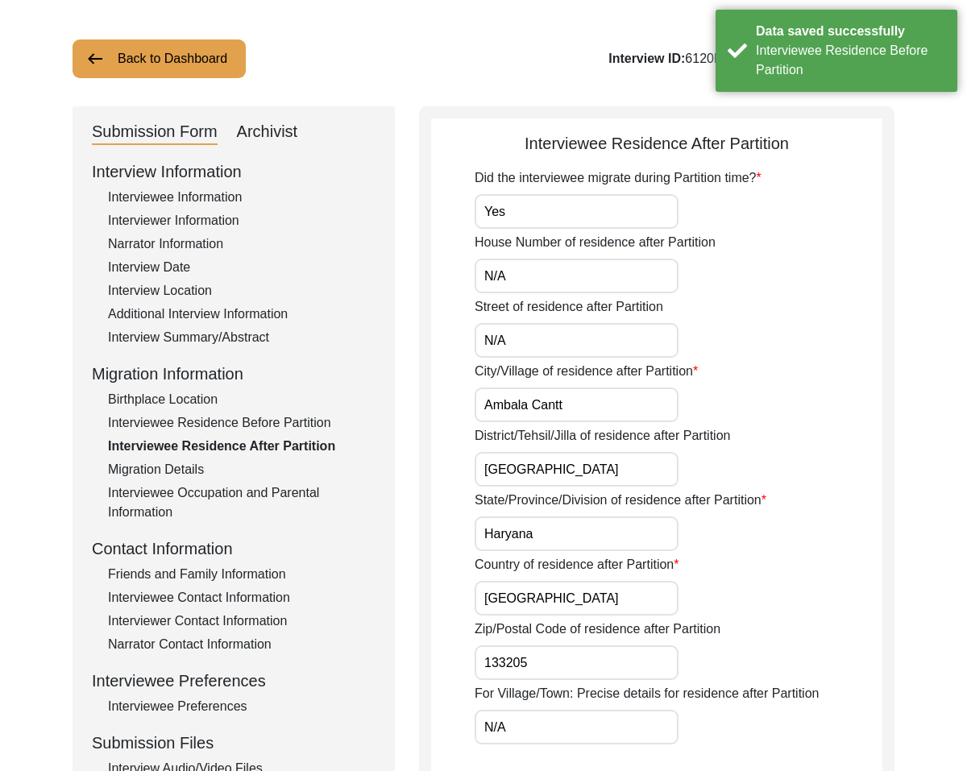
scroll to position [71, 0]
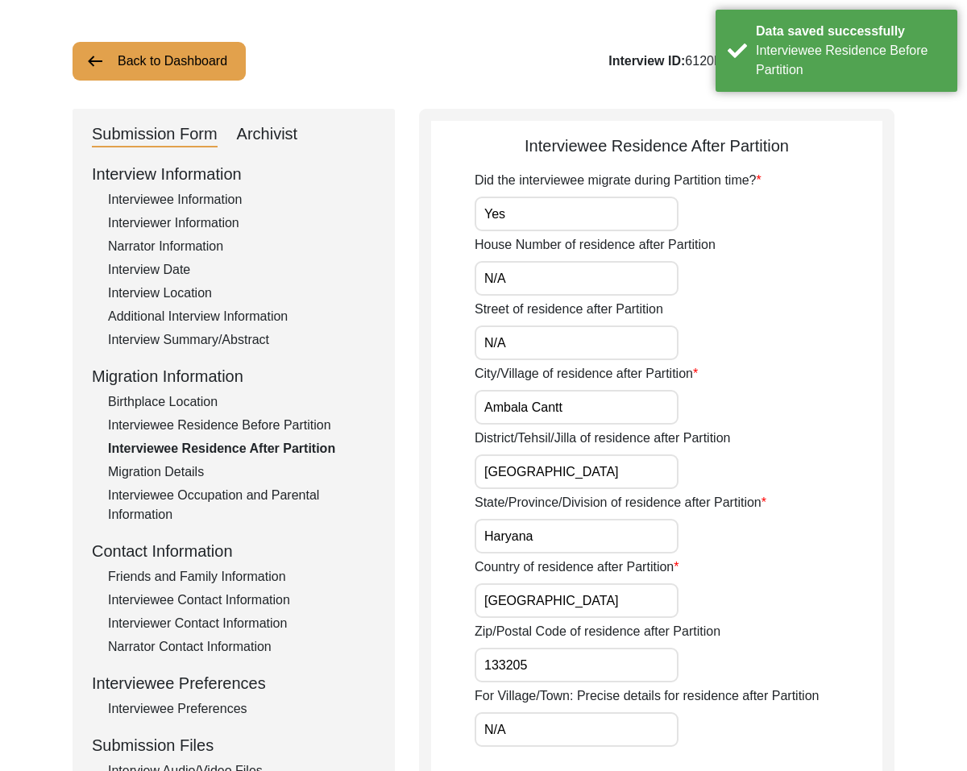
drag, startPoint x: 623, startPoint y: 475, endPoint x: 365, endPoint y: 466, distance: 257.9
click at [365, 466] on div "Submission Form Archivist Interview Information Interviewee Information Intervi…" at bounding box center [483, 706] width 822 height 1195
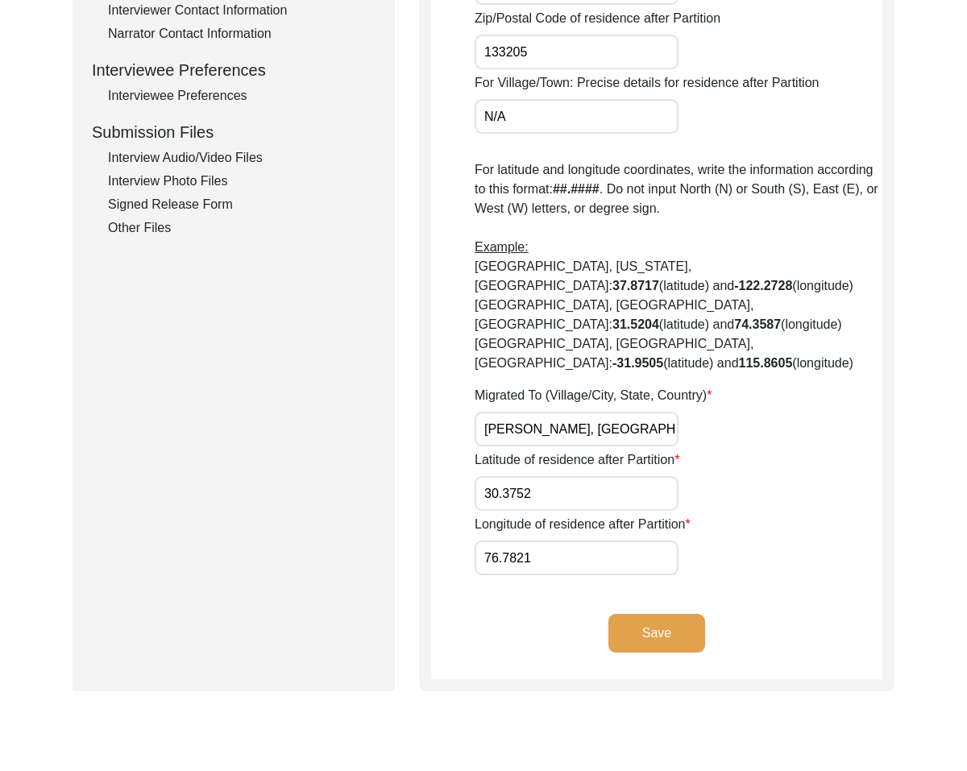
type input "N/A"
click at [659, 614] on button "Save" at bounding box center [656, 633] width 97 height 39
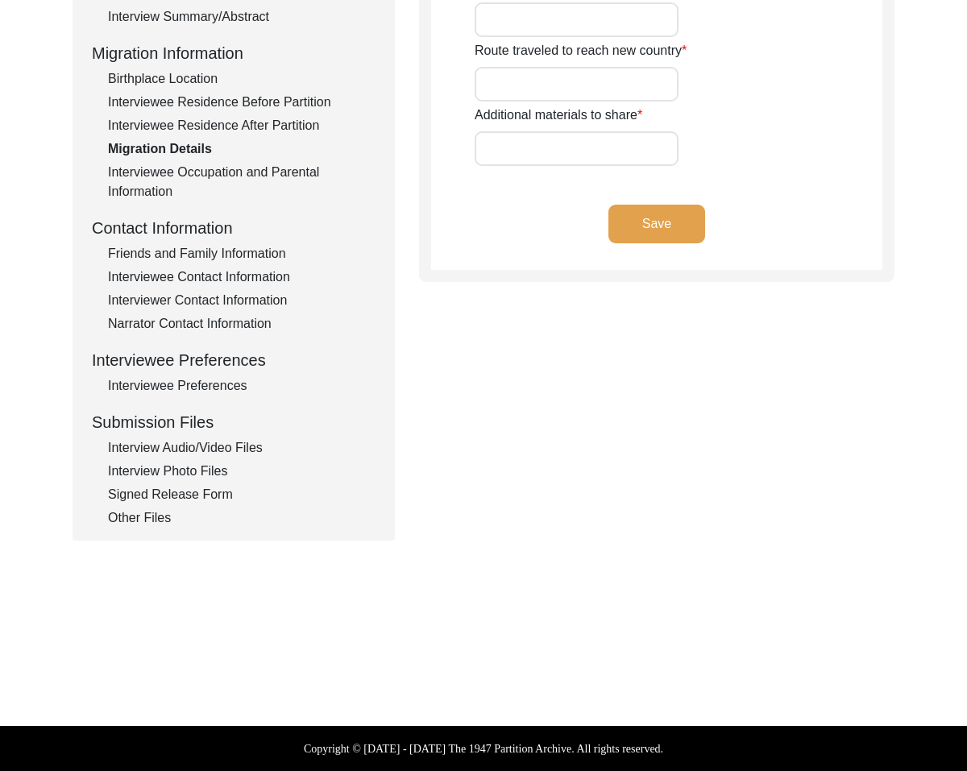
type input "N/A"
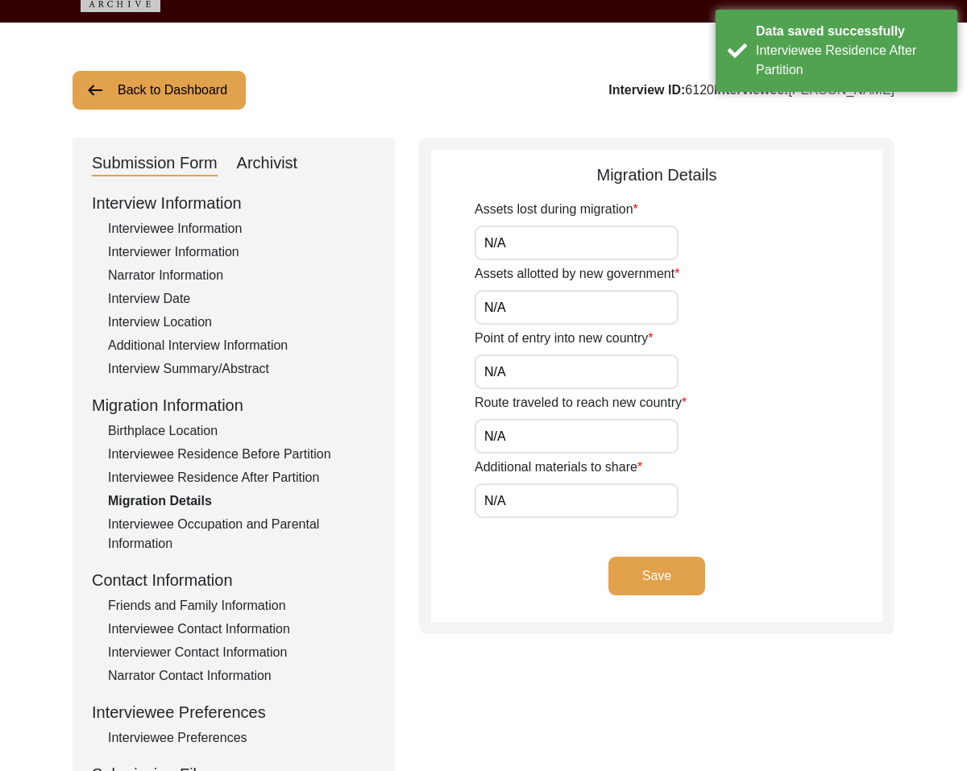
scroll to position [0, 0]
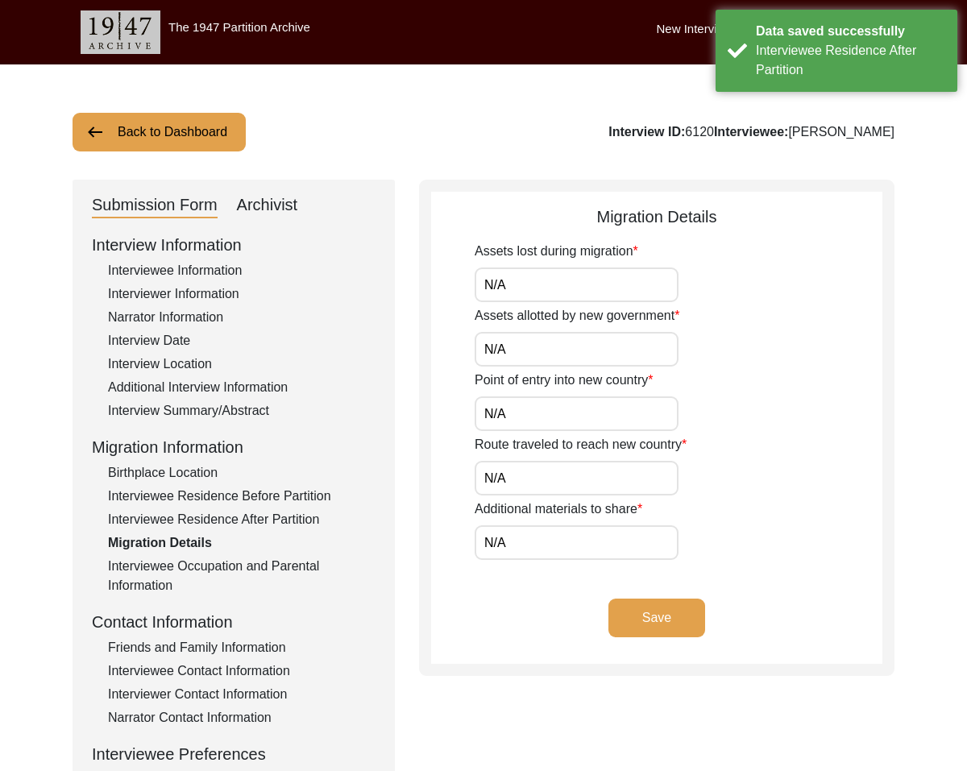
click at [658, 604] on button "Save" at bounding box center [656, 618] width 97 height 39
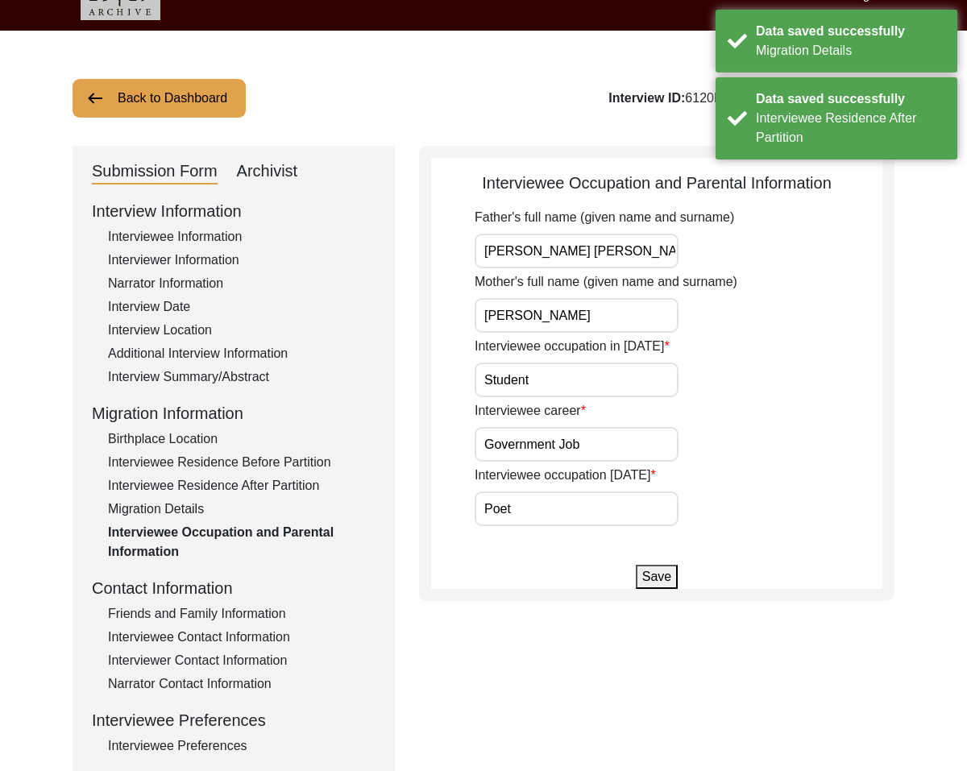
scroll to position [36, 0]
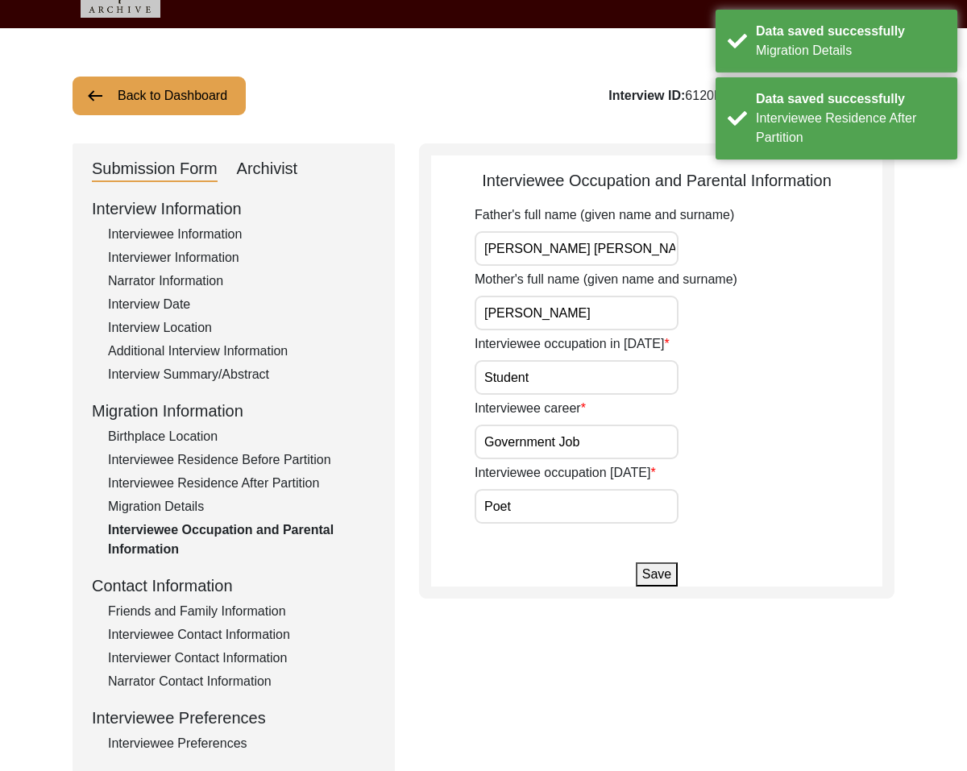
click at [664, 585] on button "Save" at bounding box center [657, 574] width 42 height 24
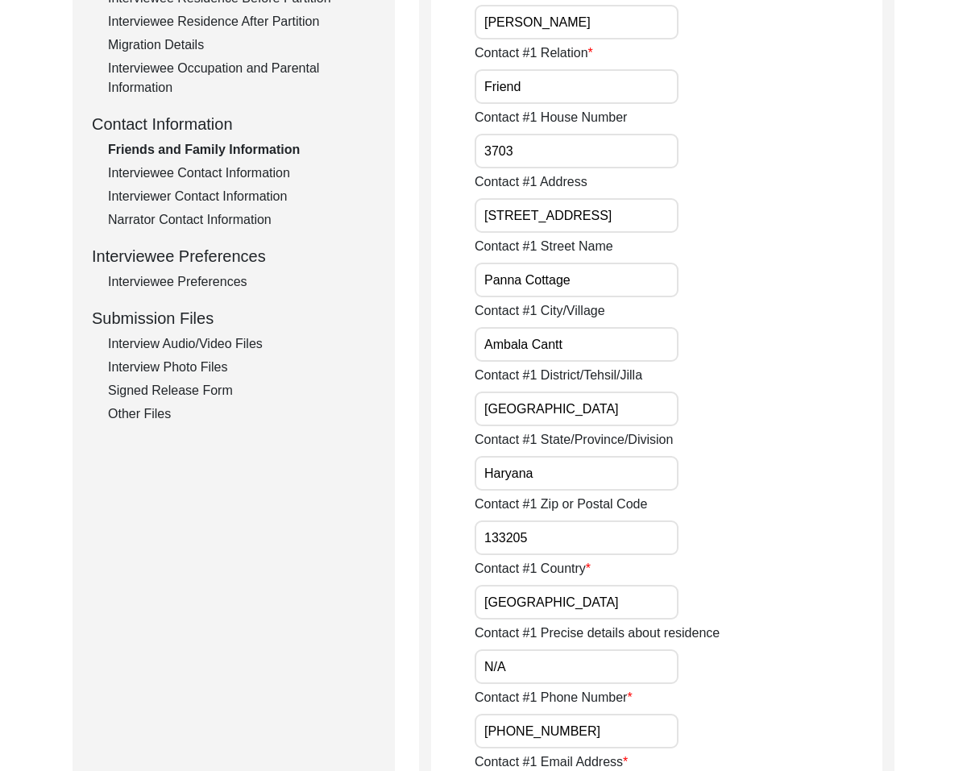
scroll to position [499, 0]
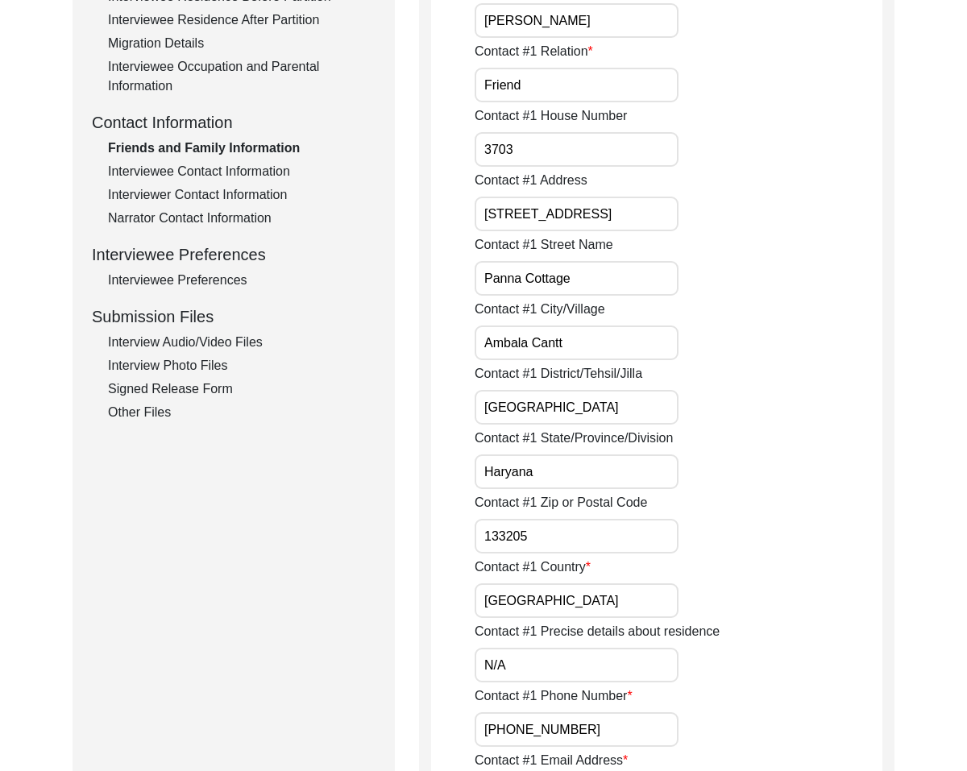
drag, startPoint x: 590, startPoint y: 422, endPoint x: 405, endPoint y: 384, distance: 189.1
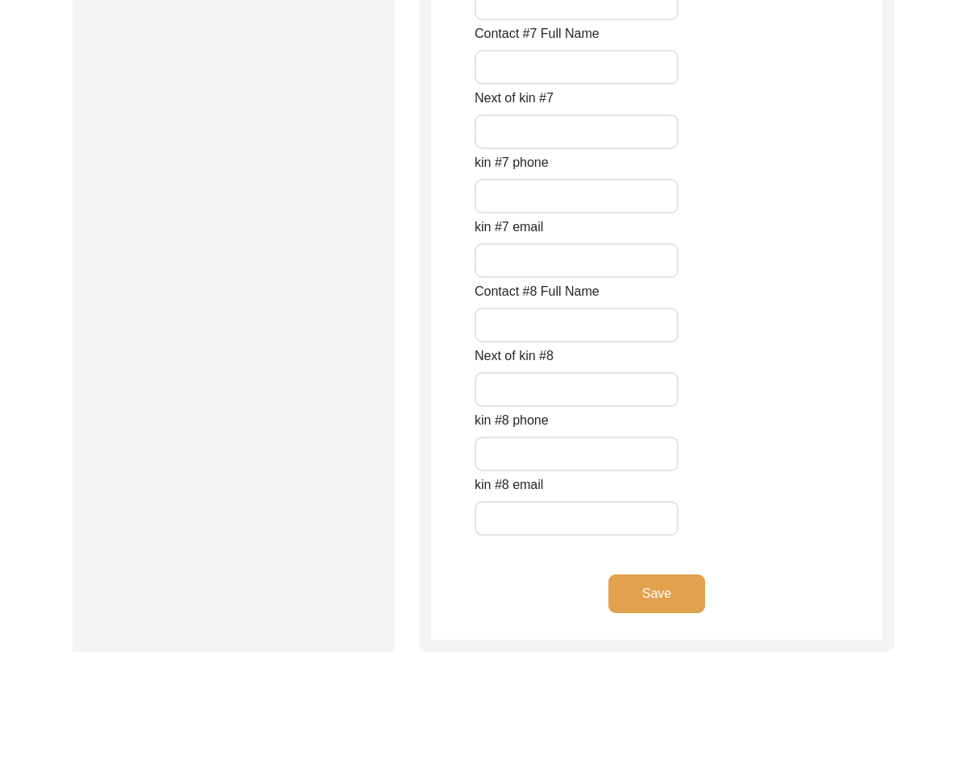
scroll to position [7137, 0]
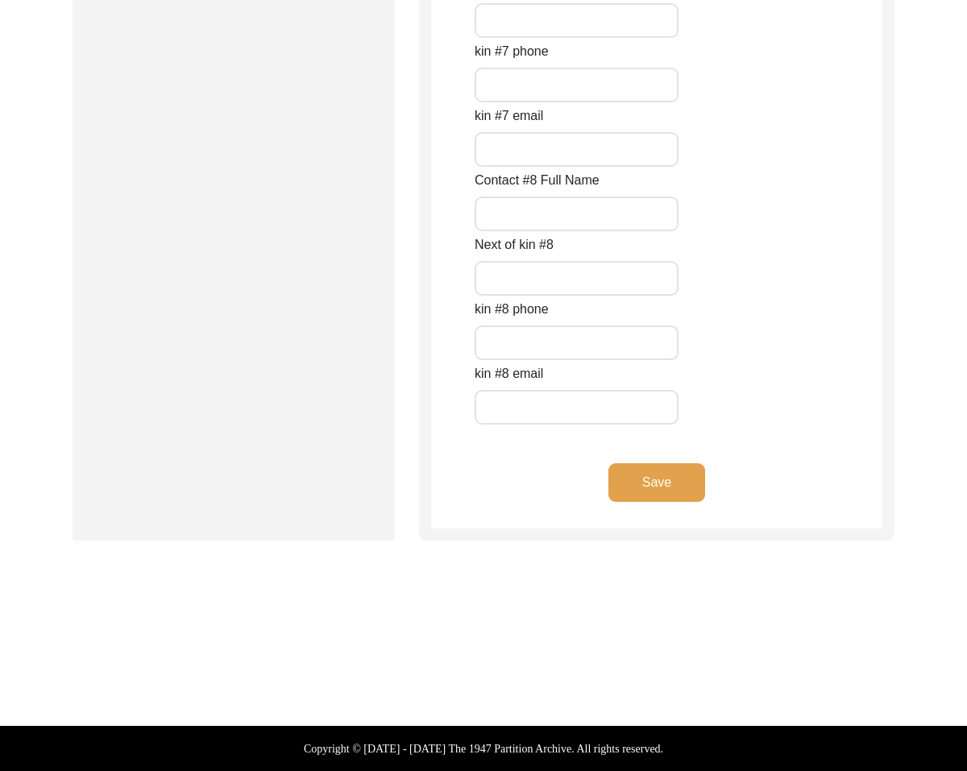
type input "N/A"
click at [678, 470] on button "Save" at bounding box center [656, 482] width 97 height 39
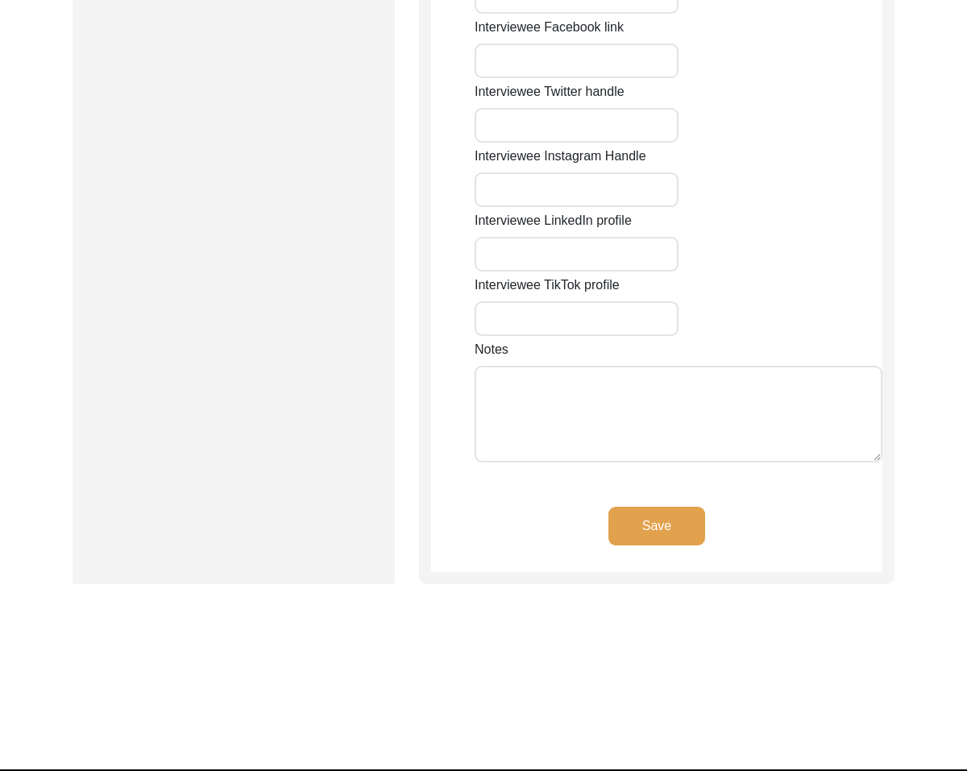
type input "67"
type input "[PERSON_NAME] Vihar"
type input "Ambala Cantt"
type input "Haryana"
type input "[GEOGRAPHIC_DATA]"
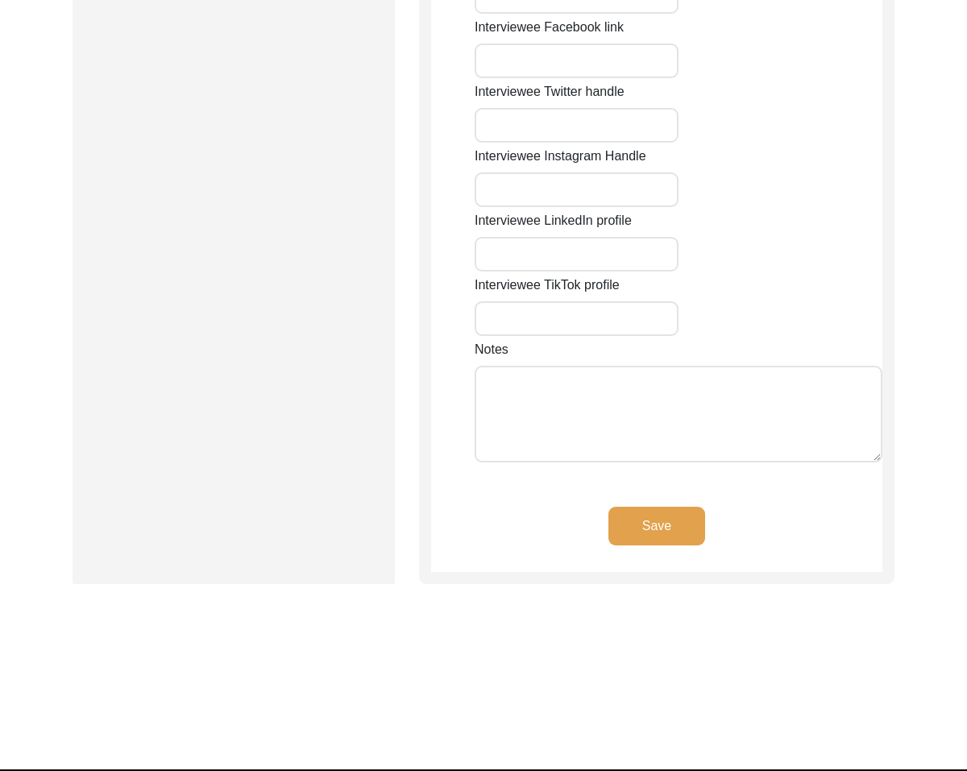
type input "133205"
type input "[GEOGRAPHIC_DATA]"
type input "N/A"
type input "[PERSON_NAME], [GEOGRAPHIC_DATA], [GEOGRAPHIC_DATA]"
type input "30.3752"
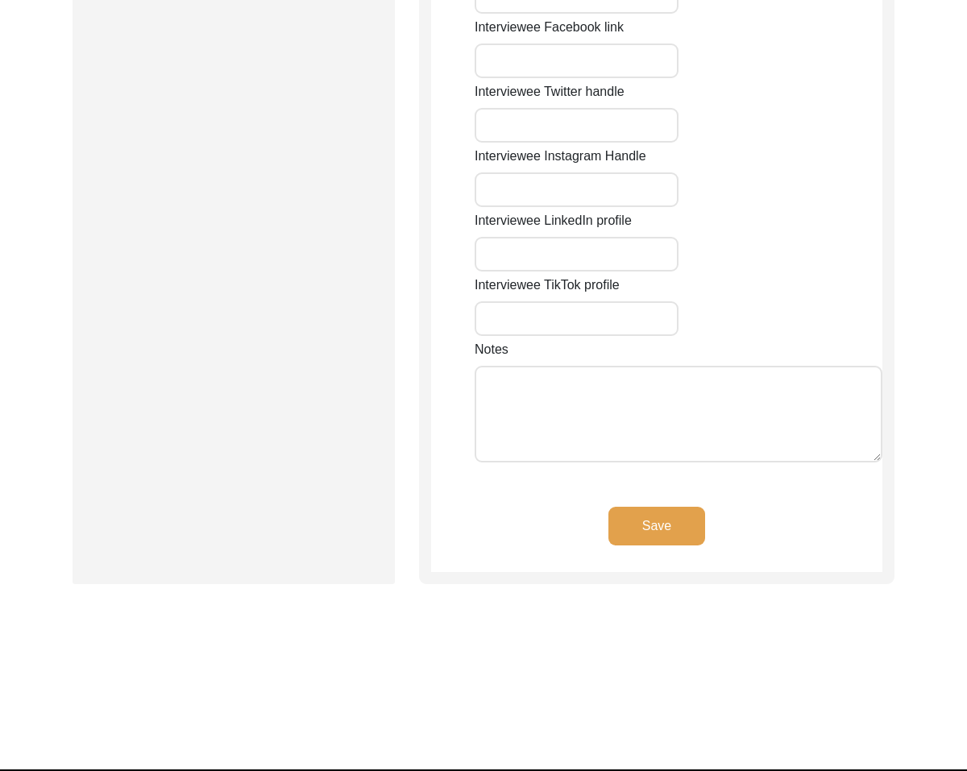
type input "76.7821"
type input "[PHONE_NUMBER]"
type input "[EMAIL_ADDRESS][DOMAIN_NAME]"
type input "N/A"
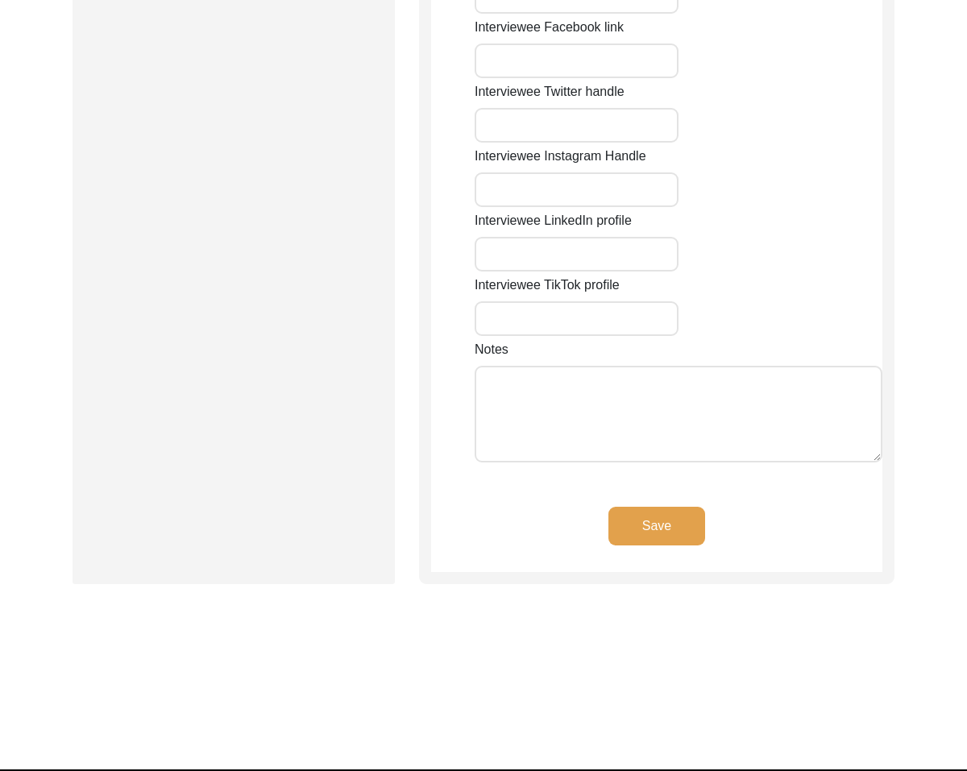
type input "N/A"
type textarea "N/A"
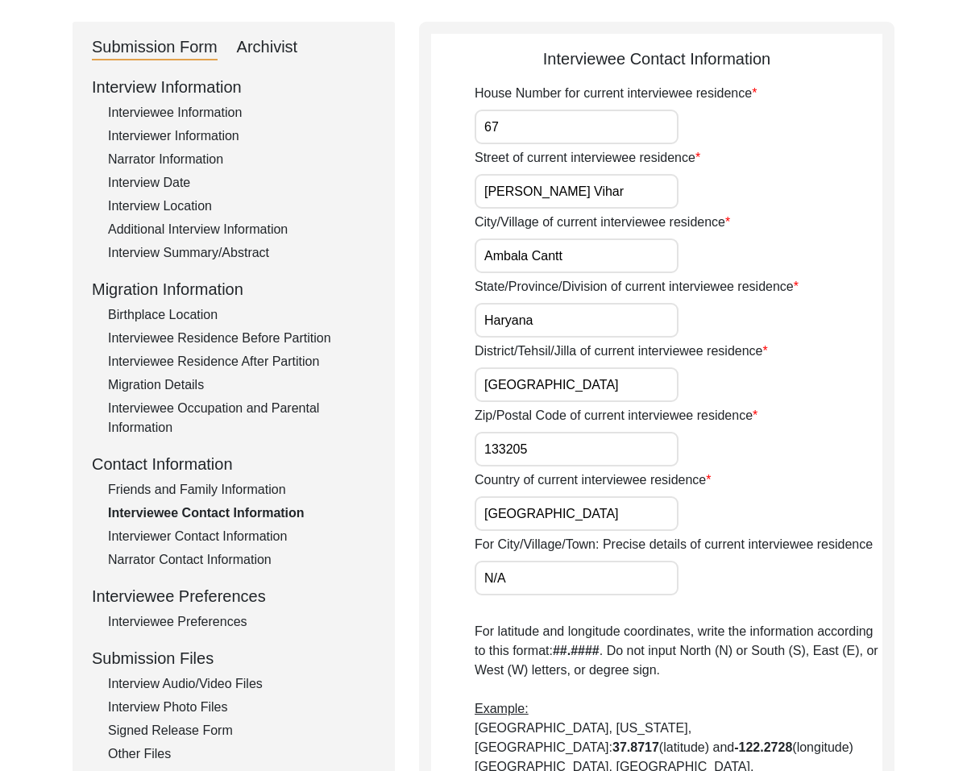
scroll to position [159, 0]
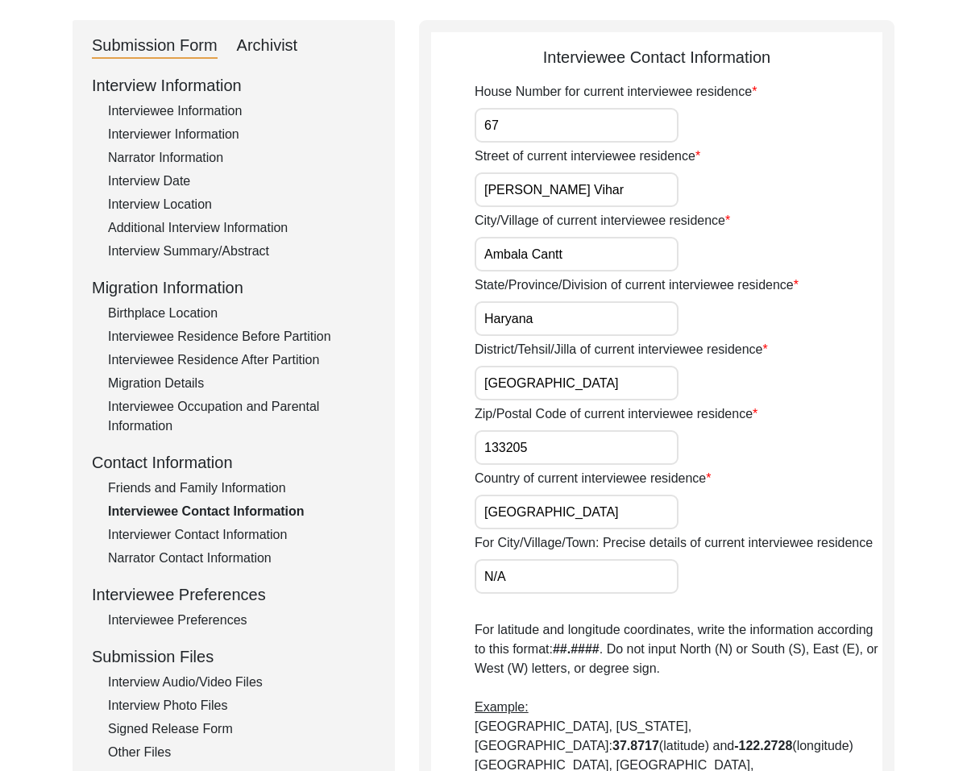
drag, startPoint x: 607, startPoint y: 383, endPoint x: 309, endPoint y: 307, distance: 307.5
type input "N/A"
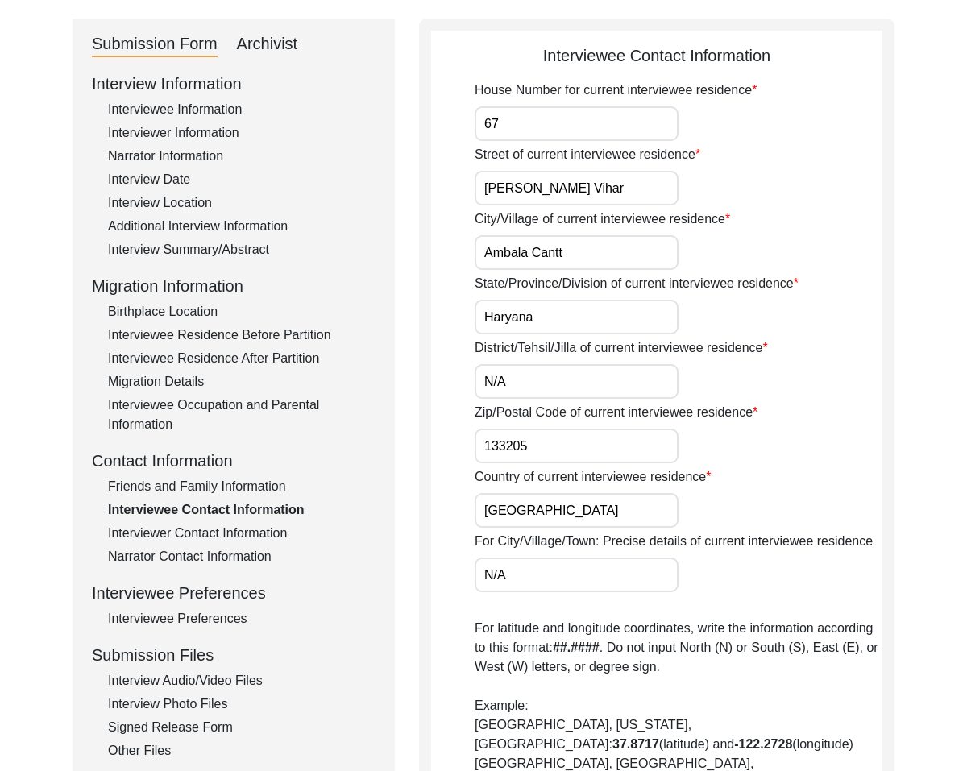
click at [774, 420] on div "Zip/Postal Code of current interviewee residence 133205" at bounding box center [678, 433] width 408 height 60
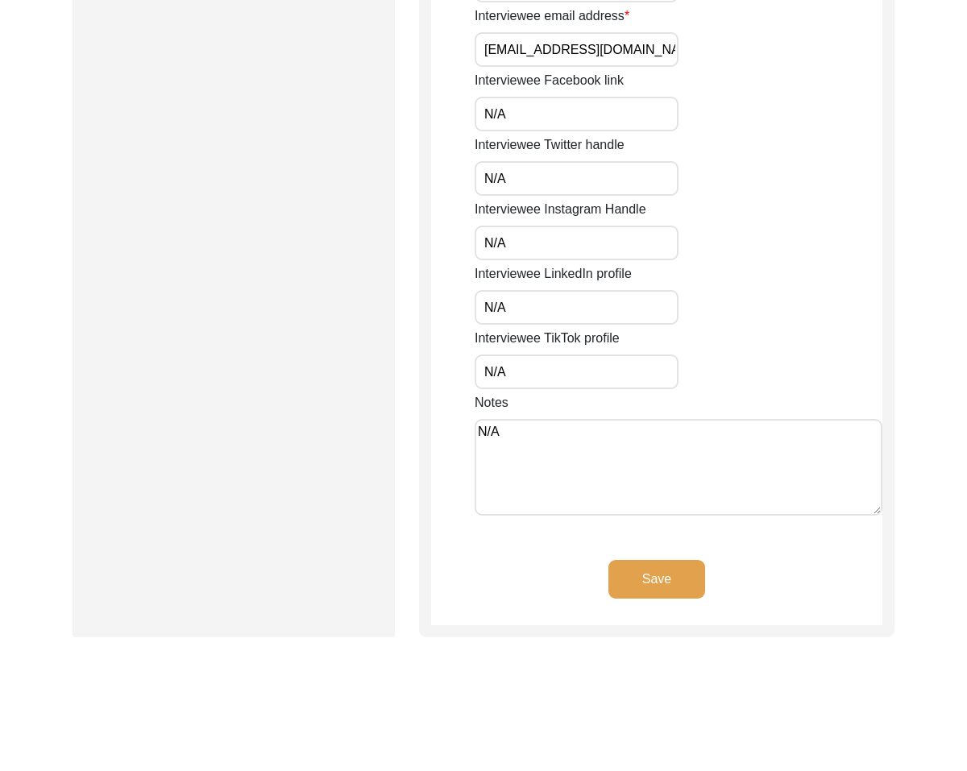
click at [669, 560] on button "Save" at bounding box center [656, 579] width 97 height 39
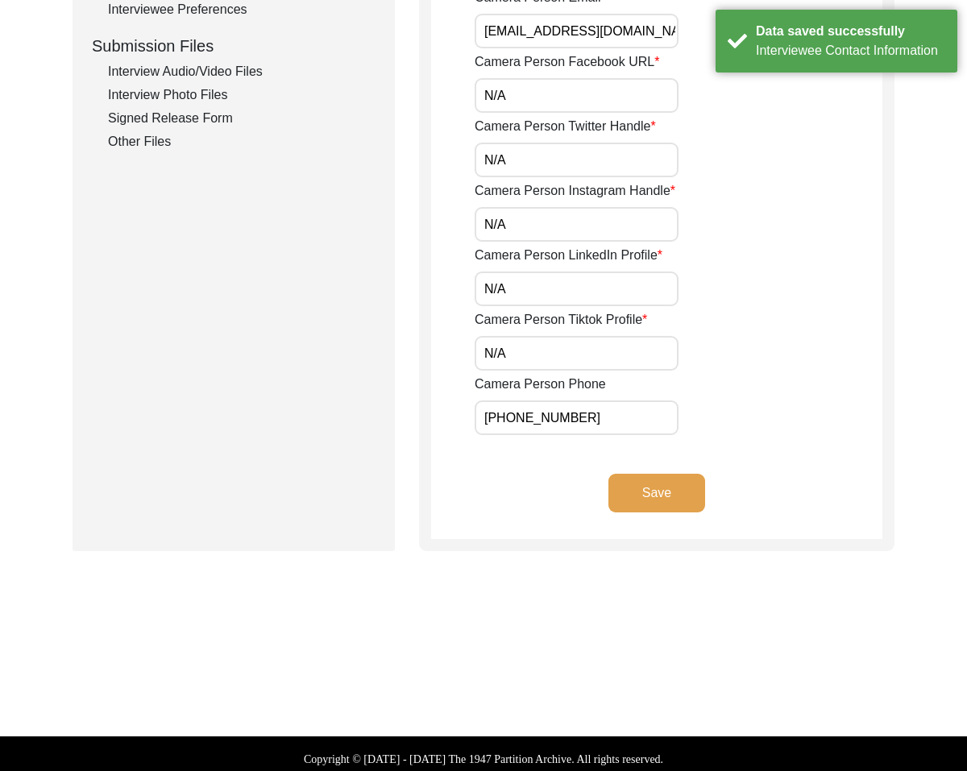
scroll to position [781, 0]
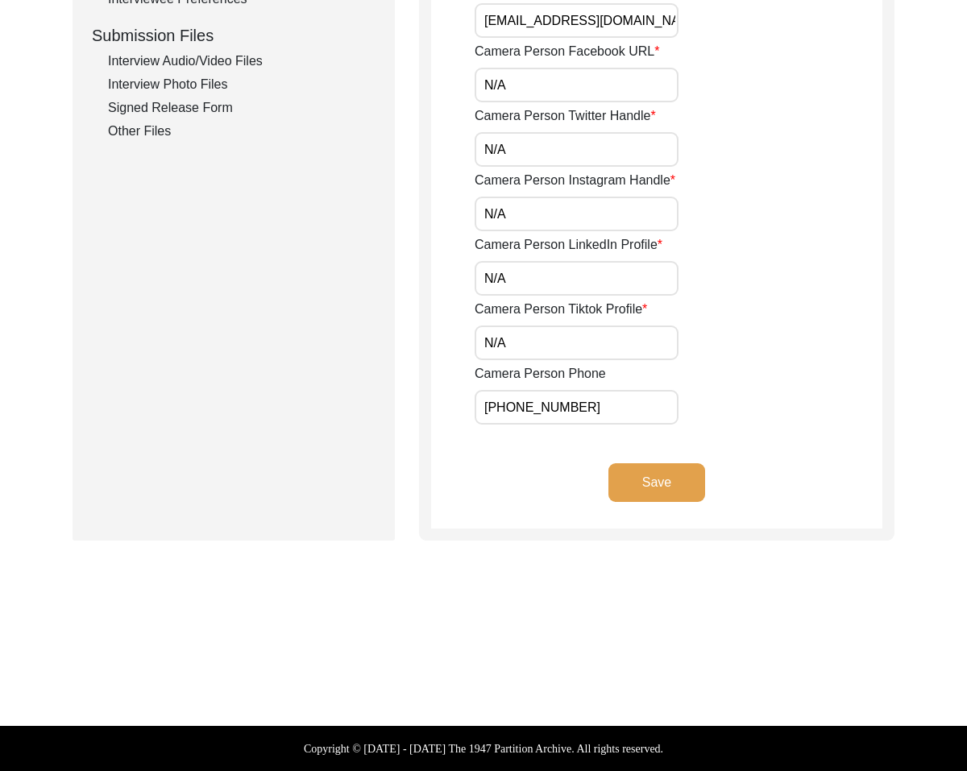
click at [642, 476] on button "Save" at bounding box center [656, 482] width 97 height 39
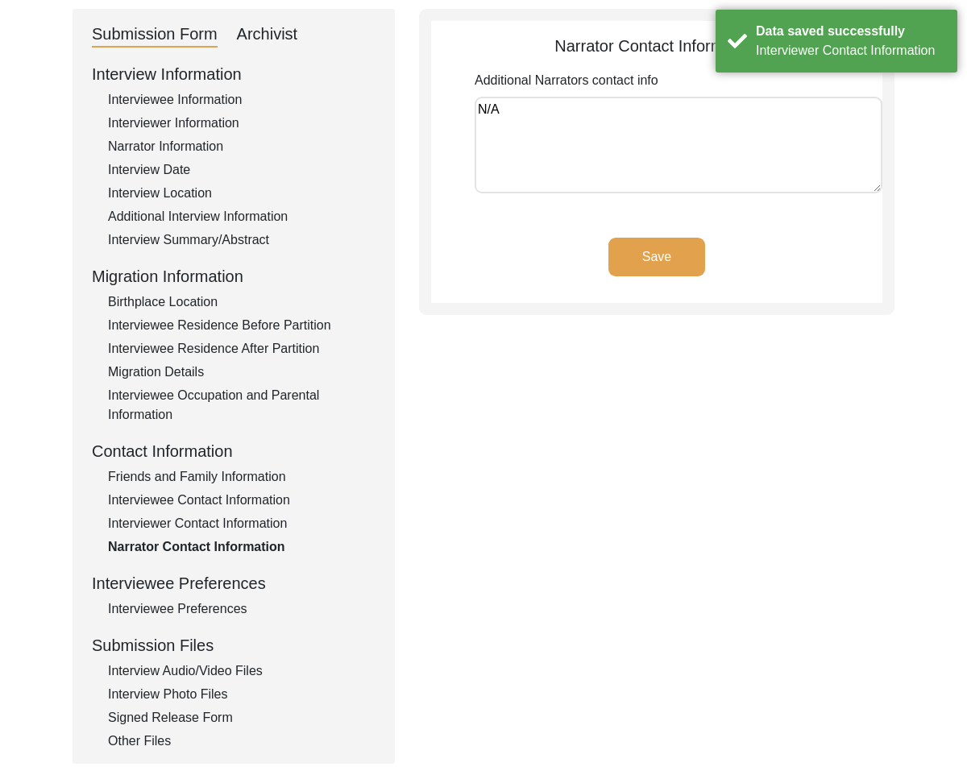
scroll to position [0, 0]
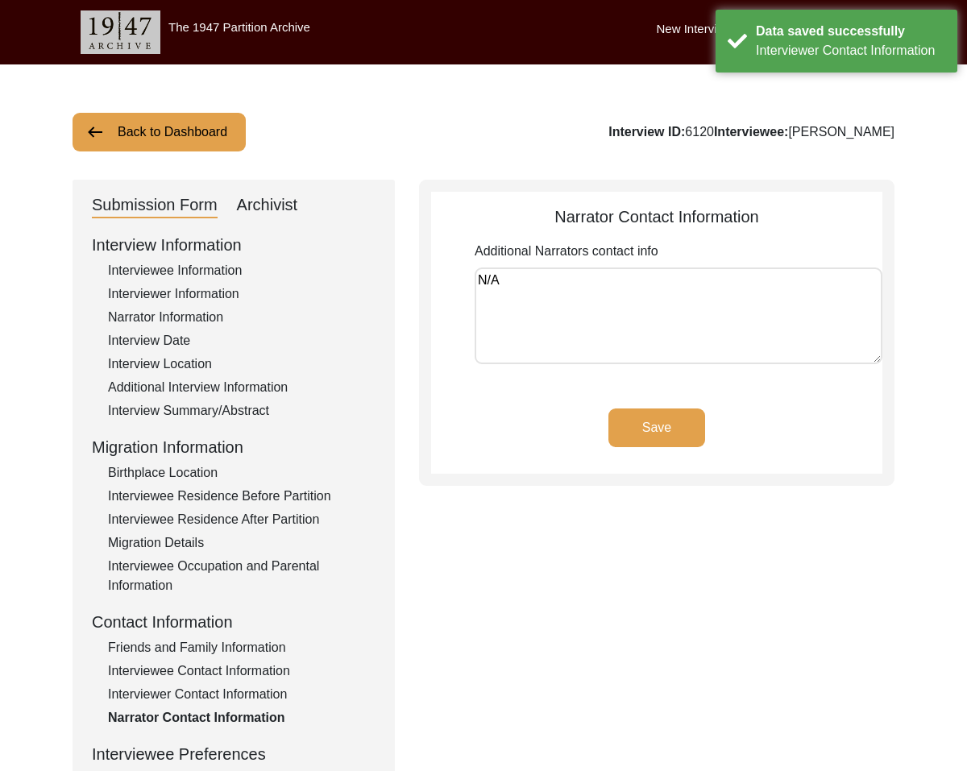
click at [648, 441] on button "Save" at bounding box center [656, 427] width 97 height 39
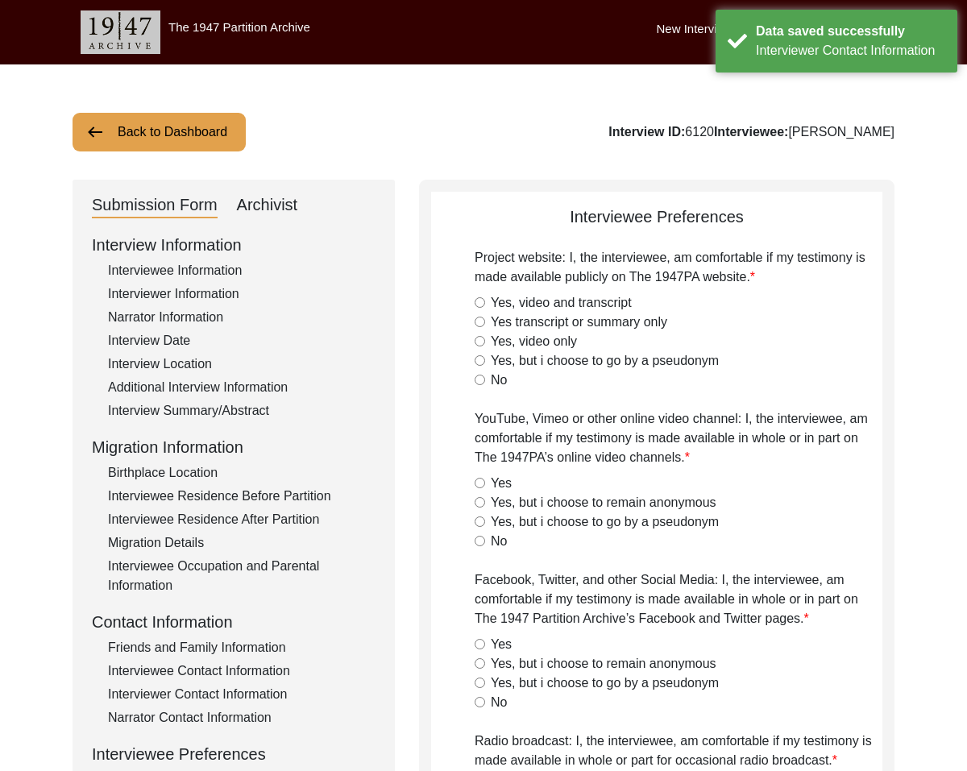
radio input "true"
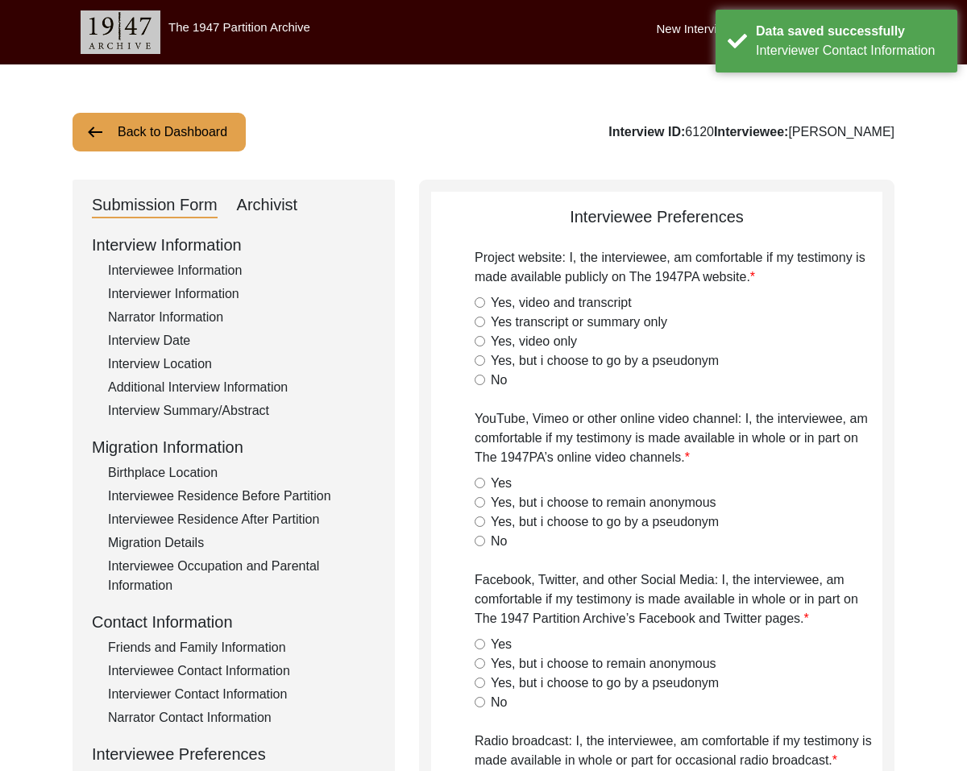
radio input "true"
type textarea "[DATE], [PERSON_NAME]: Interviewee gave permission to all."
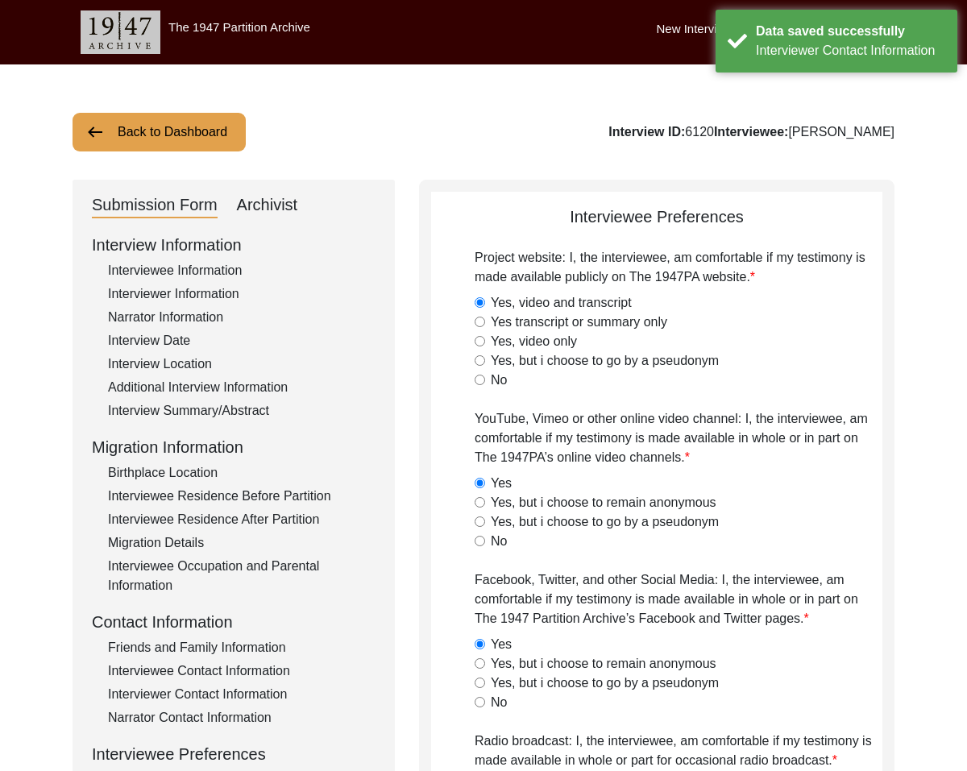
type textarea "N/A"
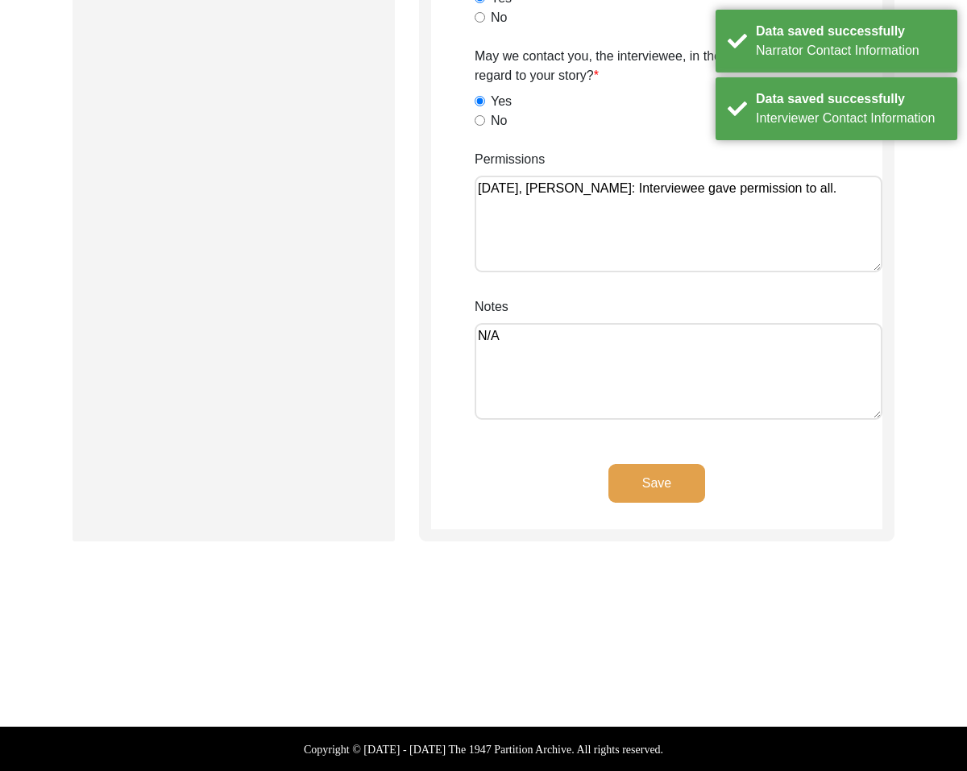
click at [633, 470] on button "Save" at bounding box center [656, 483] width 97 height 39
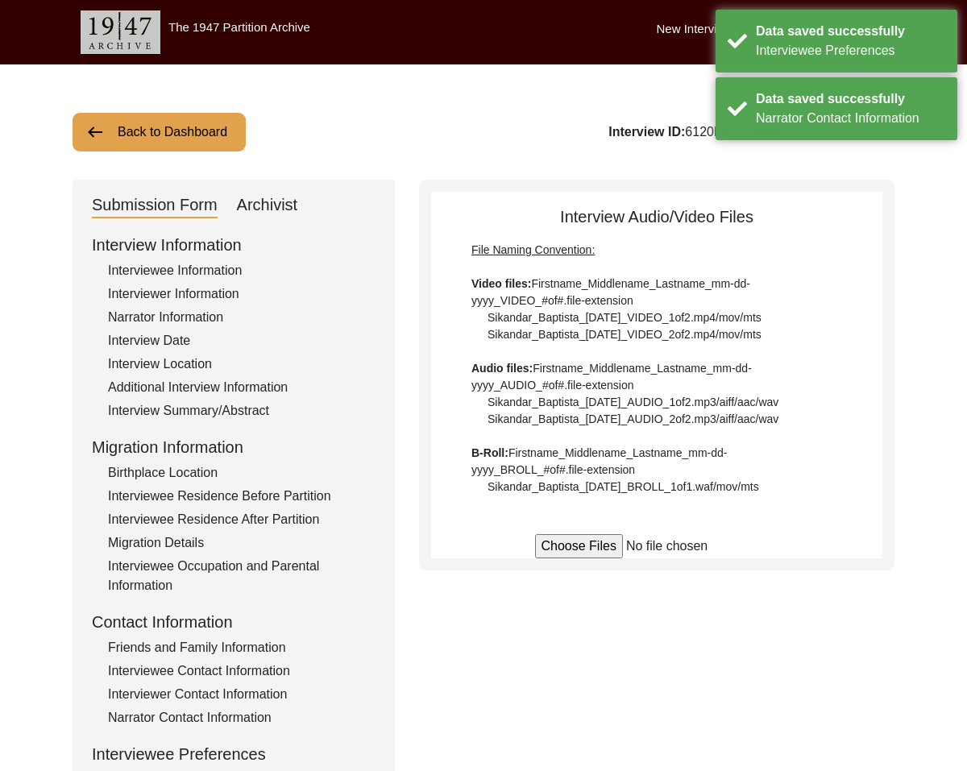
scroll to position [5, 0]
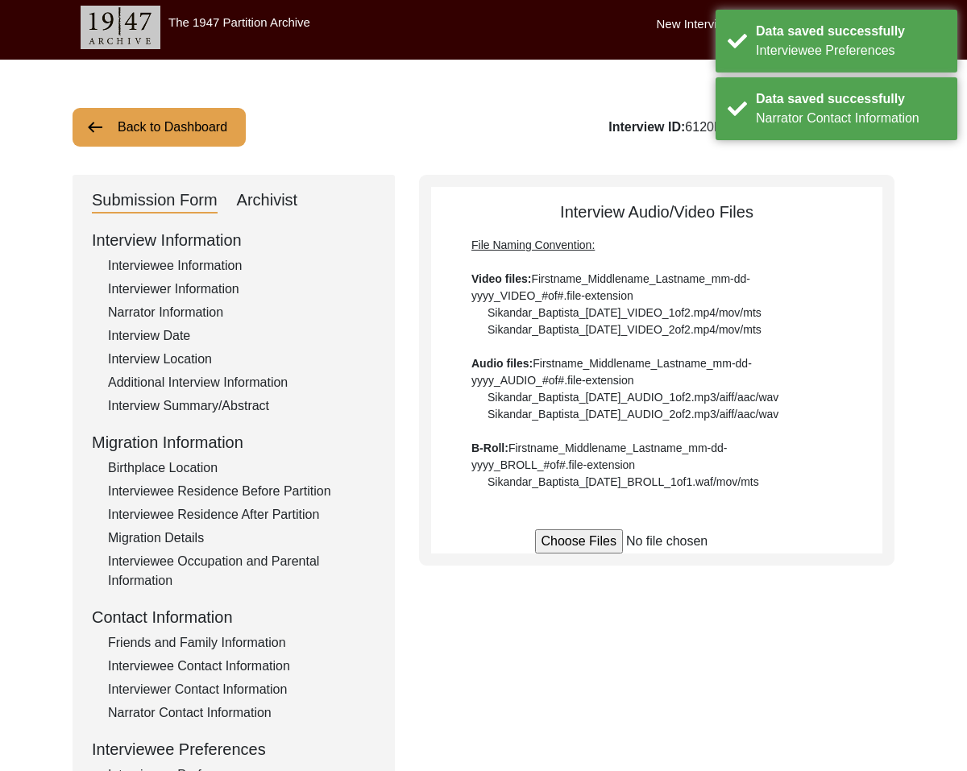
click at [124, 271] on div "Interviewee Information" at bounding box center [241, 265] width 267 height 19
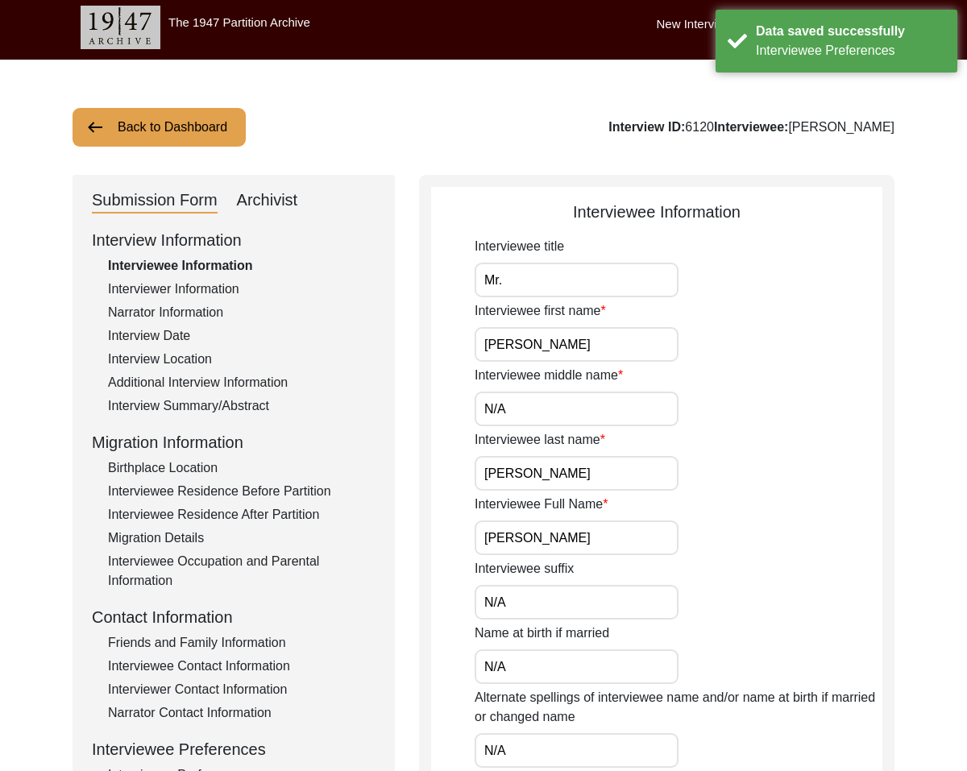
scroll to position [0, 0]
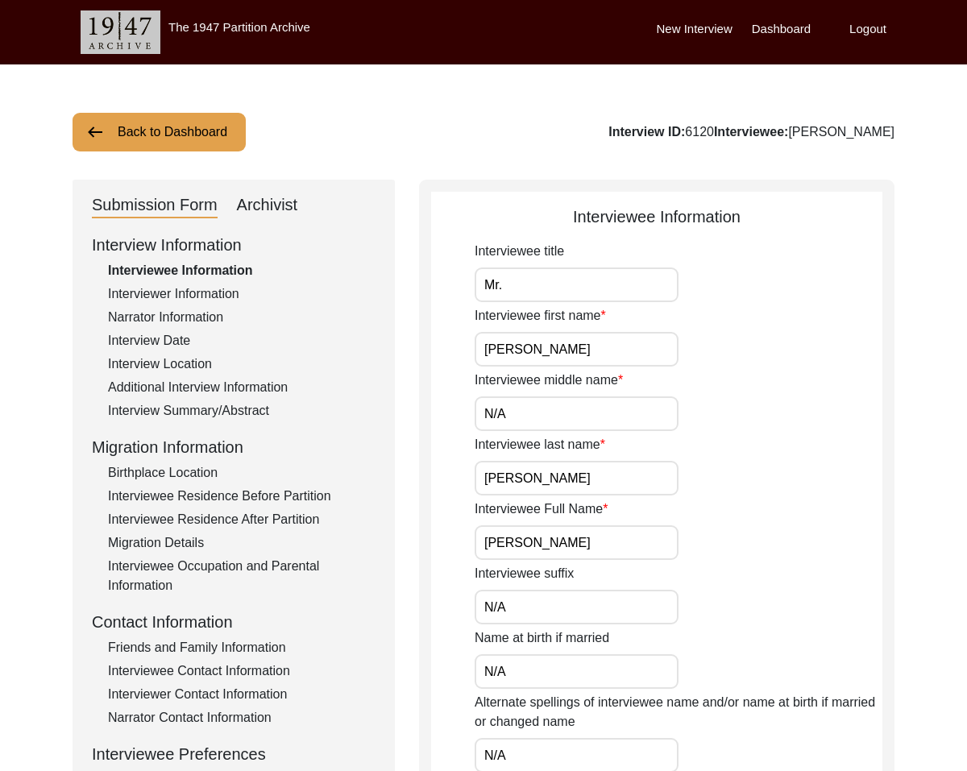
click at [115, 358] on div "Interview Location" at bounding box center [241, 363] width 267 height 19
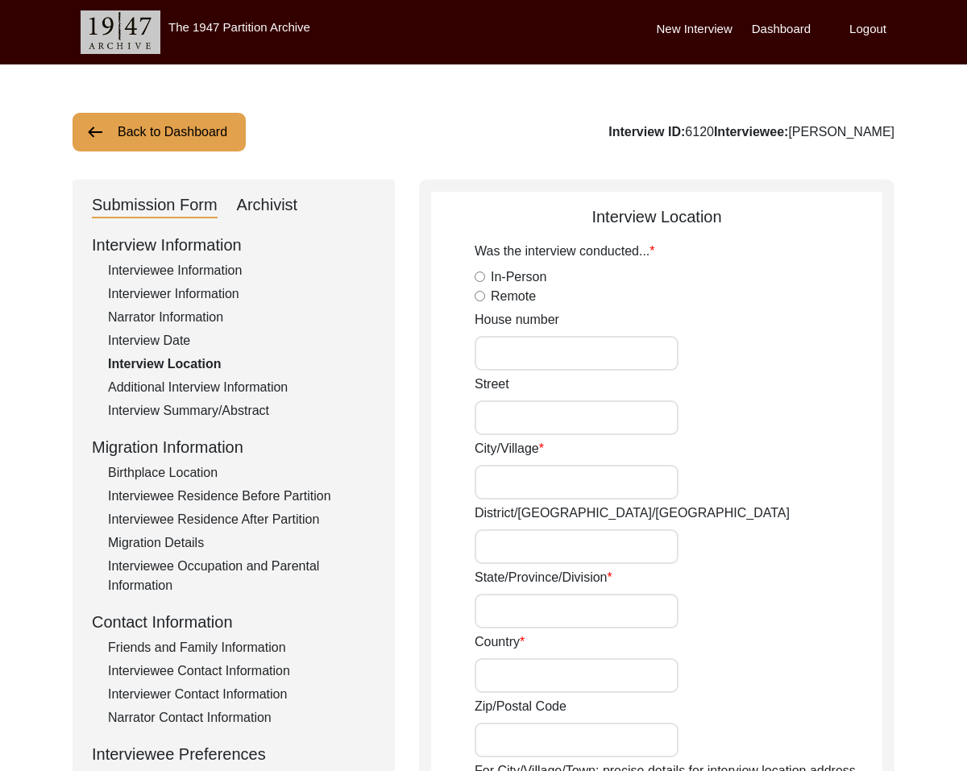
radio input "true"
type input "67"
type input "[PERSON_NAME] Vihar"
type input "Ambala Cantt"
type input "N/A"
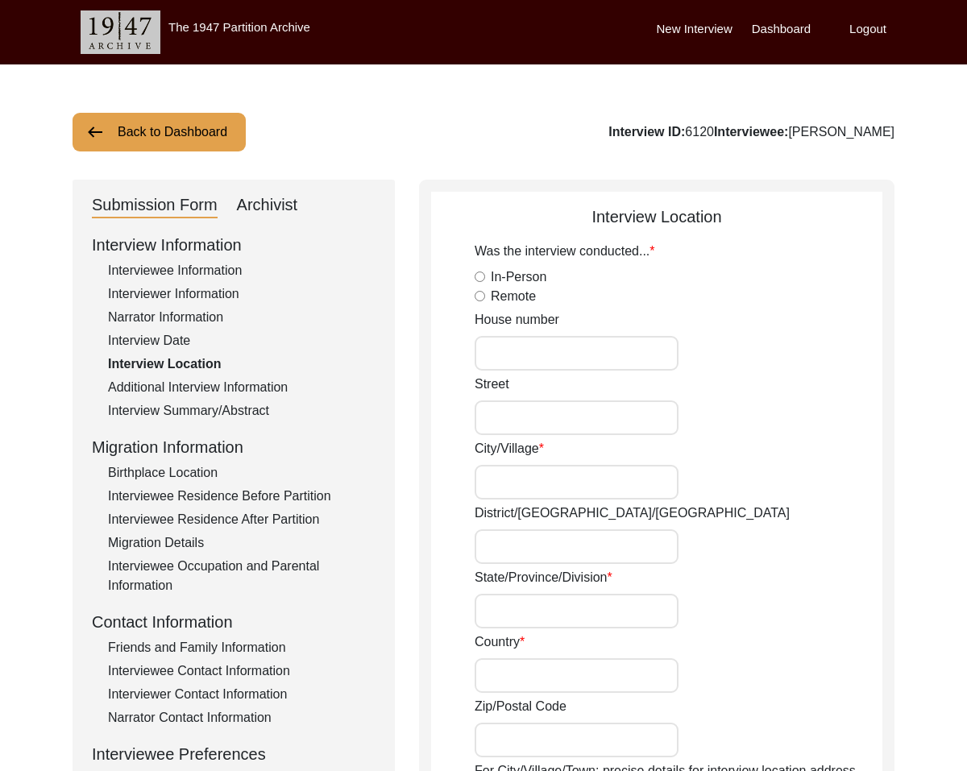
type input "Haryana"
type input "[GEOGRAPHIC_DATA]"
type input "133205"
type input "N/A"
type input "[PERSON_NAME], [GEOGRAPHIC_DATA], [GEOGRAPHIC_DATA]"
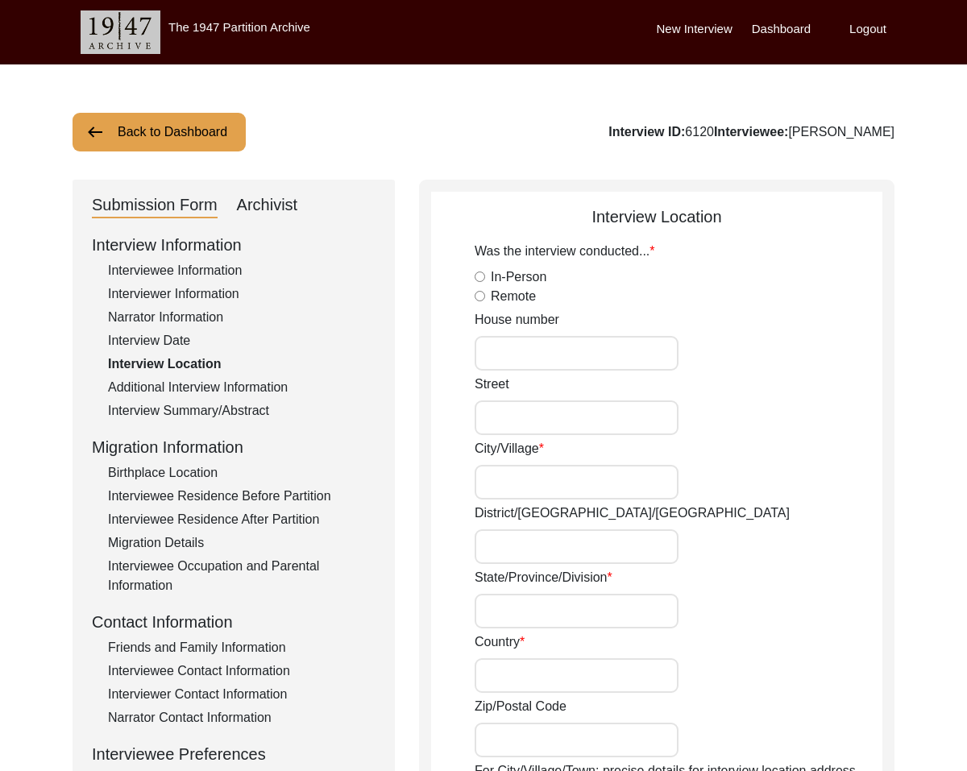
type input "30.3752"
type input "76.7821"
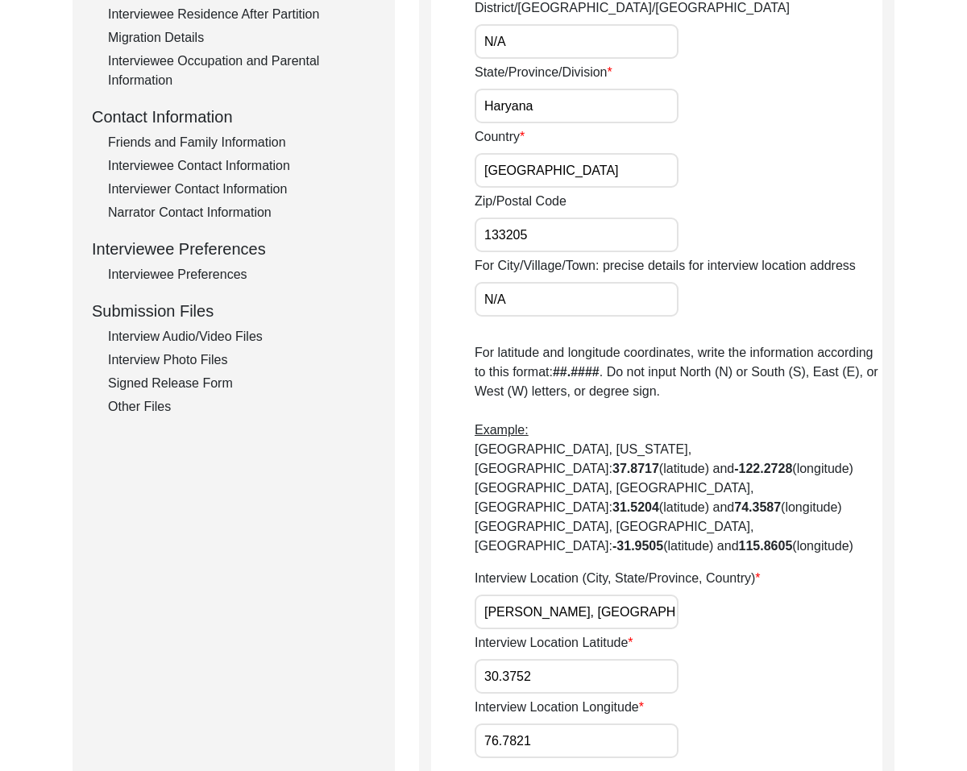
scroll to position [716, 0]
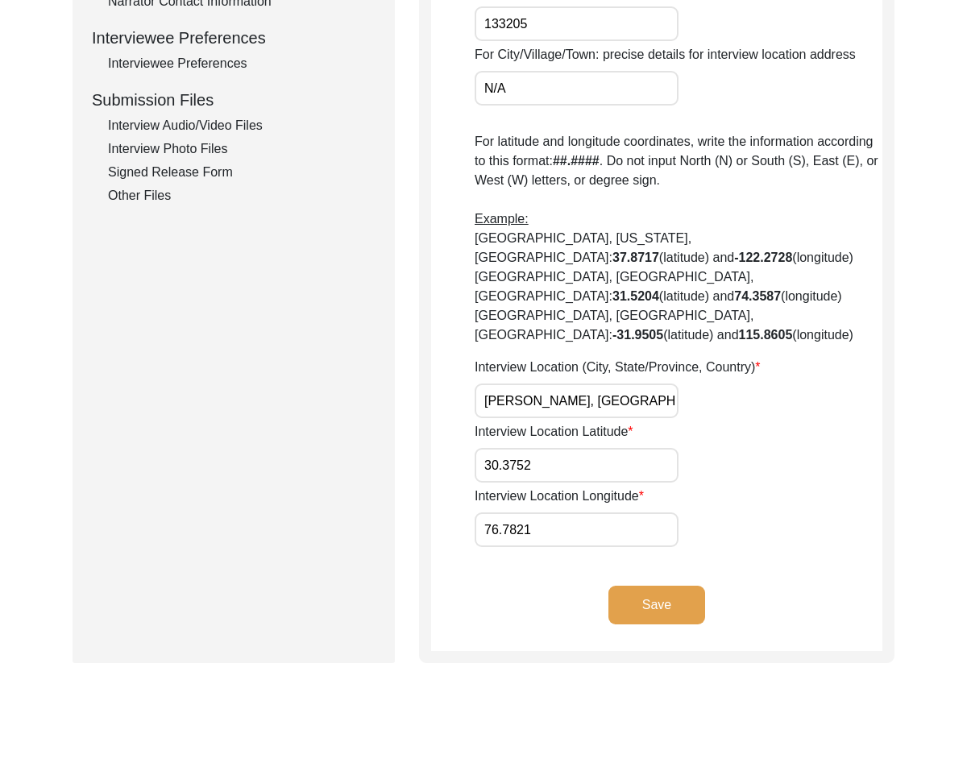
click at [644, 586] on button "Save" at bounding box center [656, 605] width 97 height 39
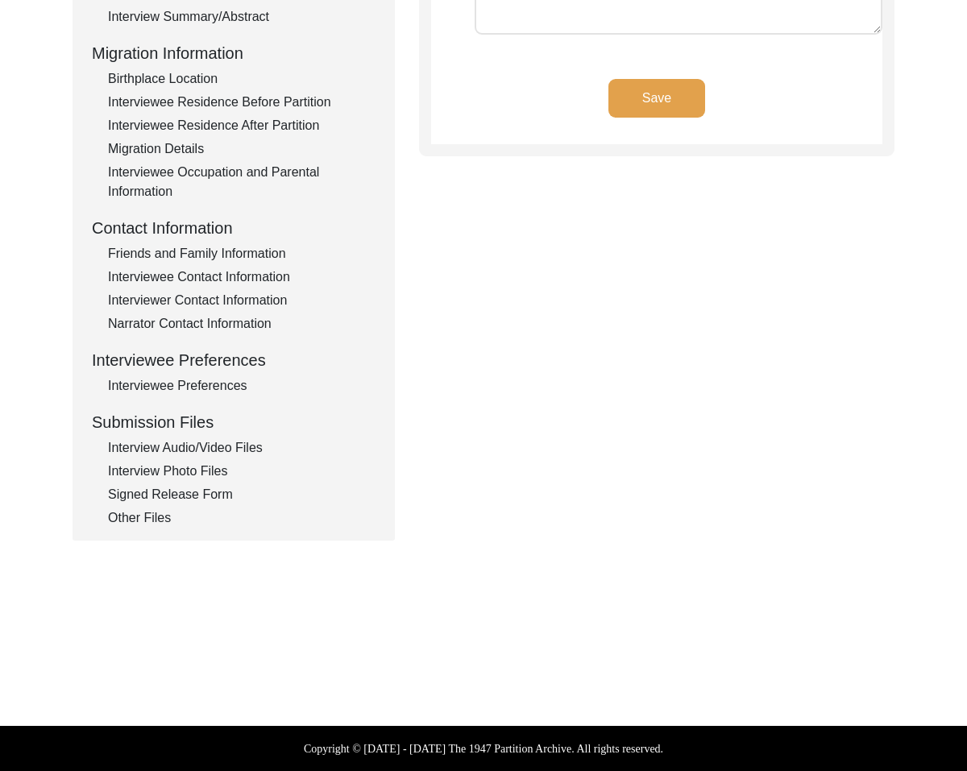
scroll to position [394, 0]
type input "English, Haryanvi, Hindi, Punjabi"
type textarea "N/A"
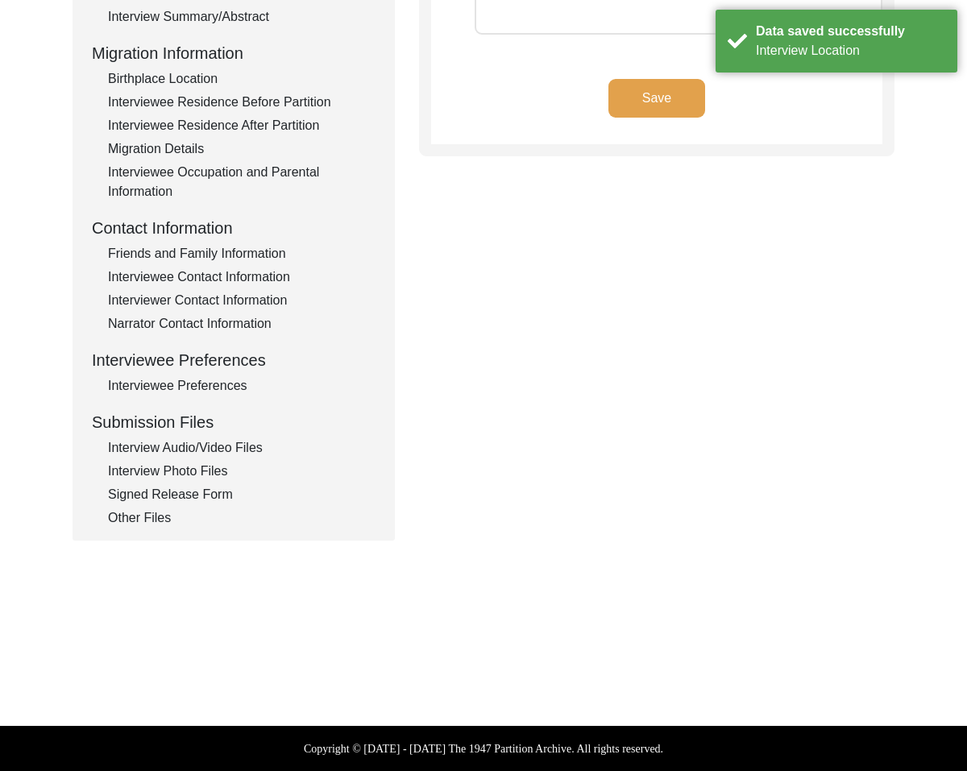
scroll to position [0, 0]
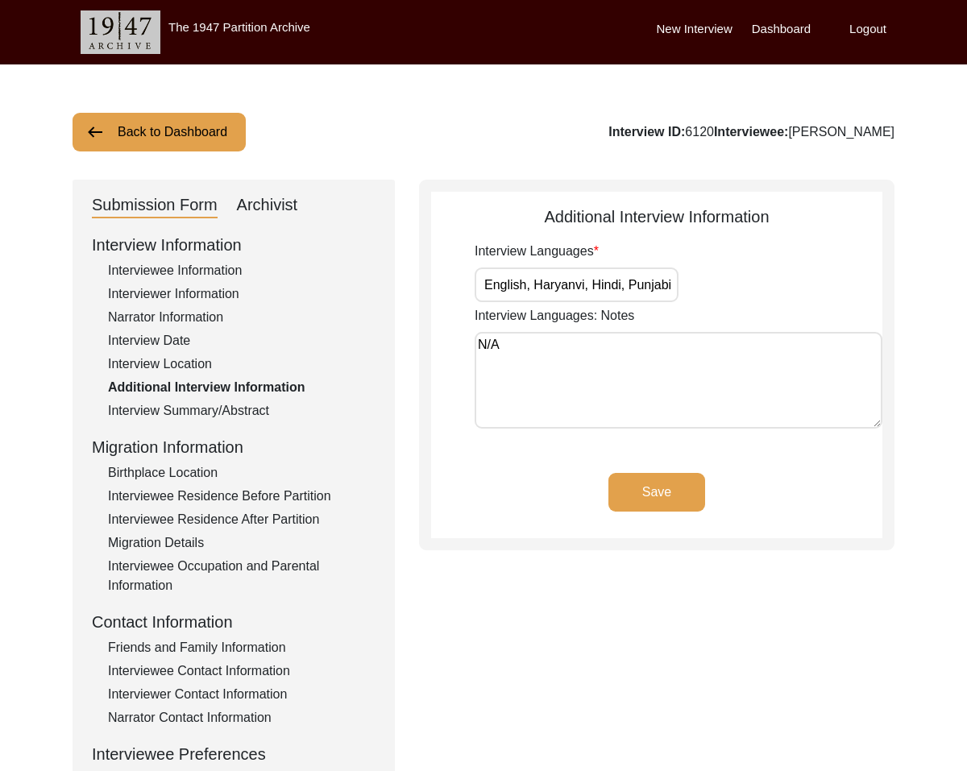
click at [615, 490] on button "Save" at bounding box center [656, 492] width 97 height 39
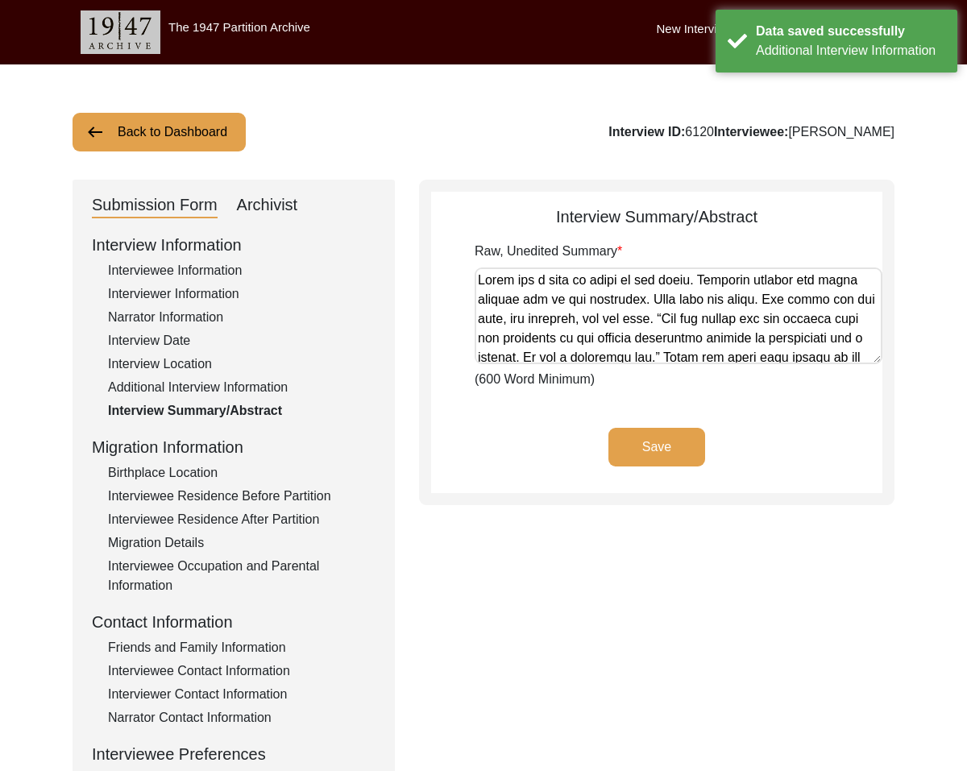
click at [623, 450] on button "Save" at bounding box center [656, 447] width 97 height 39
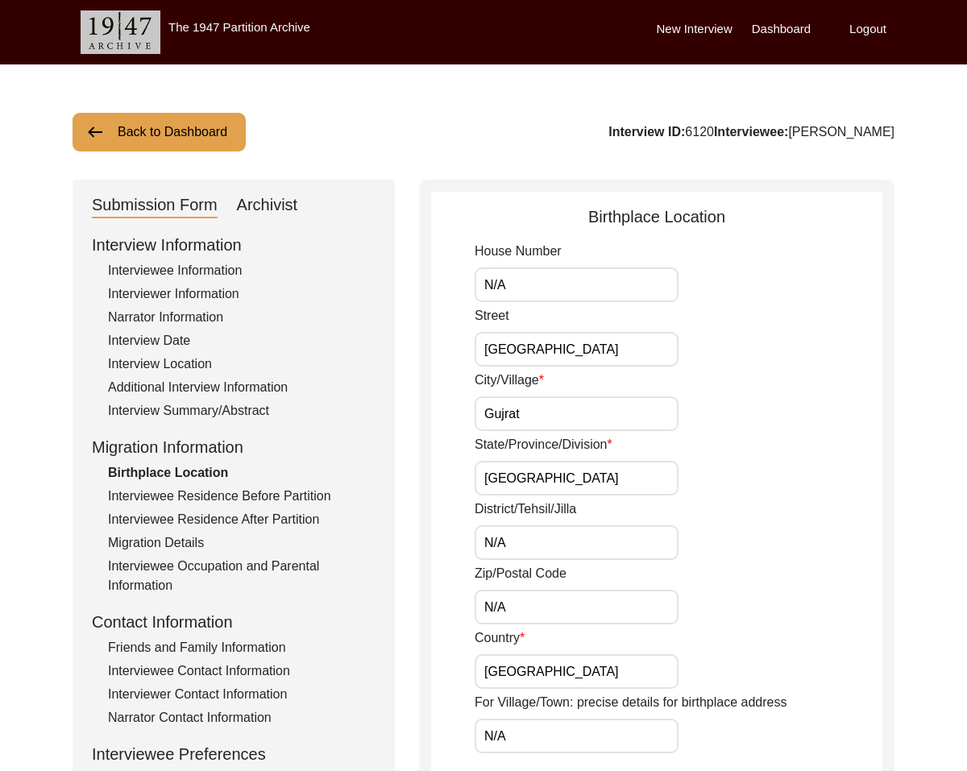
click at [116, 321] on div "Narrator Information" at bounding box center [241, 317] width 267 height 19
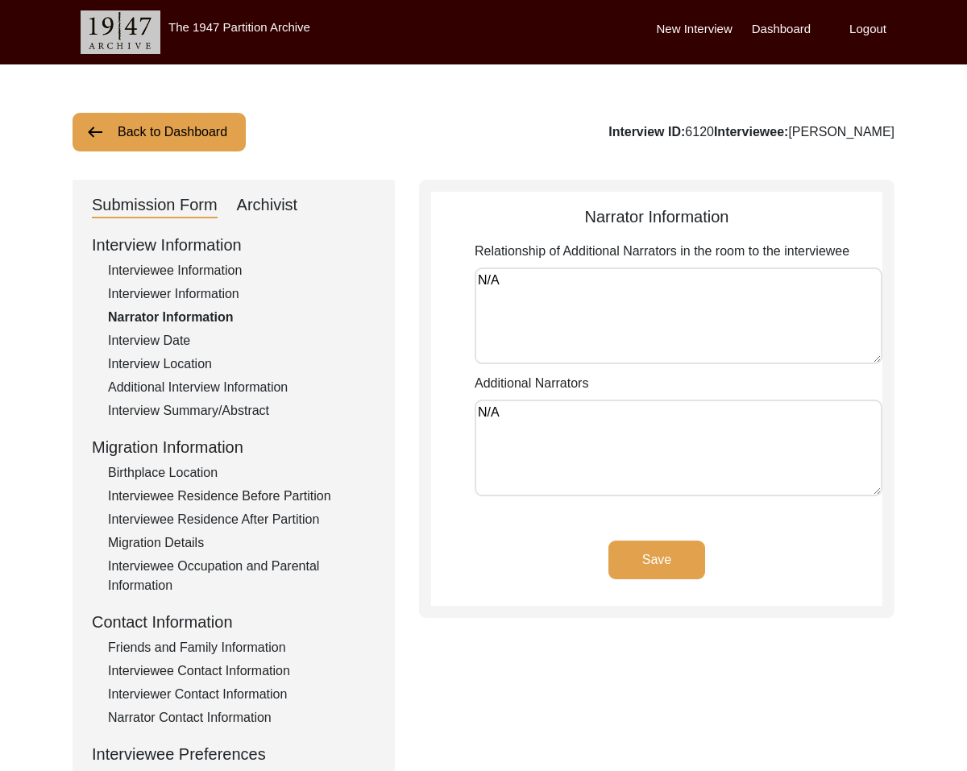
click at [121, 342] on div "Interview Date" at bounding box center [241, 340] width 267 height 19
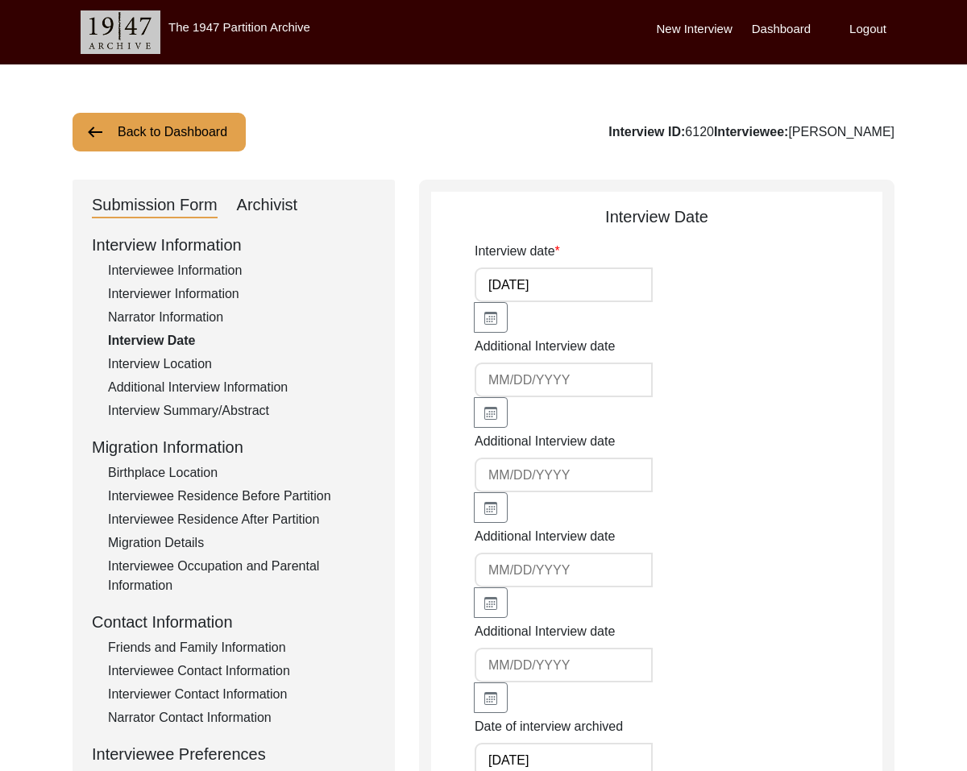
click at [195, 358] on div "Interview Location" at bounding box center [241, 363] width 267 height 19
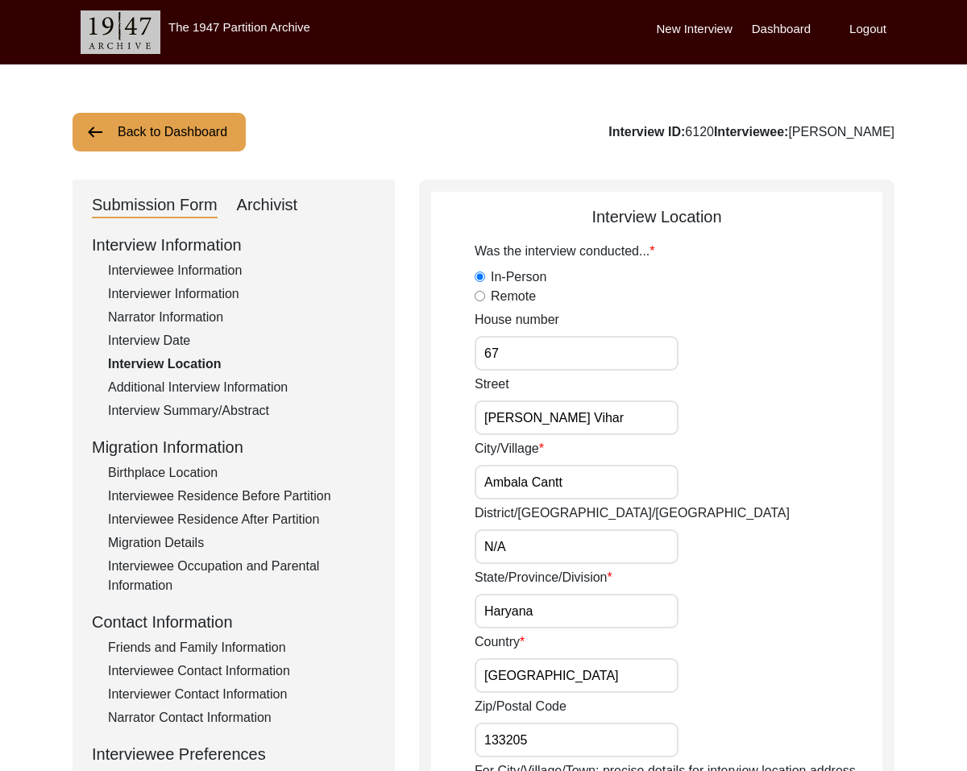
click at [193, 412] on div "Interview Summary/Abstract" at bounding box center [241, 410] width 267 height 19
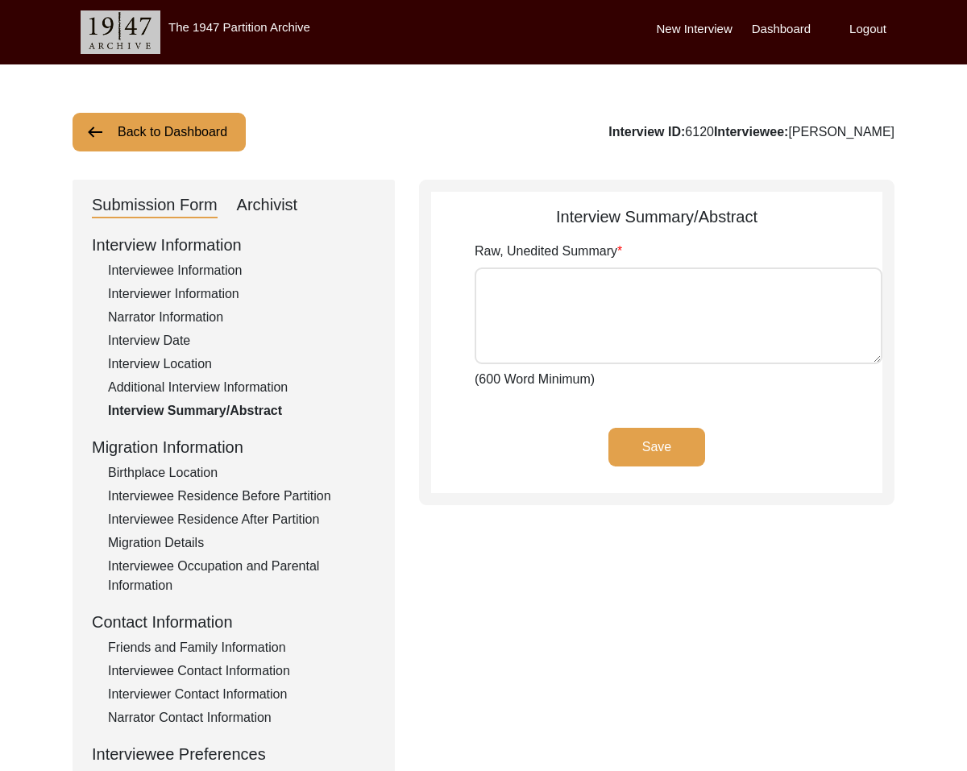
type textarea "Lorem ips d sita co adipi el sed doeiu. Temporin utlabor etd magna aliquae adm …"
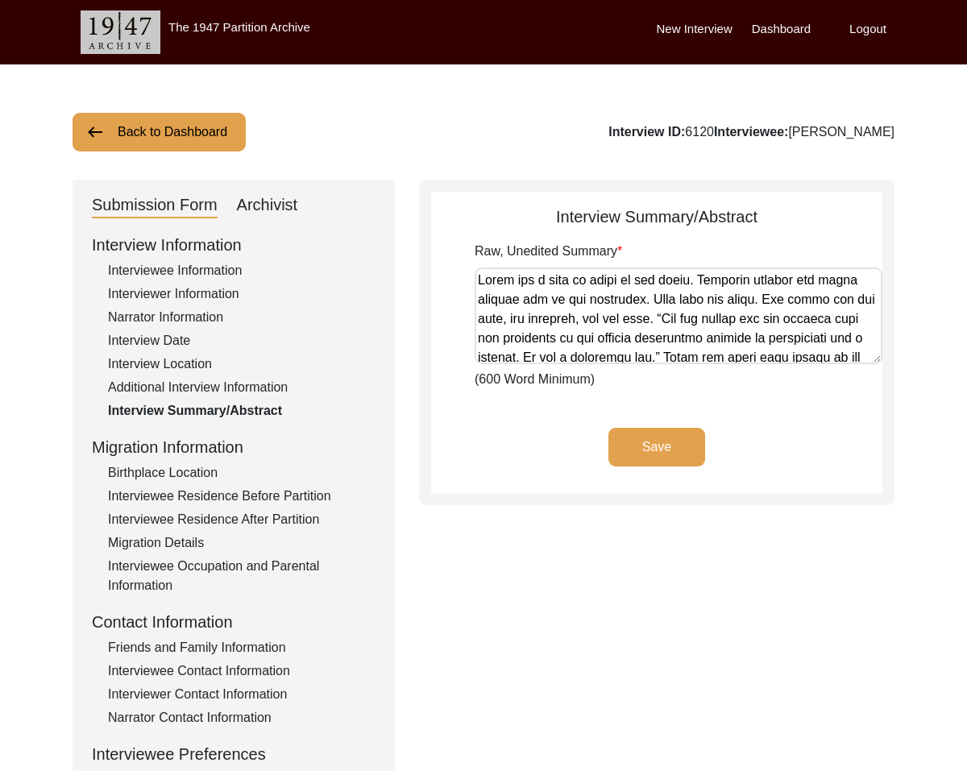
click at [143, 396] on div "Additional Interview Information" at bounding box center [241, 387] width 267 height 19
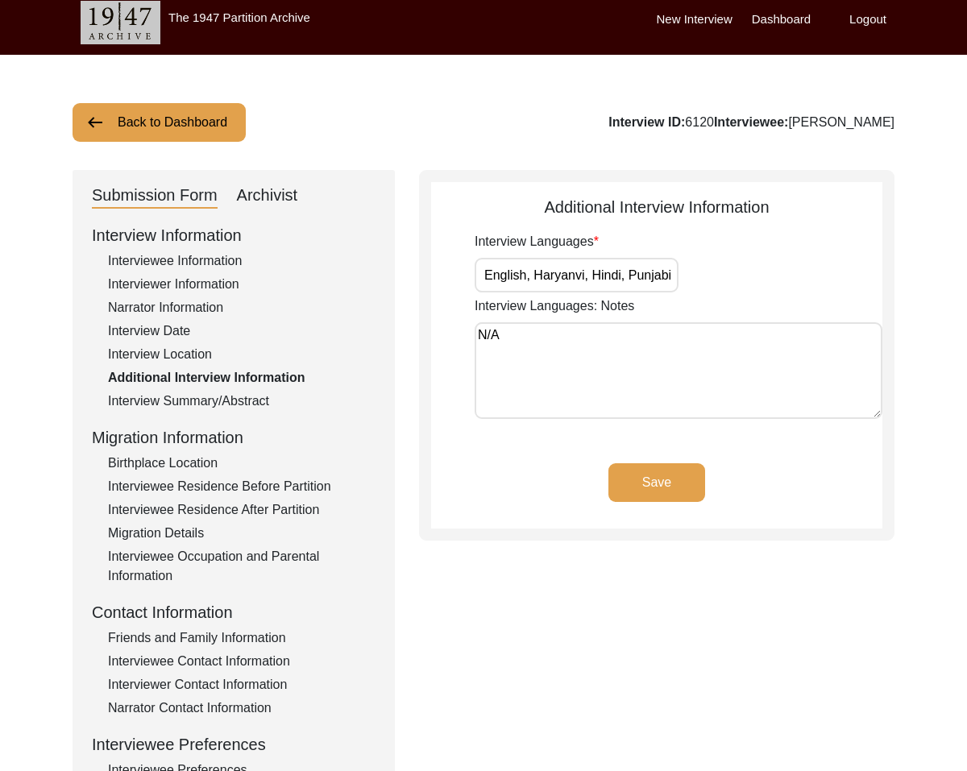
click at [180, 473] on div "Birthplace Location" at bounding box center [241, 463] width 267 height 19
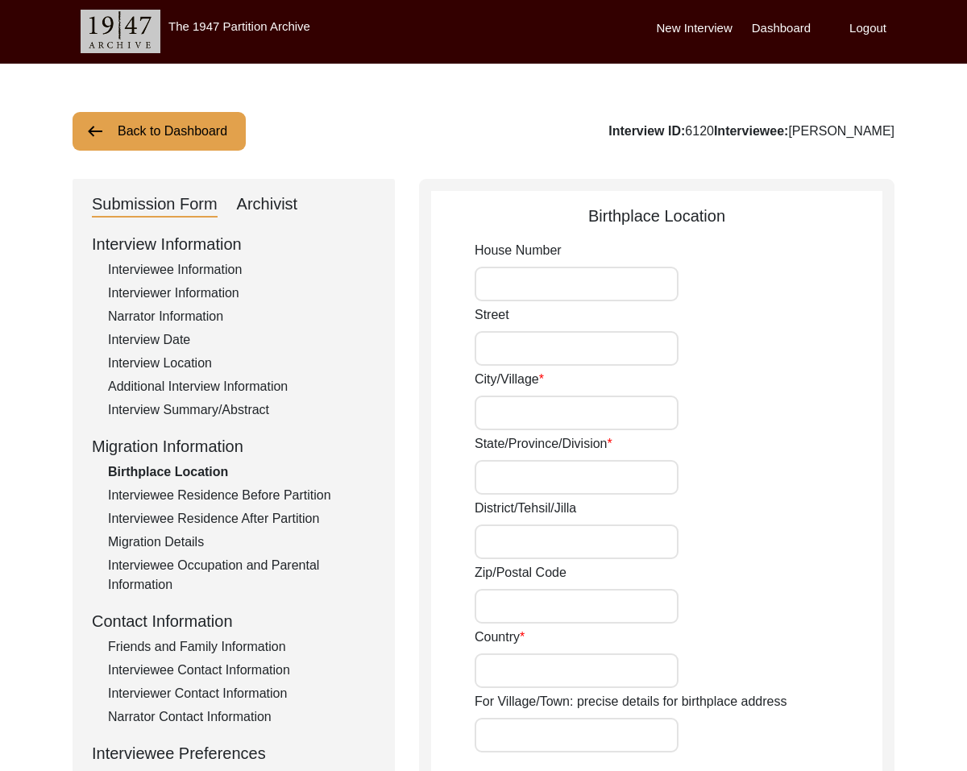
type input "N/A"
type input "[GEOGRAPHIC_DATA]"
type input "Gujrat"
type input "[GEOGRAPHIC_DATA]"
type input "N/A"
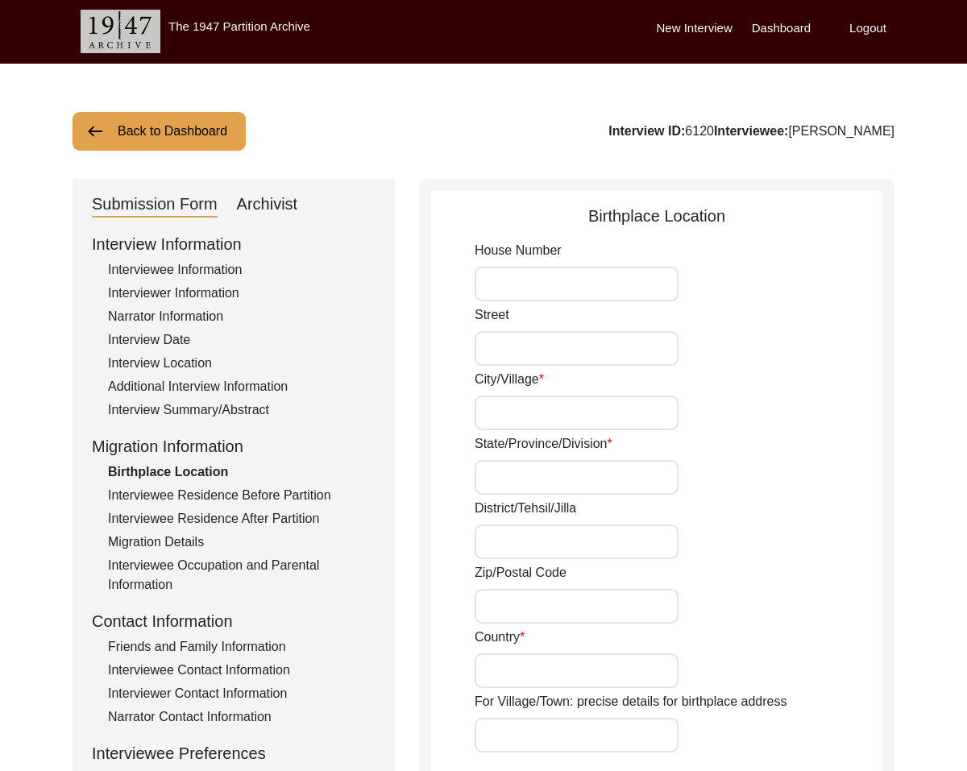
type input "N/A"
type input "[GEOGRAPHIC_DATA]"
type input "N/A"
type input "[GEOGRAPHIC_DATA], [GEOGRAPHIC_DATA], [GEOGRAPHIC_DATA]"
type input "N/A"
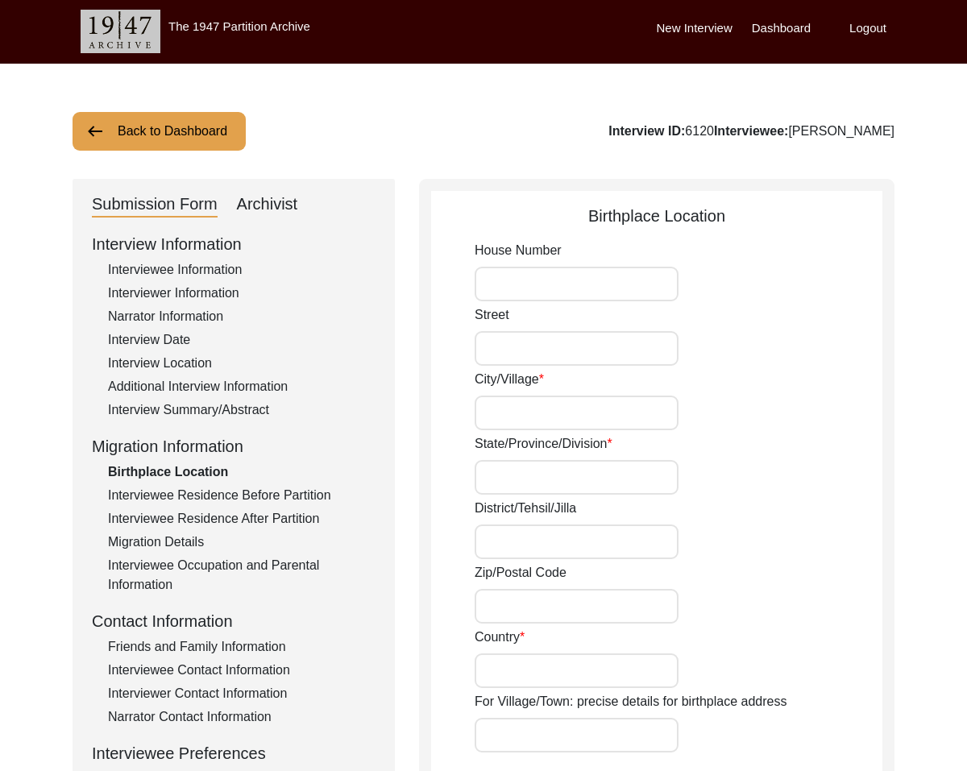
type input "N/A"
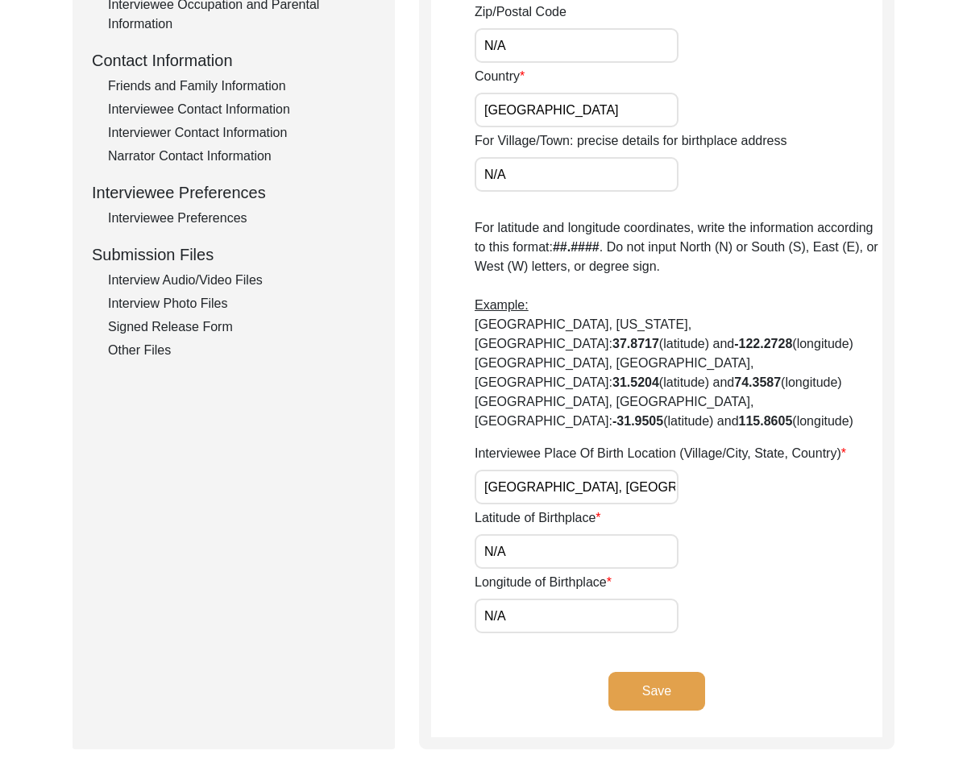
scroll to position [564, 0]
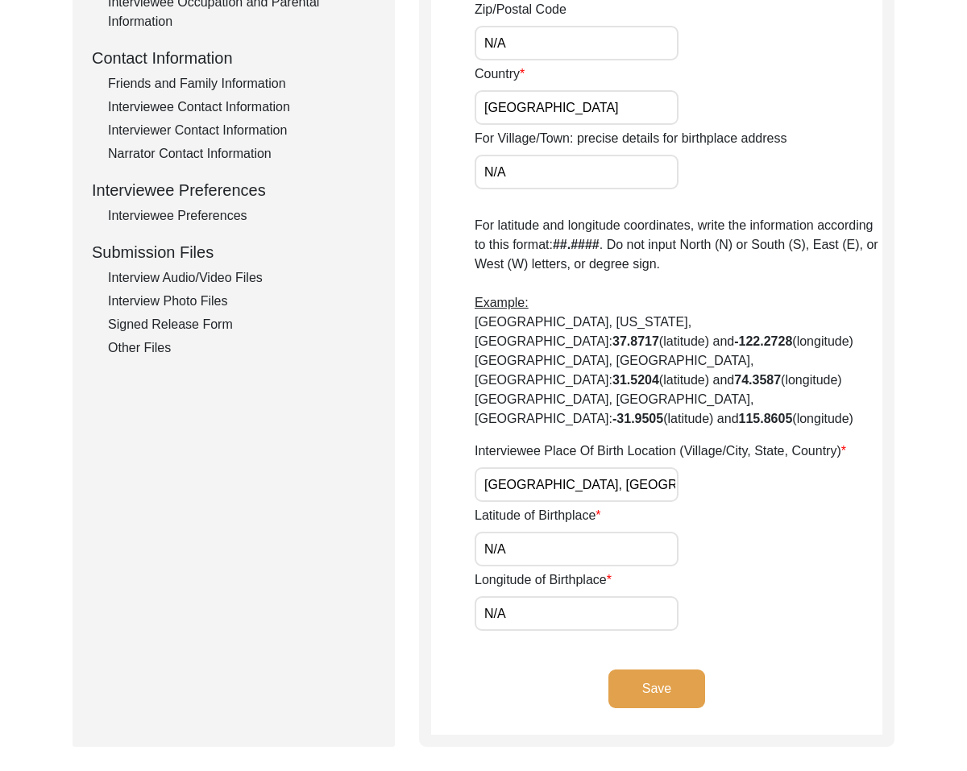
click at [536, 532] on input "N/A" at bounding box center [576, 549] width 204 height 35
paste input "32.5731"
type input "32.5731"
drag, startPoint x: 545, startPoint y: 571, endPoint x: 483, endPoint y: 574, distance: 61.3
click at [483, 596] on input "N/A" at bounding box center [576, 613] width 204 height 35
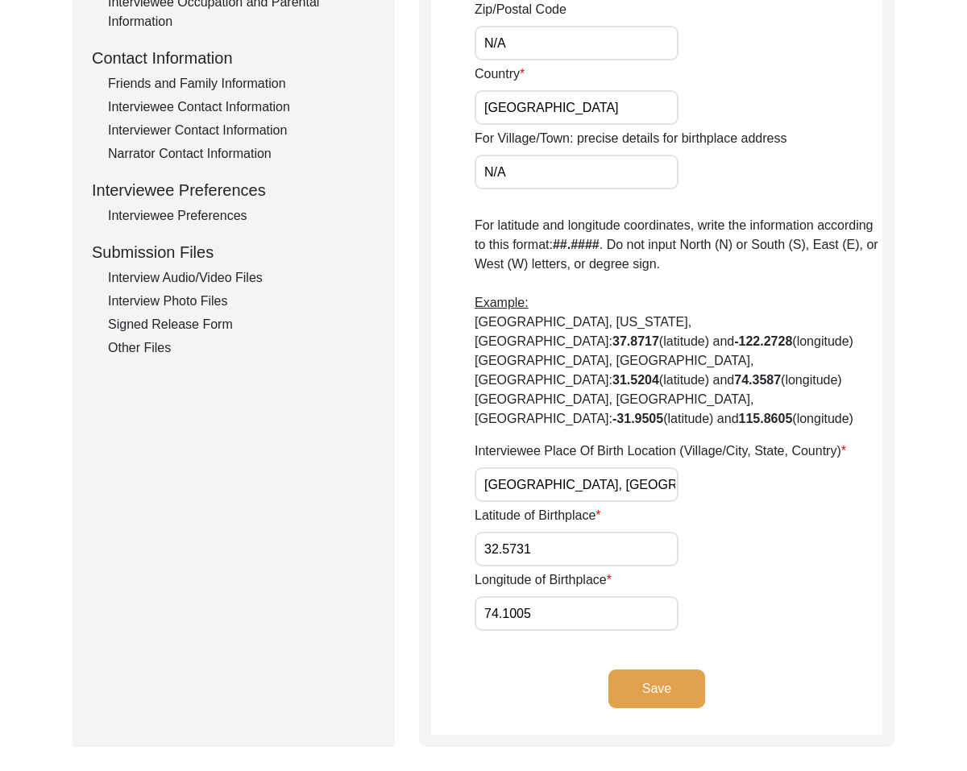
type input "74.1005"
click at [675, 669] on button "Save" at bounding box center [656, 688] width 97 height 39
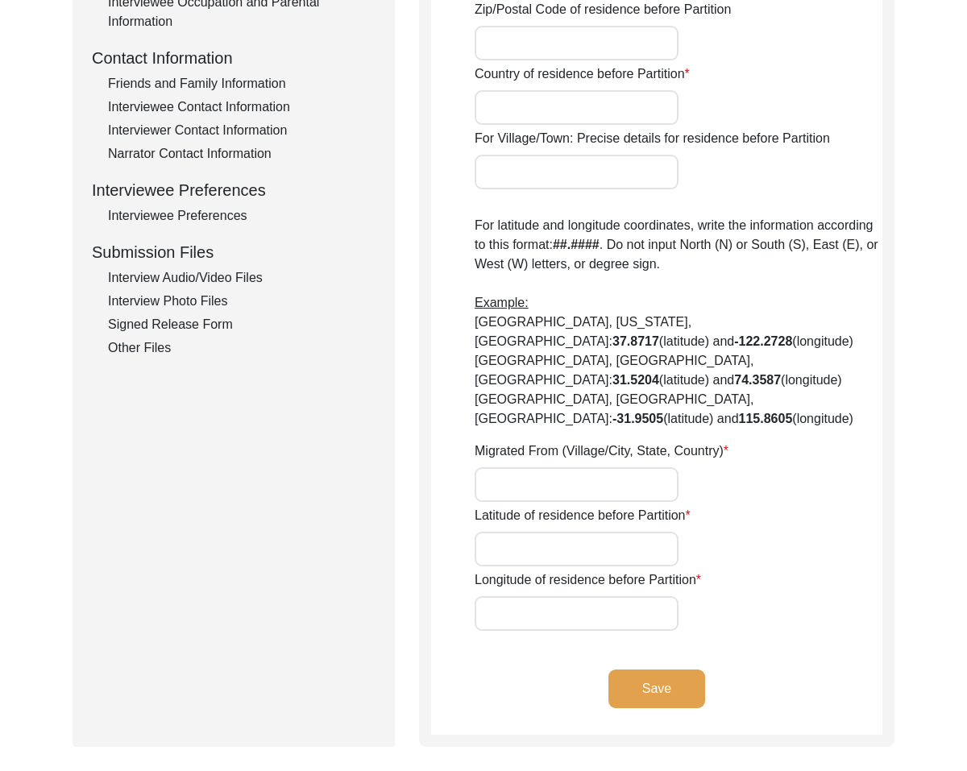
type input "N/A"
type input "Gujrat"
type input "[GEOGRAPHIC_DATA]"
type input "N/A"
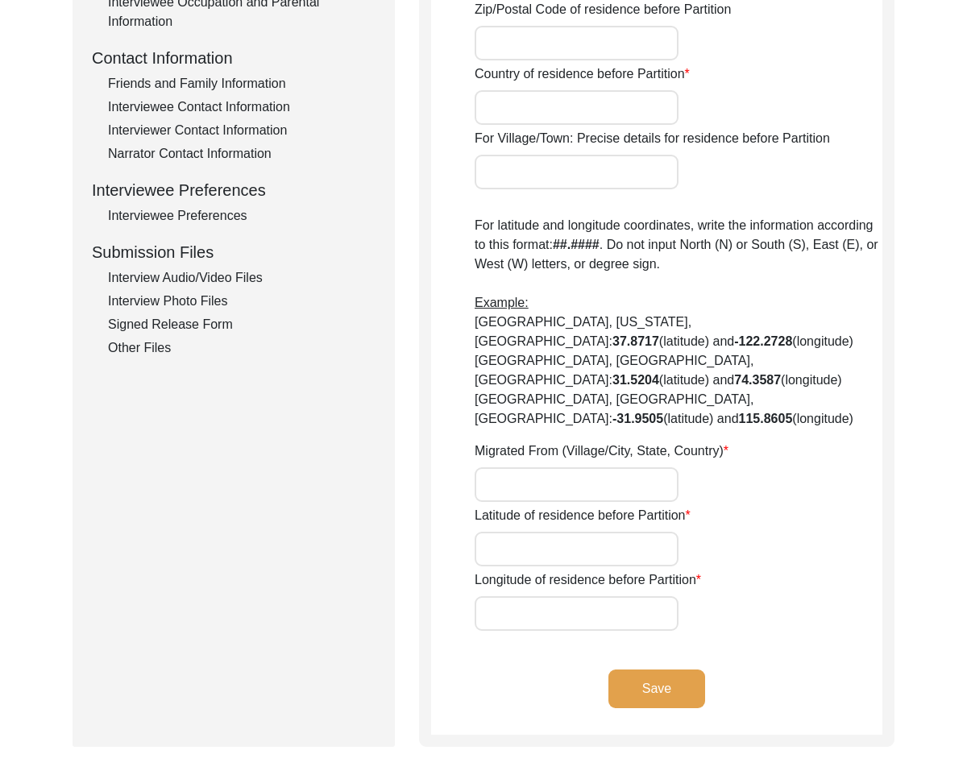
type input "N/A"
type input "[GEOGRAPHIC_DATA]"
type input "N/A"
type input "[GEOGRAPHIC_DATA], [GEOGRAPHIC_DATA], [GEOGRAPHIC_DATA]"
type input "32.5731"
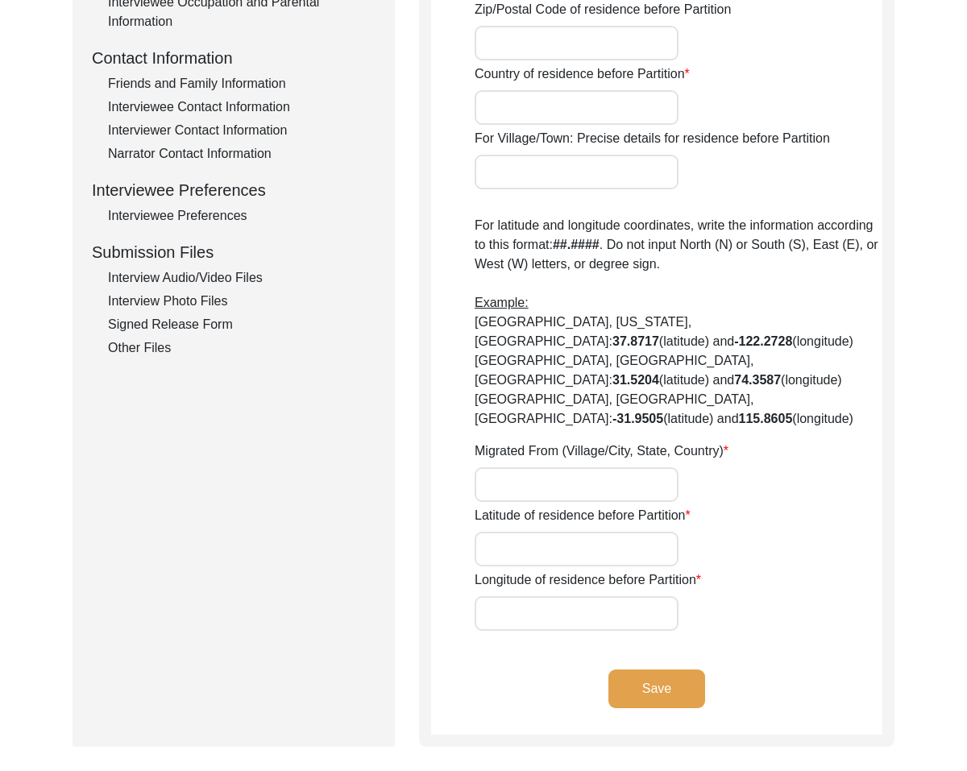
type input "74.1005"
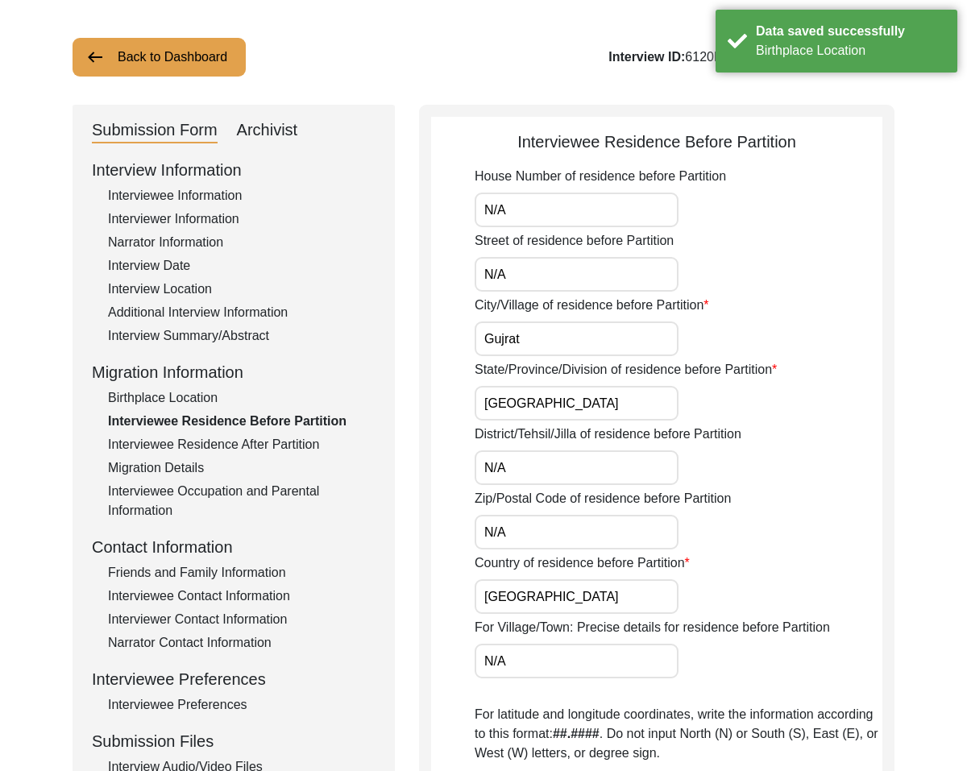
scroll to position [77, 0]
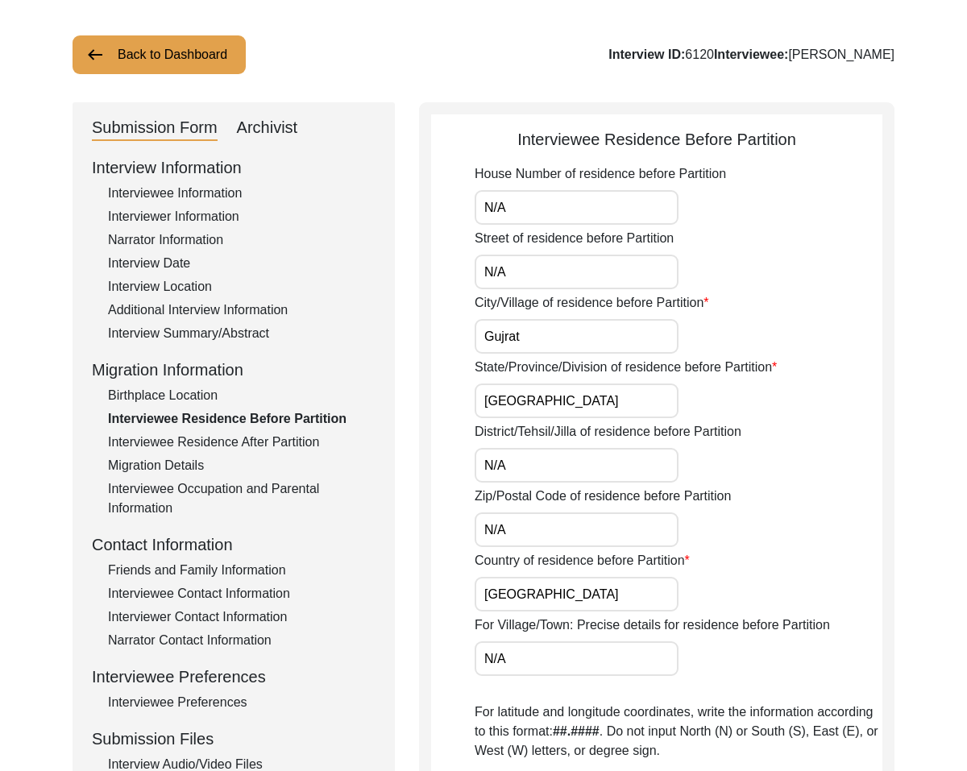
click at [209, 393] on div "Birthplace Location" at bounding box center [241, 395] width 267 height 19
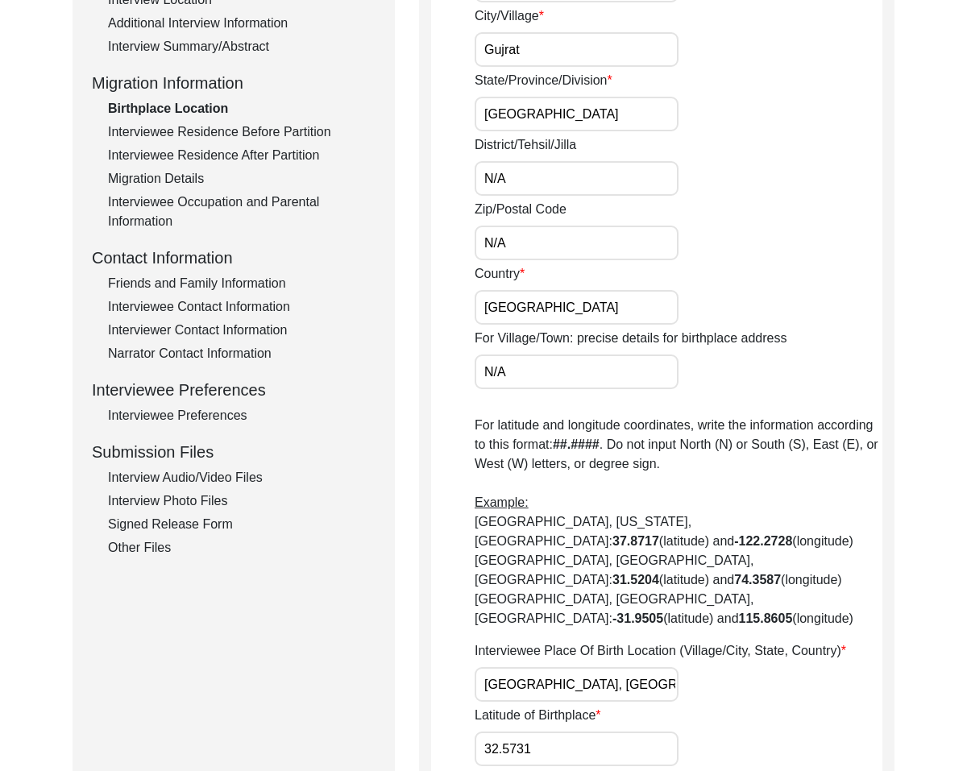
scroll to position [289, 0]
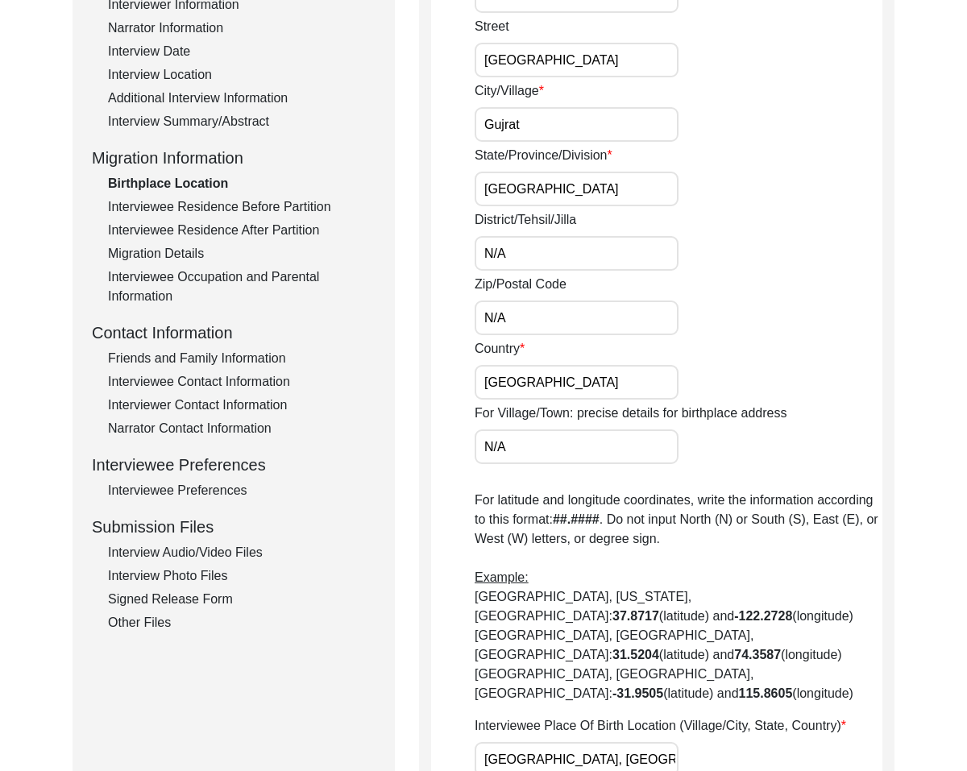
click at [289, 205] on div "Interviewee Residence Before Partition" at bounding box center [241, 206] width 267 height 19
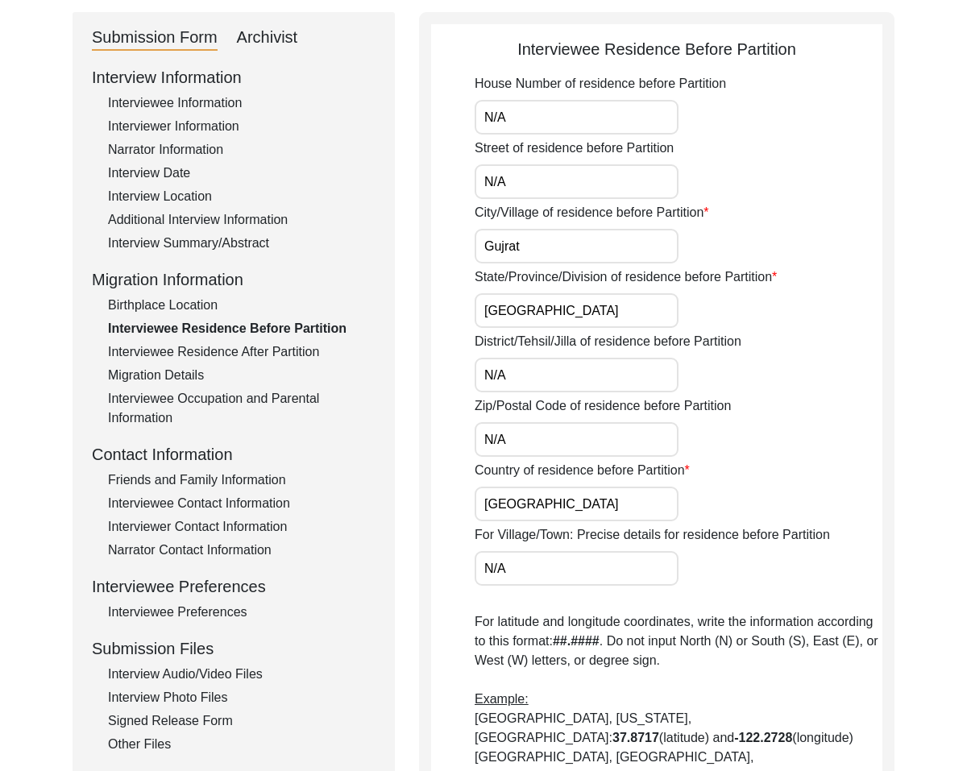
scroll to position [0, 0]
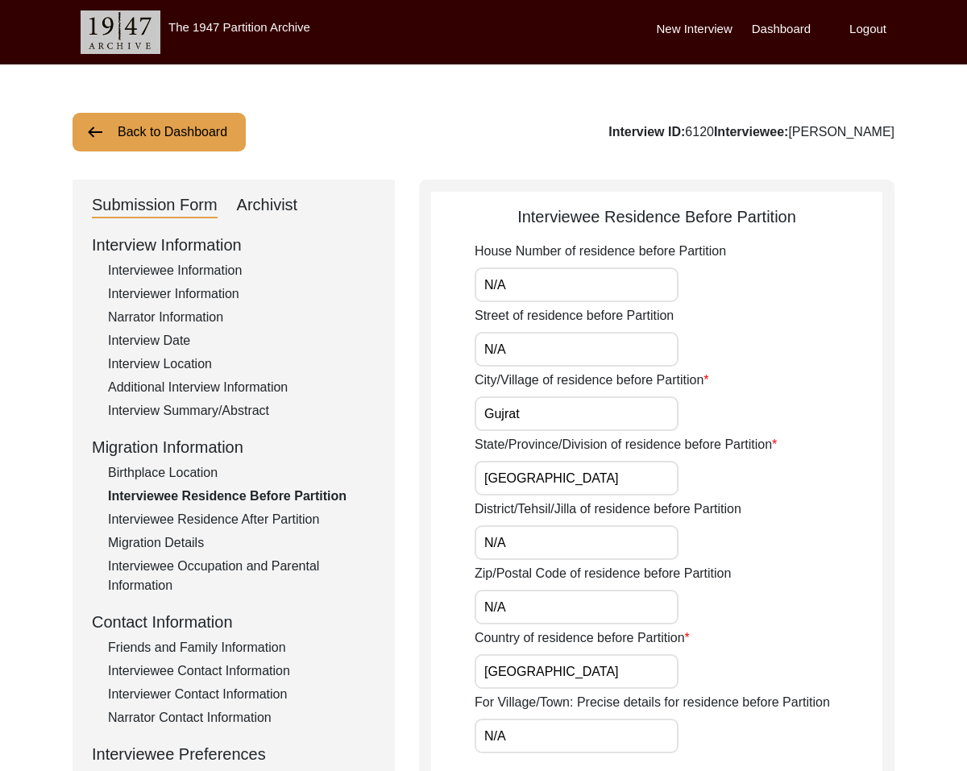
click at [234, 509] on div "Interview Information Interviewee Information Interviewer Information Narrator …" at bounding box center [234, 577] width 284 height 689
click at [239, 516] on div "Interviewee Residence After Partition" at bounding box center [241, 519] width 267 height 19
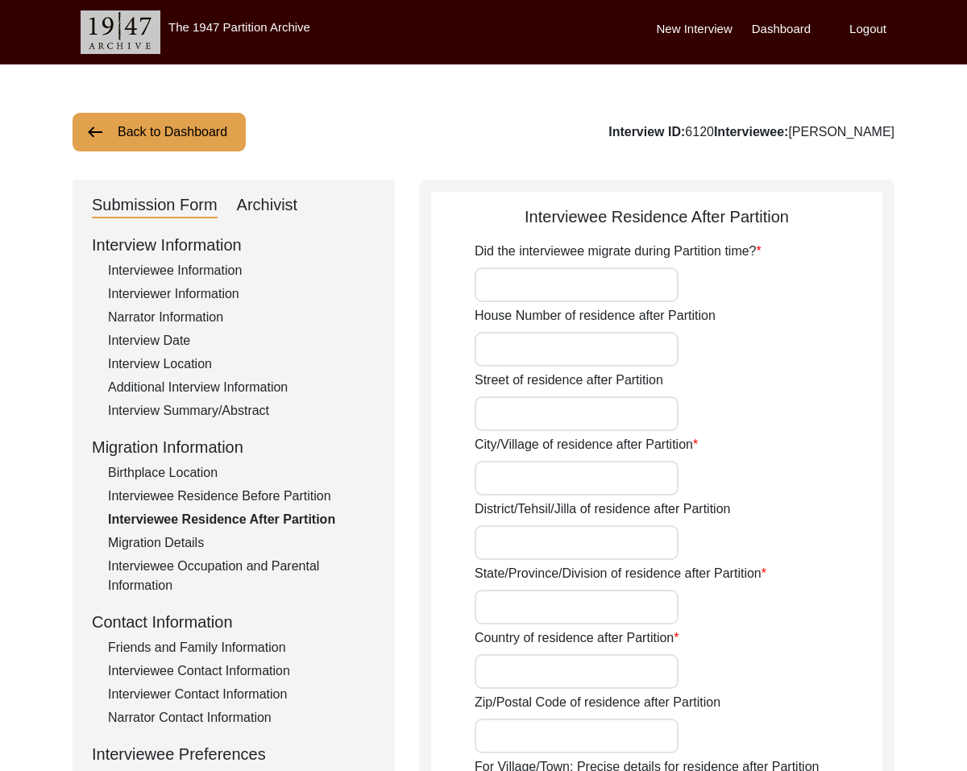
type input "Yes"
type input "N/A"
type input "Ambala Cantt"
type input "N/A"
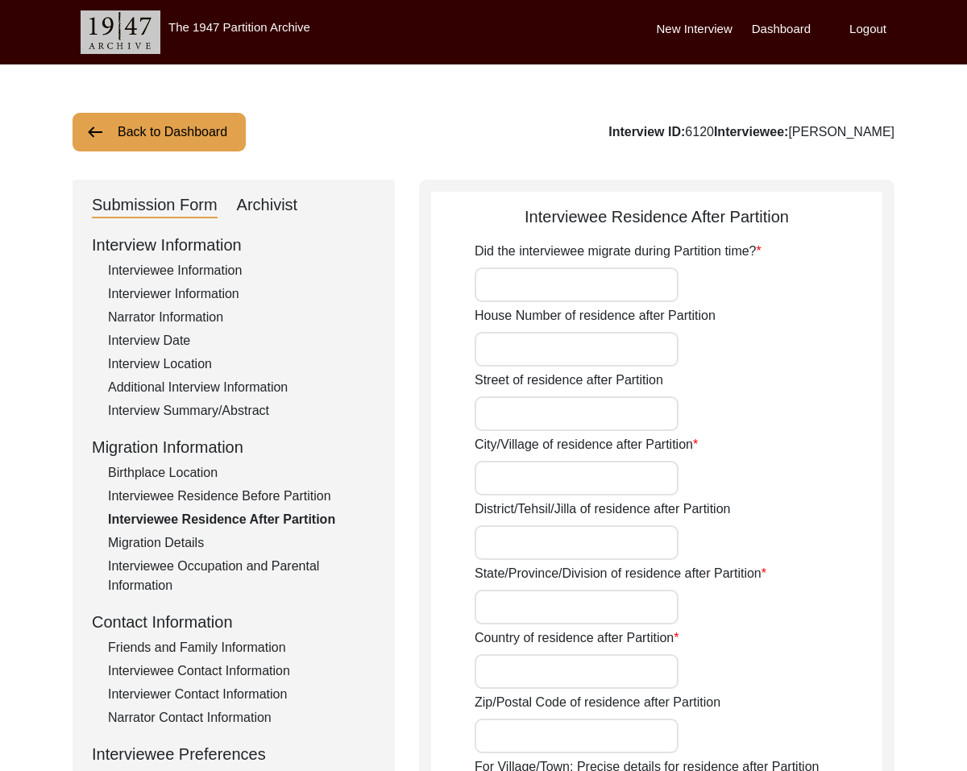
type input "Haryana"
type input "[GEOGRAPHIC_DATA]"
type input "133205"
type input "N/A"
type input "[PERSON_NAME], [GEOGRAPHIC_DATA], [GEOGRAPHIC_DATA]"
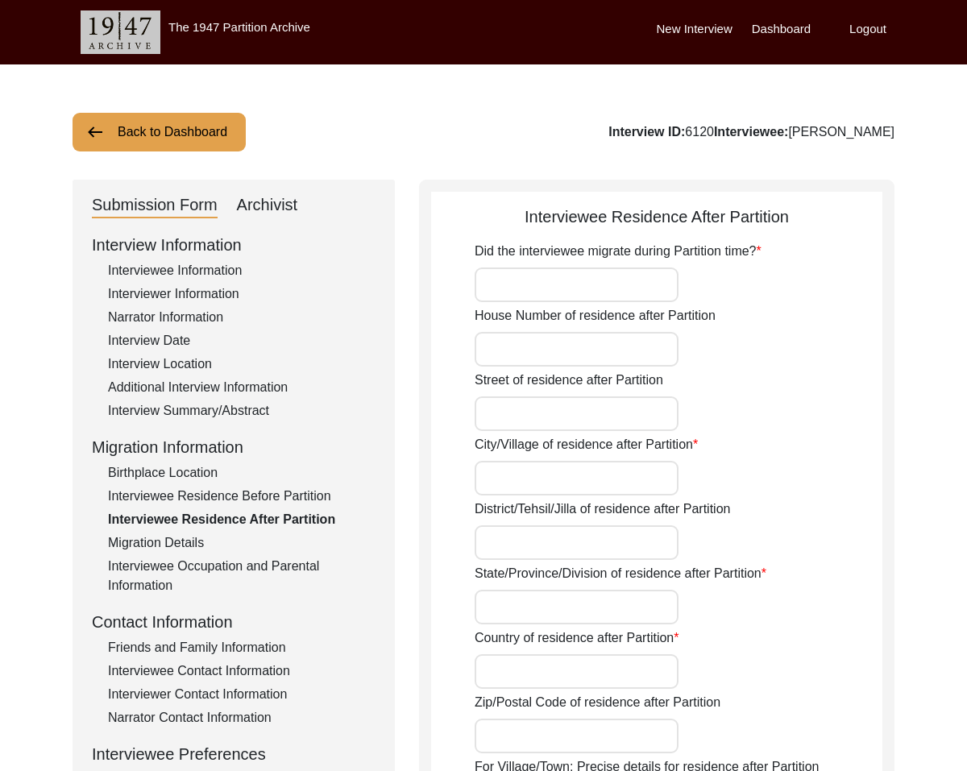
type input "30.3752"
type input "76.7821"
click at [172, 538] on div "Migration Details" at bounding box center [241, 542] width 267 height 19
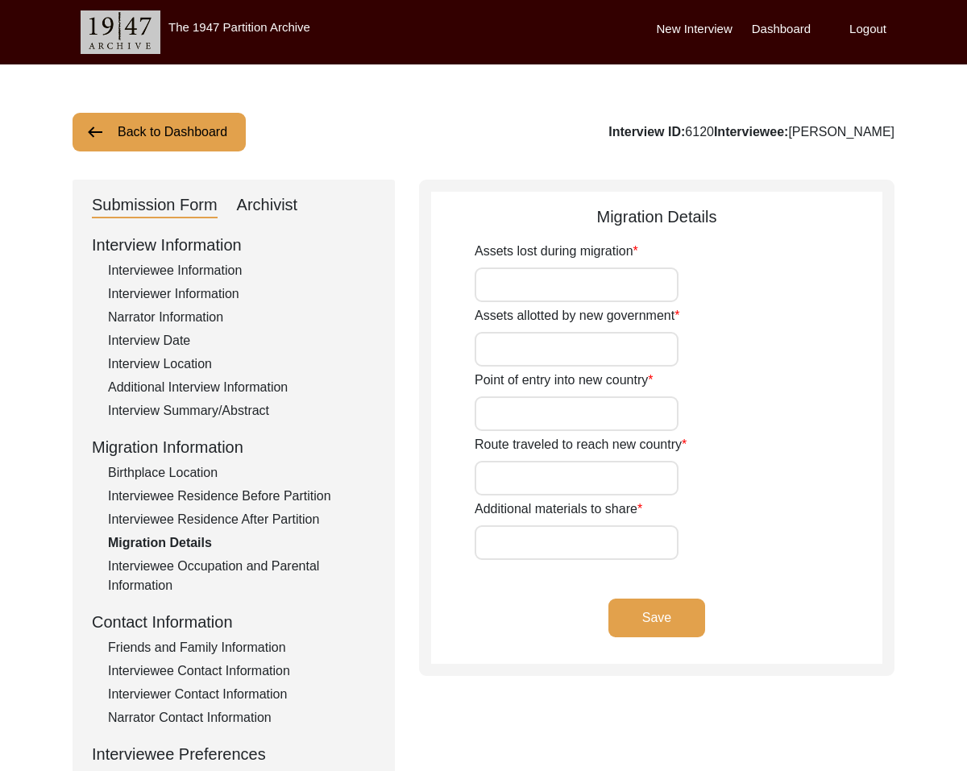
type input "N/A"
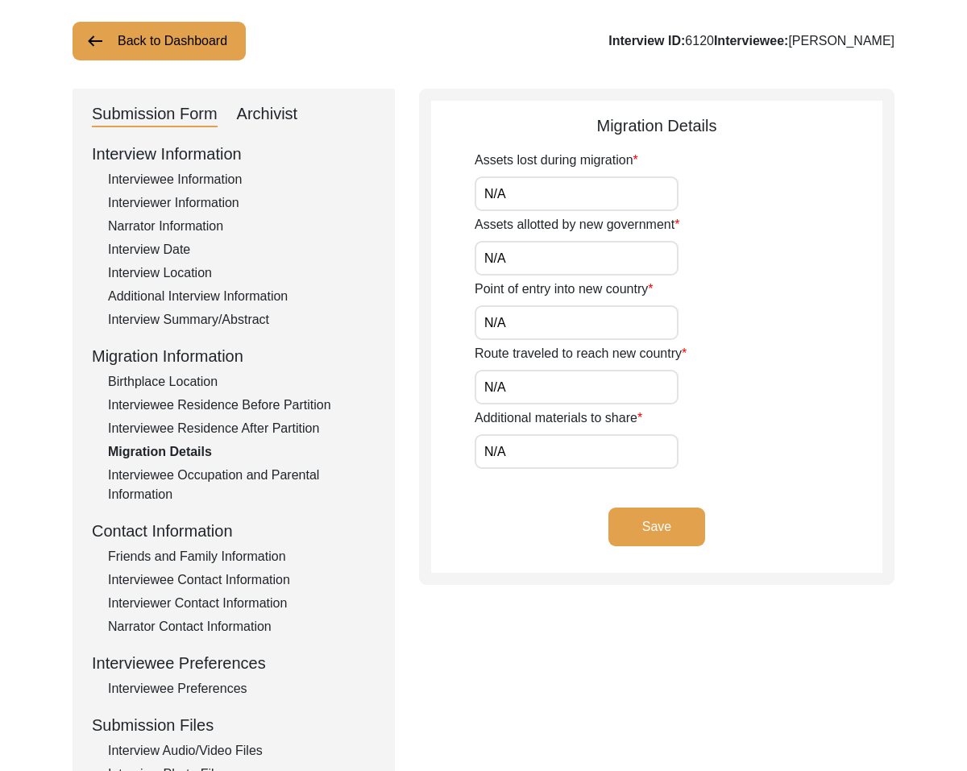
scroll to position [117, 0]
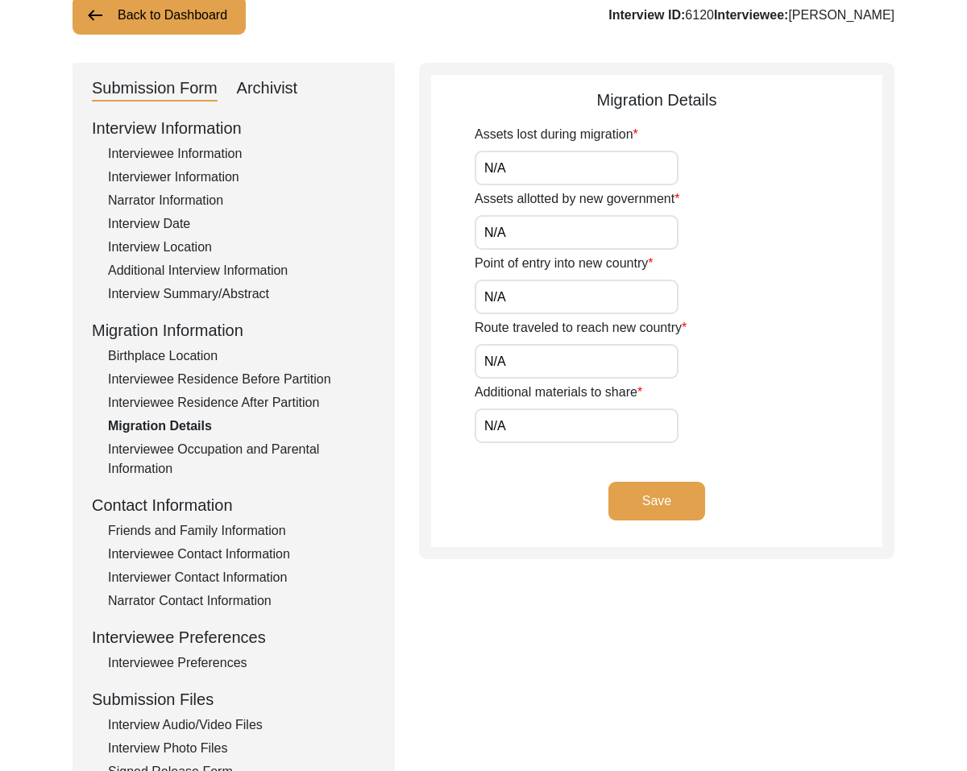
click at [159, 446] on div "Interviewee Occupation and Parental Information" at bounding box center [241, 459] width 267 height 39
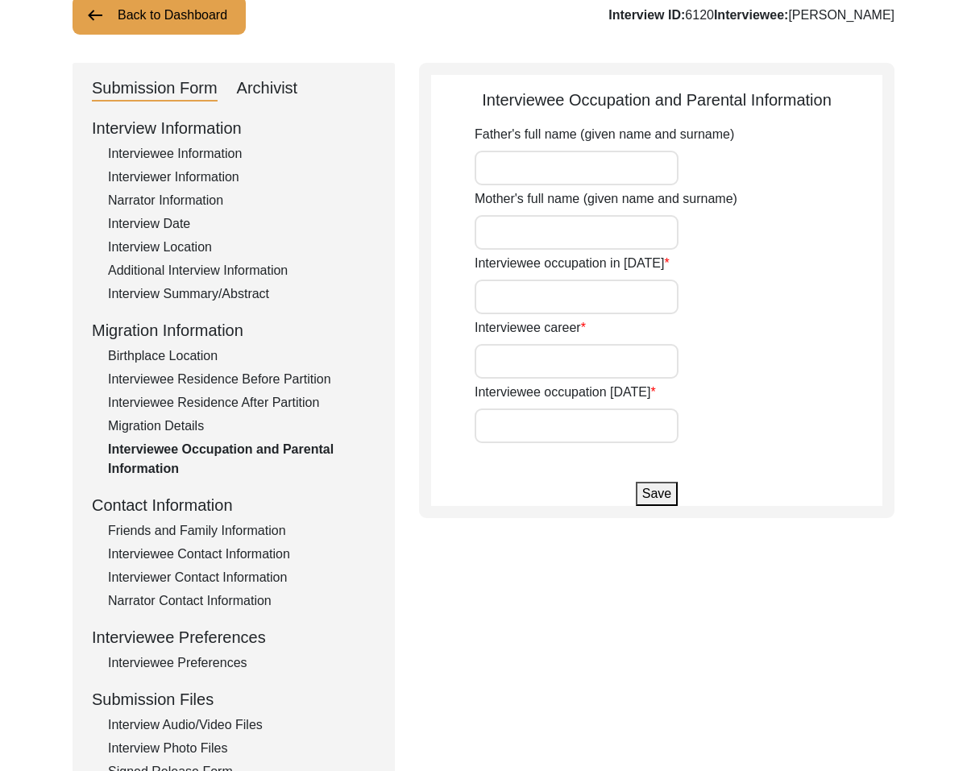
type input "[PERSON_NAME] [PERSON_NAME]"
type input "[PERSON_NAME]"
type input "Student"
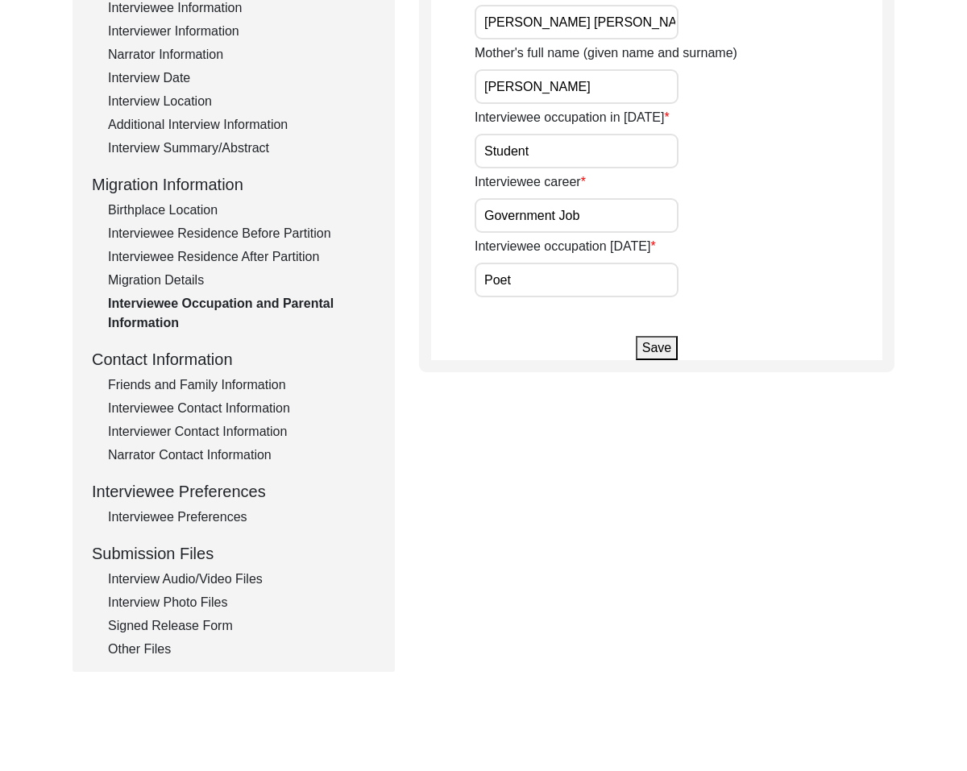
click at [211, 378] on div "Friends and Family Information" at bounding box center [241, 384] width 267 height 19
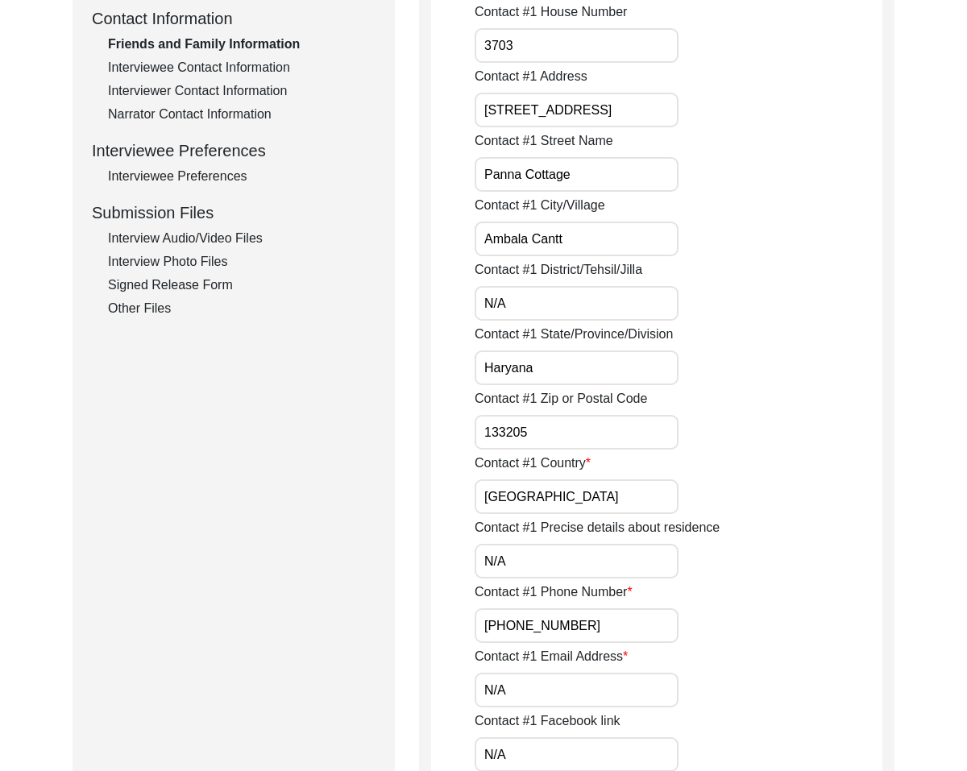
scroll to position [606, 0]
